Goal: Information Seeking & Learning: Learn about a topic

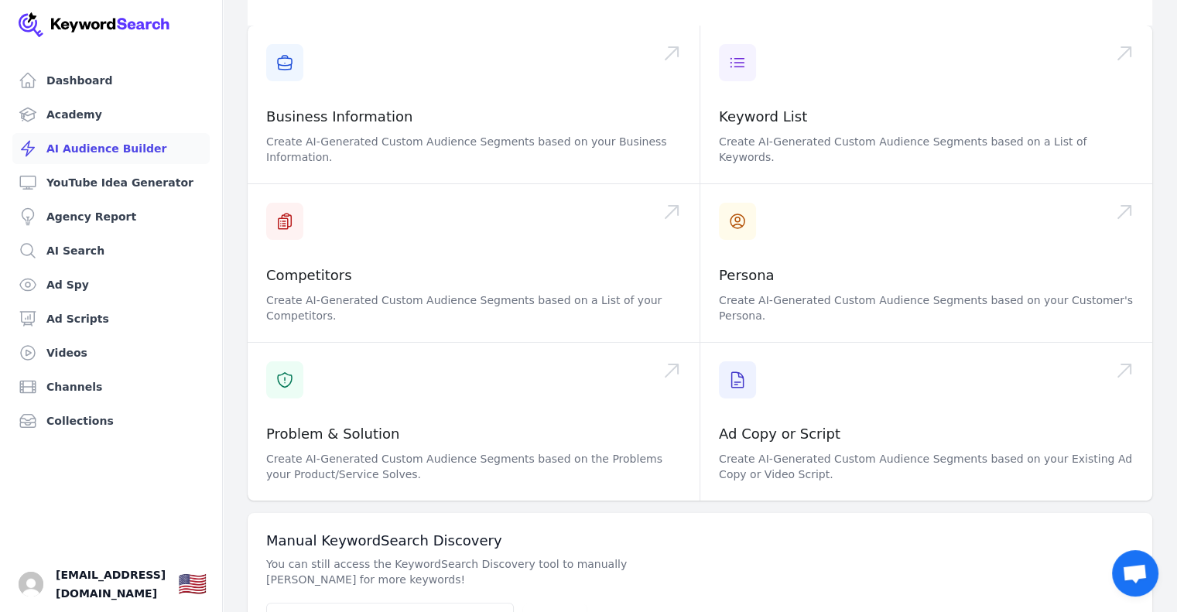
scroll to position [187, 0]
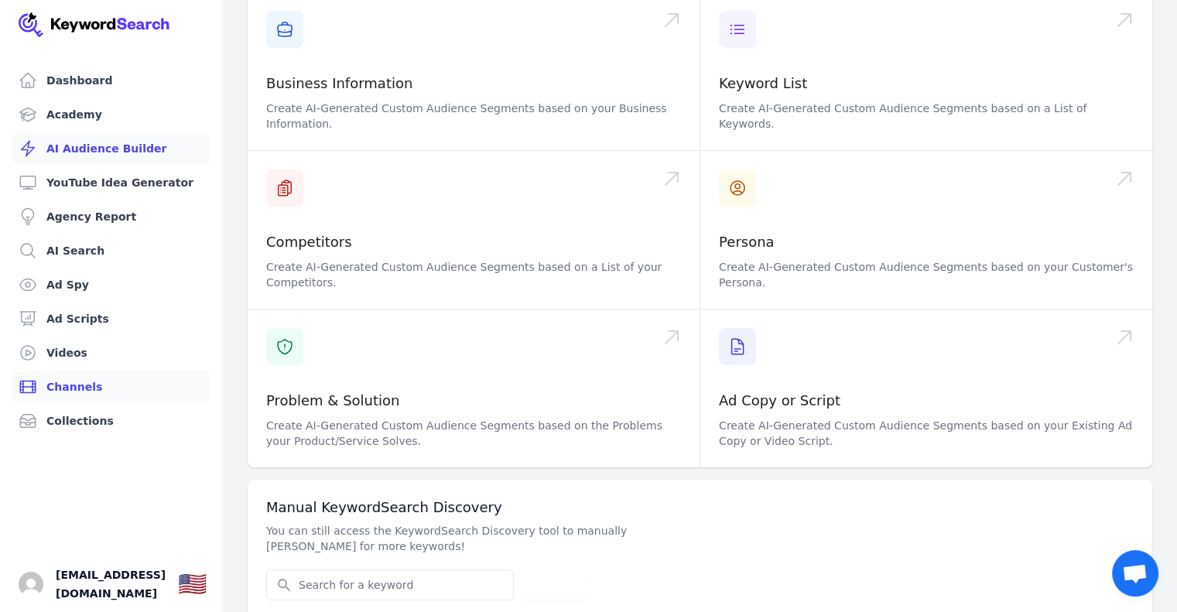
click at [99, 378] on link "Channels" at bounding box center [110, 386] width 197 height 31
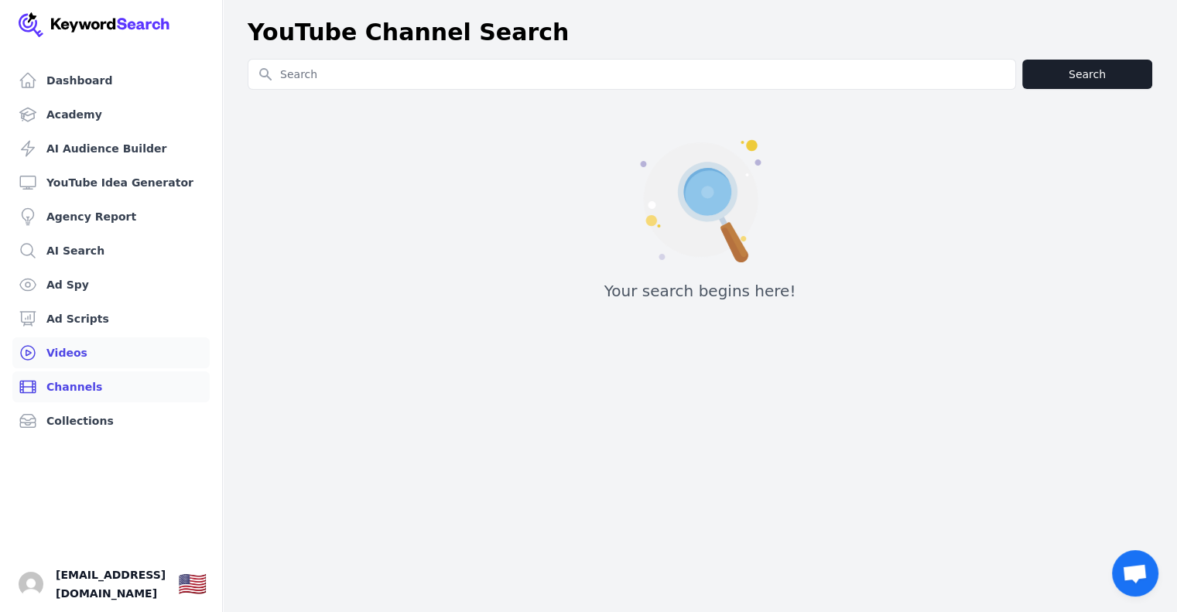
click at [80, 349] on link "Videos" at bounding box center [110, 352] width 197 height 31
click at [67, 381] on link "Channels" at bounding box center [110, 386] width 197 height 31
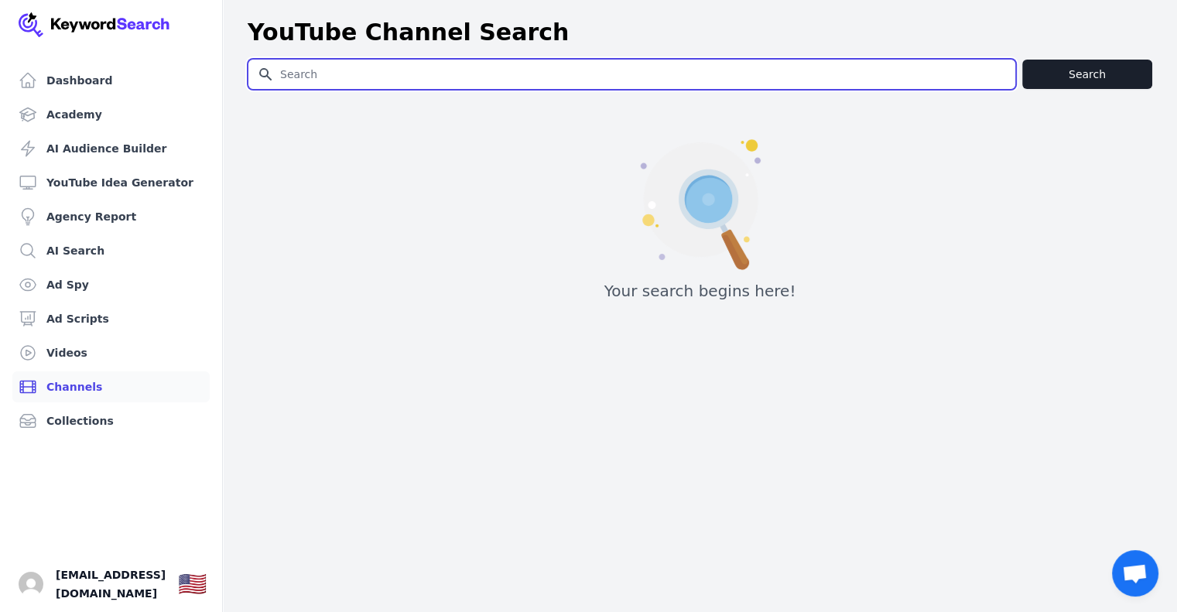
paste input "https://www.youtube.com/@technerdsbuildingbusinesses"
drag, startPoint x: 589, startPoint y: 82, endPoint x: 238, endPoint y: 62, distance: 351.1
click at [238, 62] on div "Search for YouTube Keywords https://www.youtube.com/@technerdsbuildingbusinesse…" at bounding box center [700, 186] width 954 height 254
type input "Lead Scraper"
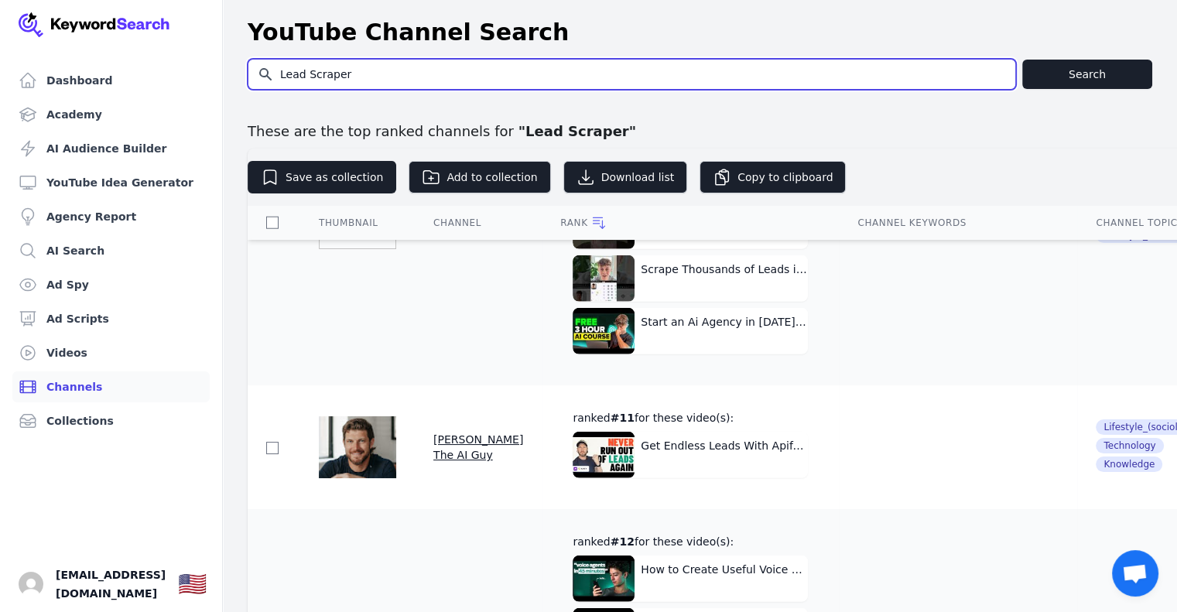
scroll to position [10104, 0]
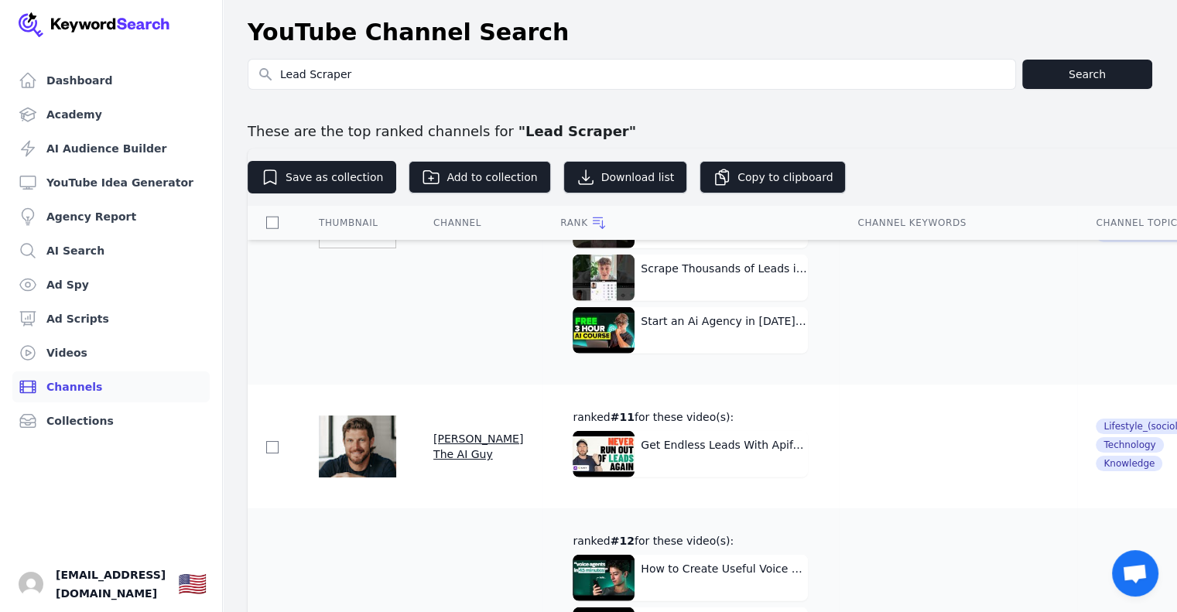
click at [459, 433] on span "Justyn The AI Guy" at bounding box center [478, 447] width 90 height 28
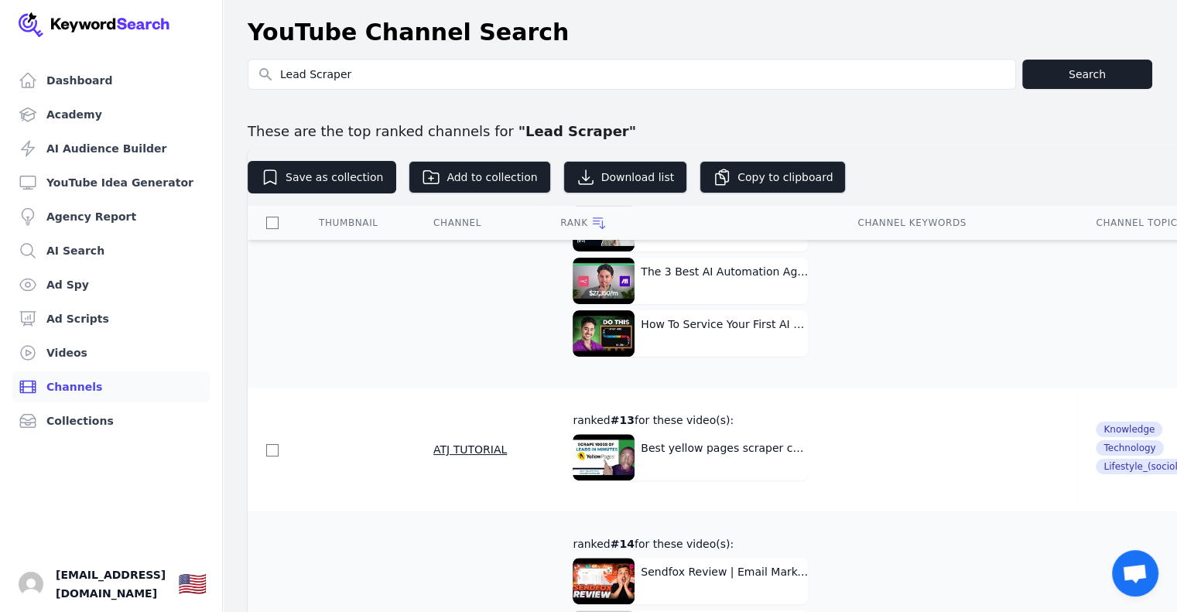
scroll to position [12346, 0]
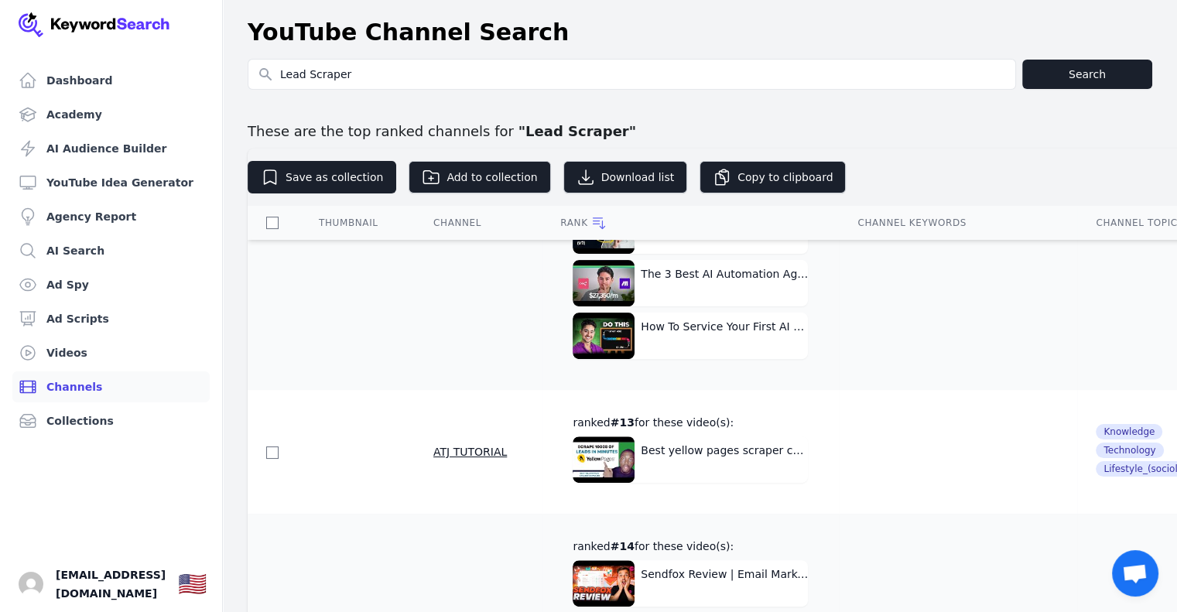
click at [452, 446] on span "ATJ TUTORIAL" at bounding box center [470, 452] width 74 height 12
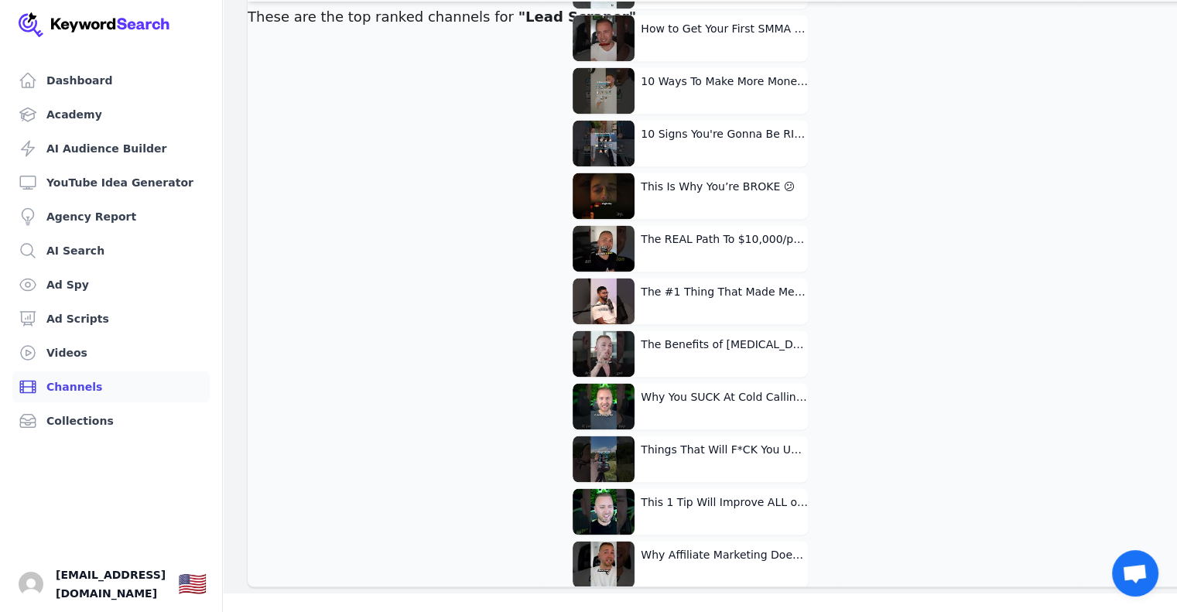
scroll to position [8024, 0]
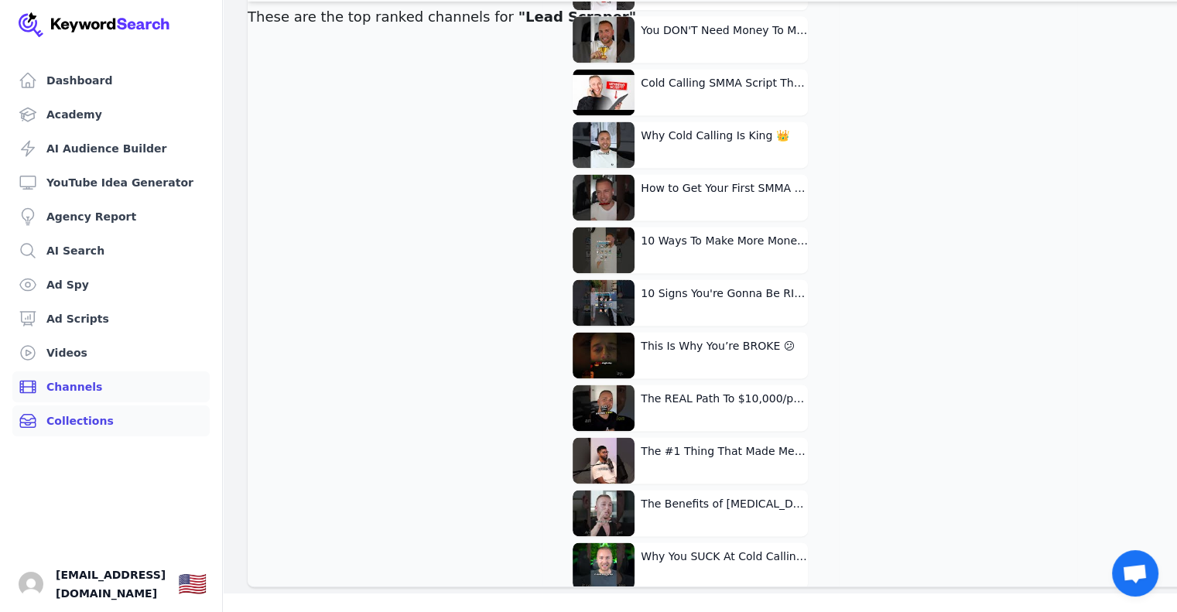
click at [65, 422] on link "Collections" at bounding box center [110, 420] width 197 height 31
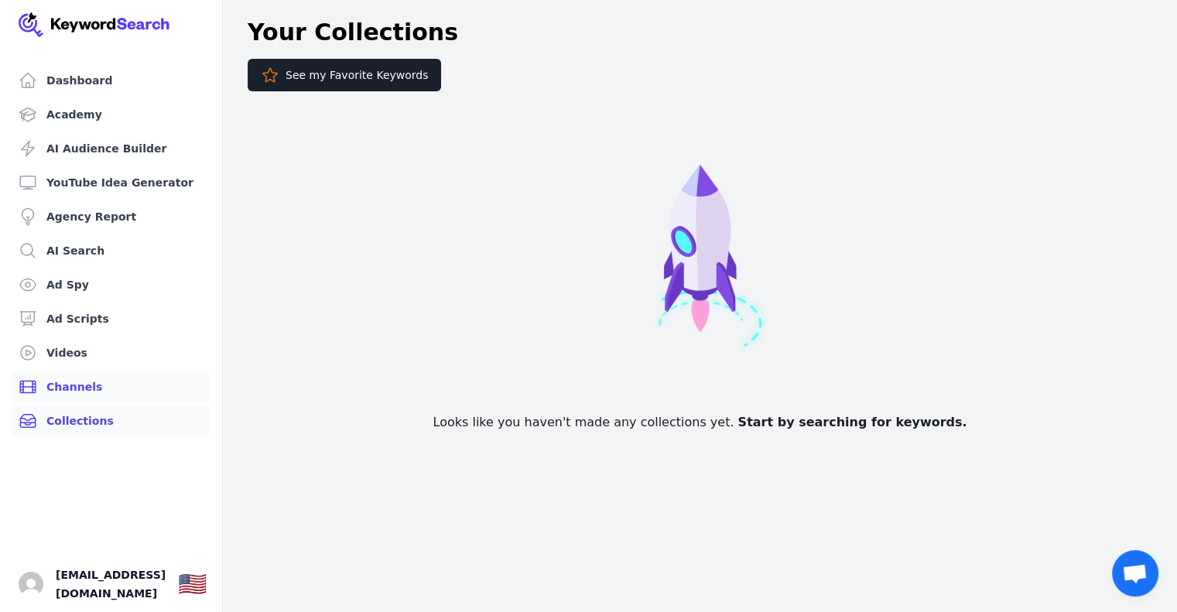
click at [60, 386] on link "Channels" at bounding box center [110, 386] width 197 height 31
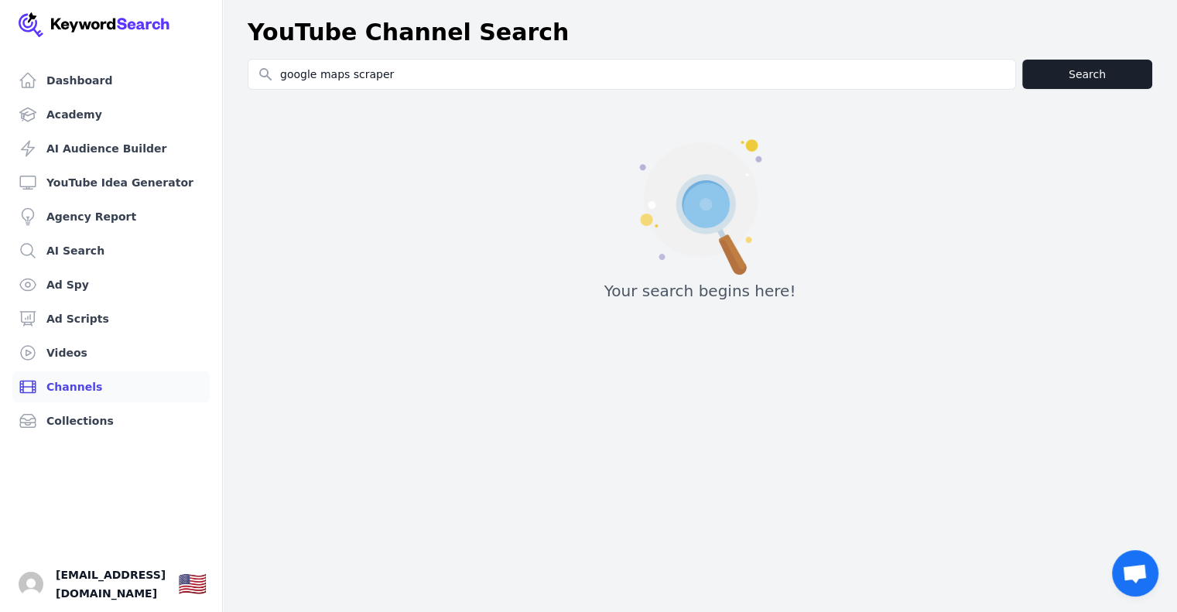
type input "google maps scraper"
click at [1066, 80] on button "Search" at bounding box center [1087, 74] width 130 height 29
click at [71, 354] on link "Videos" at bounding box center [110, 352] width 197 height 31
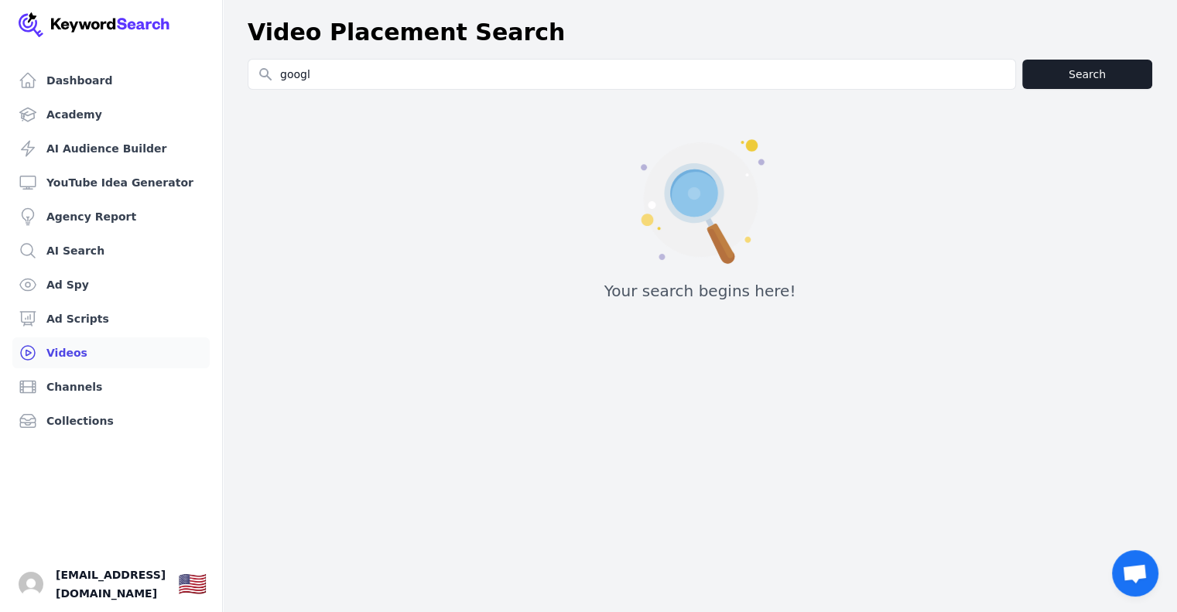
type input "google maps scraper"
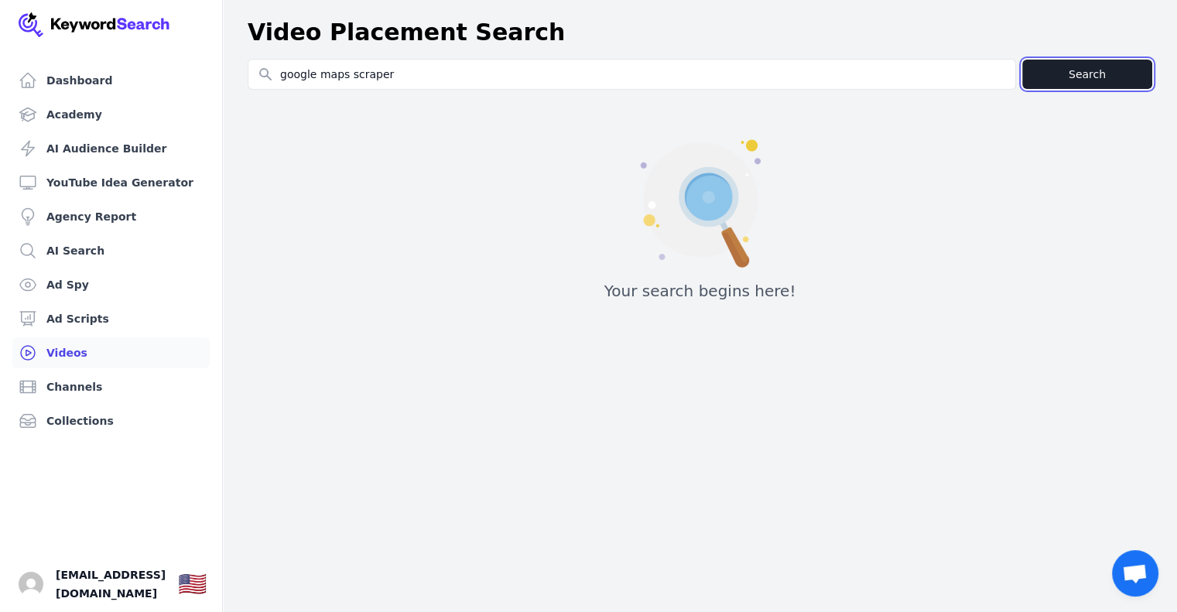
click at [1071, 68] on button "Search" at bounding box center [1087, 74] width 130 height 29
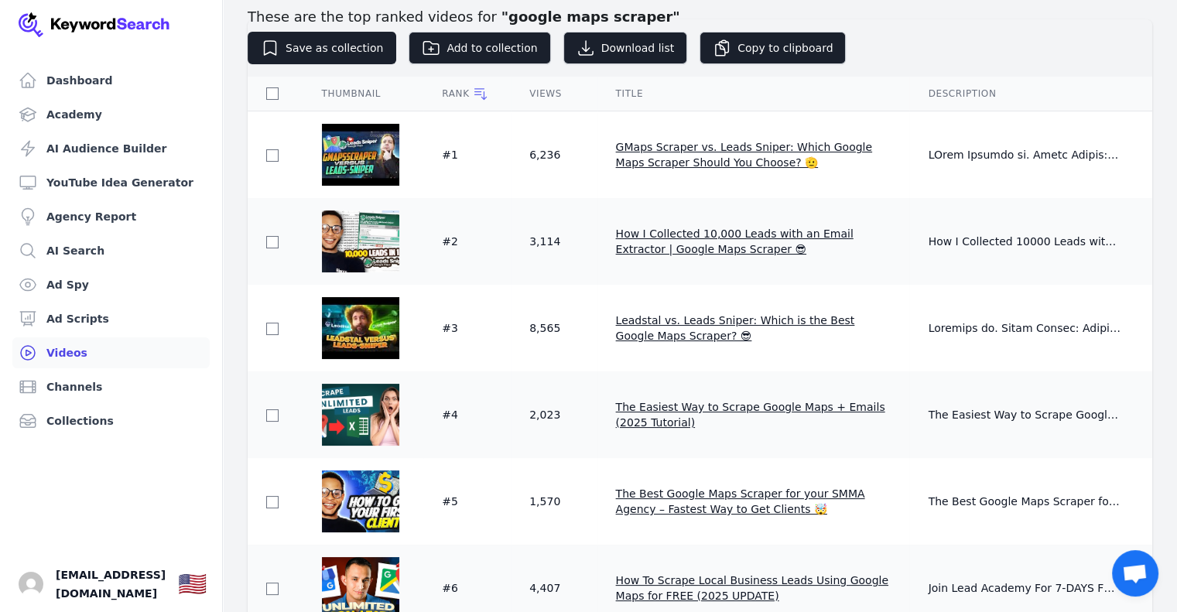
scroll to position [127, 0]
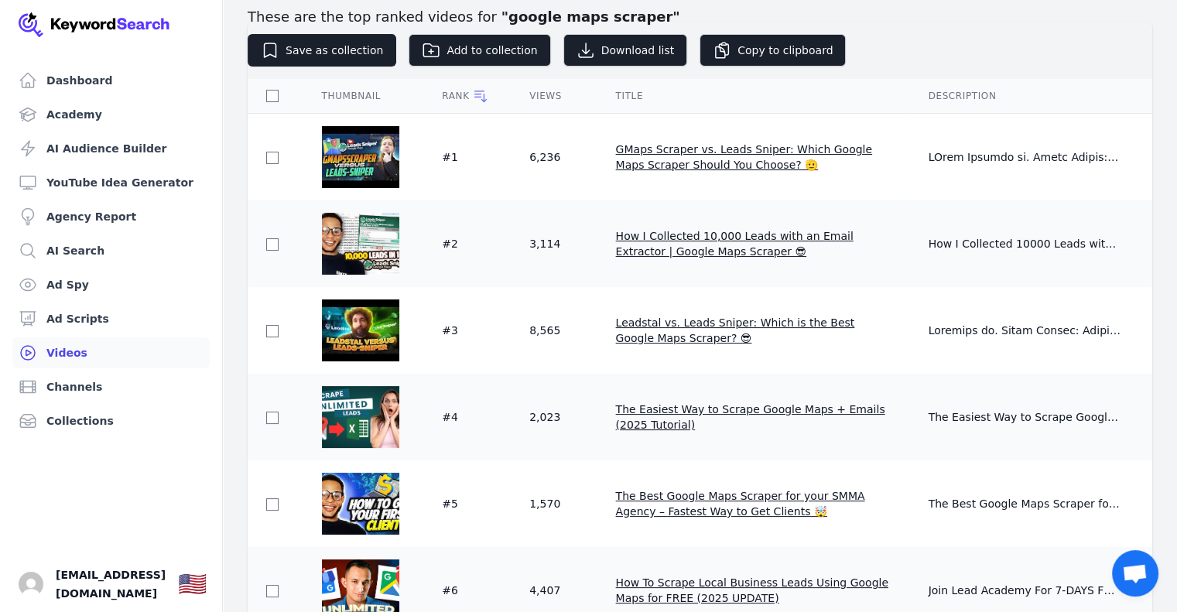
click at [546, 92] on div "Views" at bounding box center [553, 96] width 49 height 12
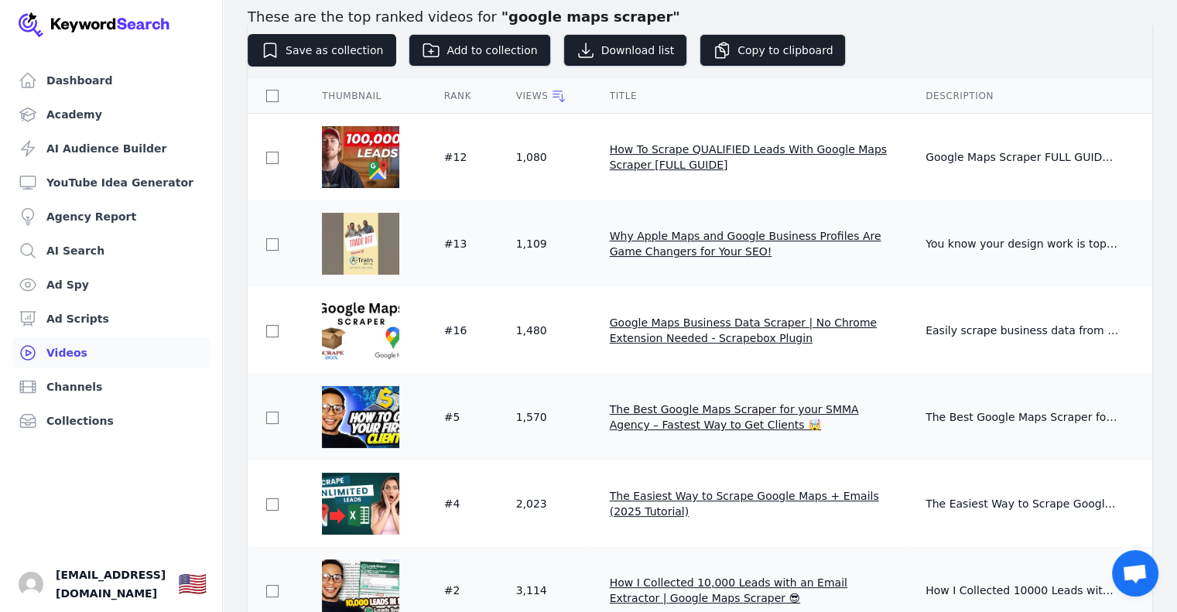
click at [546, 92] on div "Views" at bounding box center [544, 95] width 56 height 15
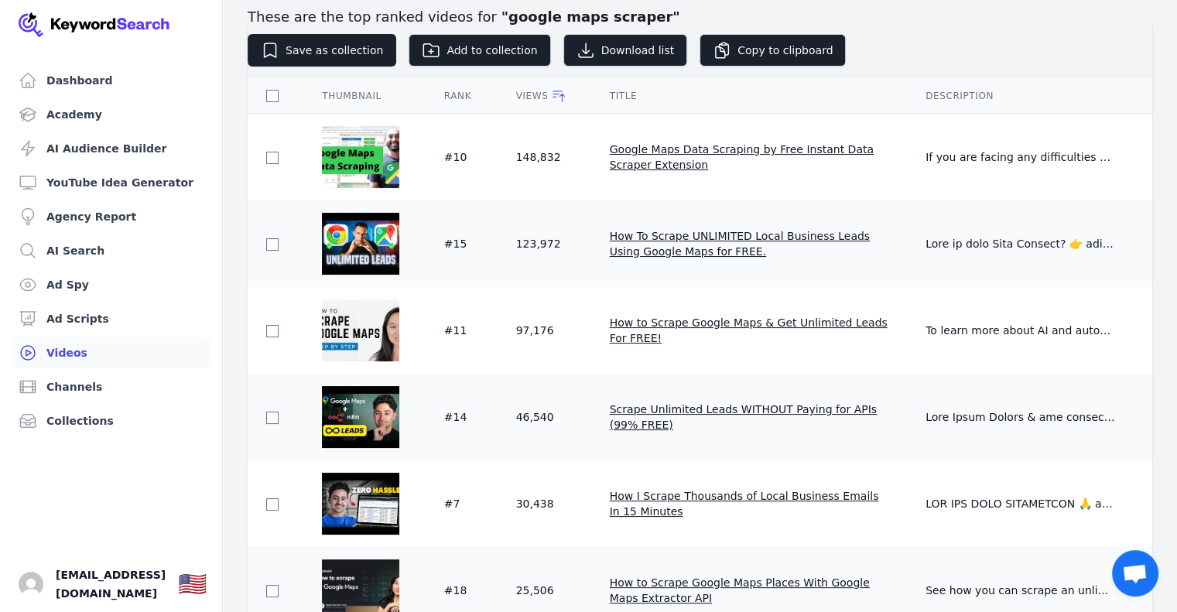
click at [682, 149] on span "Google Maps Data Scraping by Free Instant Data Scraper Extension" at bounding box center [742, 157] width 264 height 28
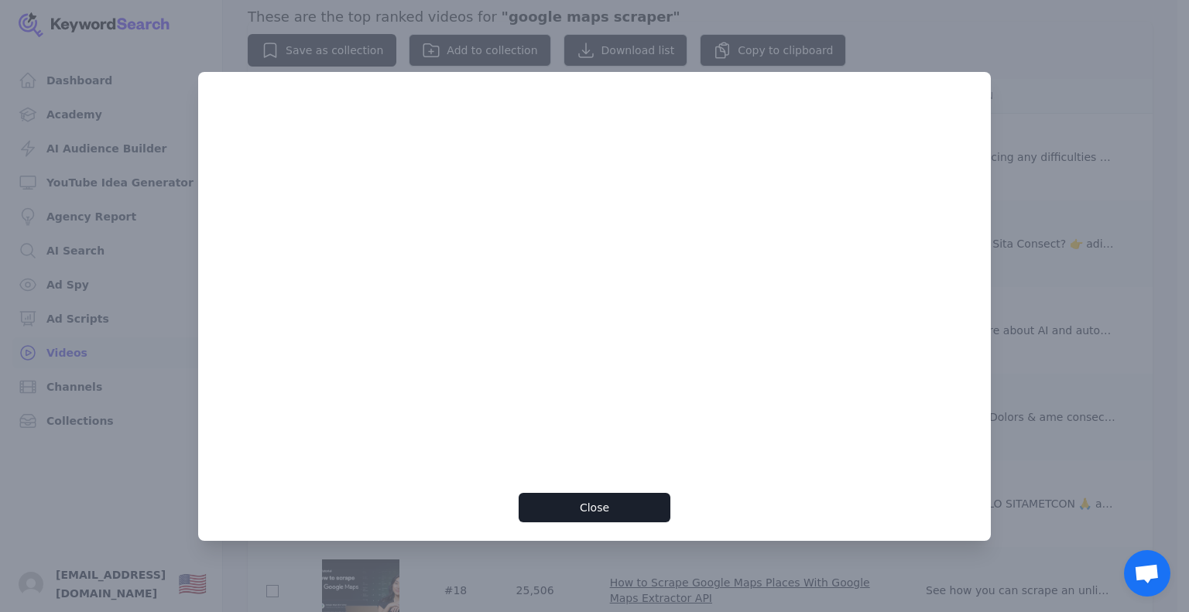
click at [1055, 78] on div at bounding box center [594, 306] width 1189 height 612
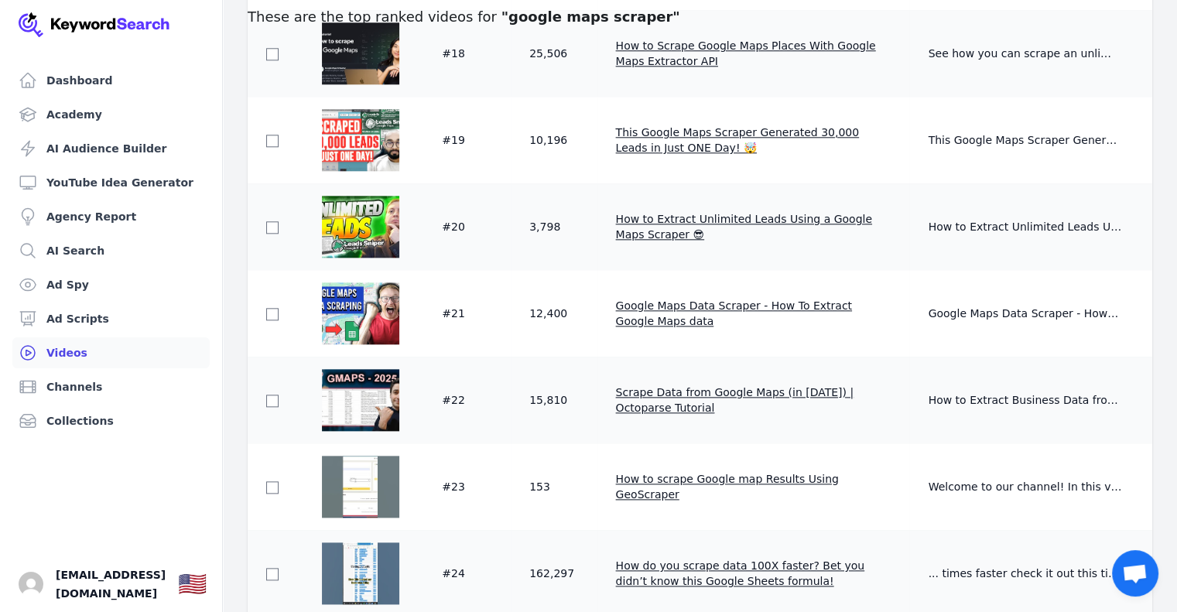
scroll to position [1709, 0]
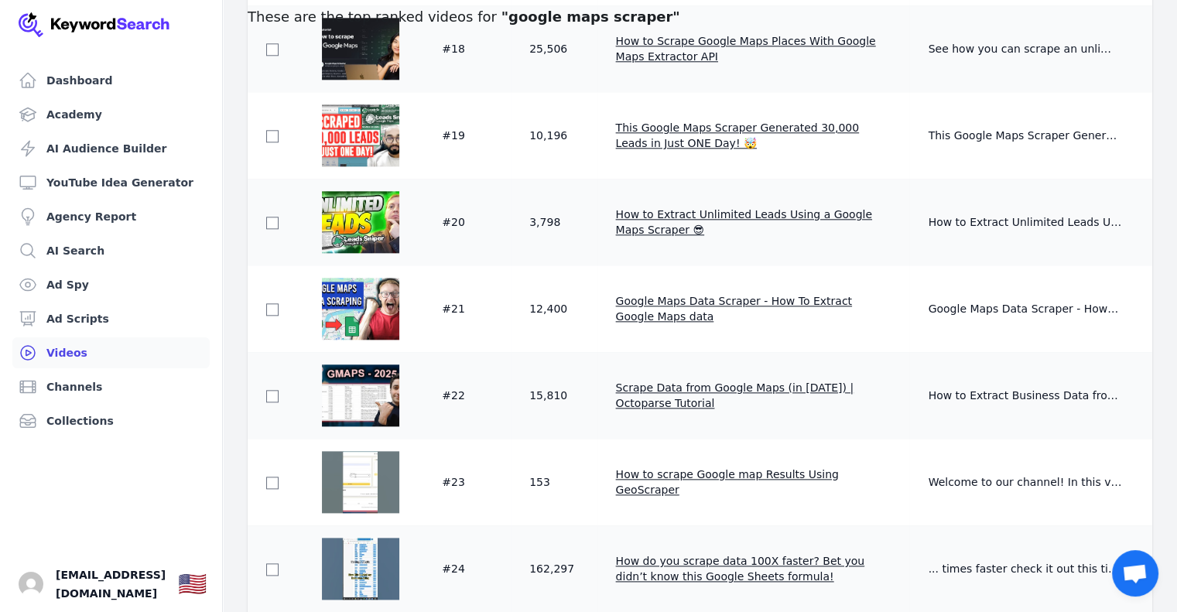
click at [653, 384] on span "Scrape Data from Google Maps (in 2025) | Octoparse Tutorial" at bounding box center [735, 395] width 238 height 28
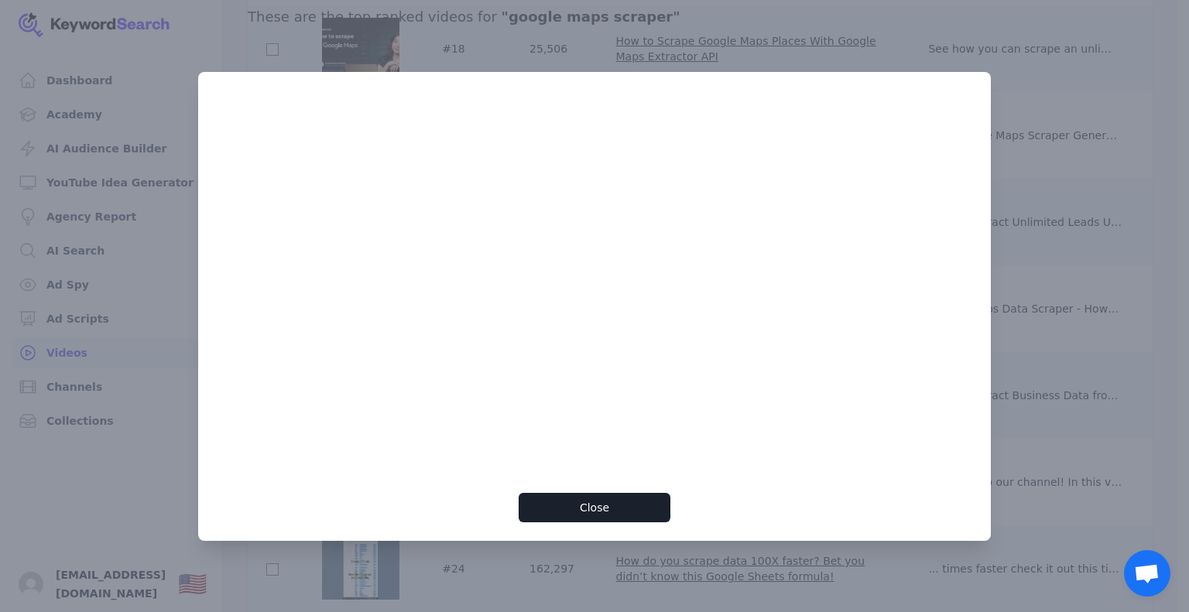
click at [1100, 185] on div at bounding box center [594, 306] width 1189 height 612
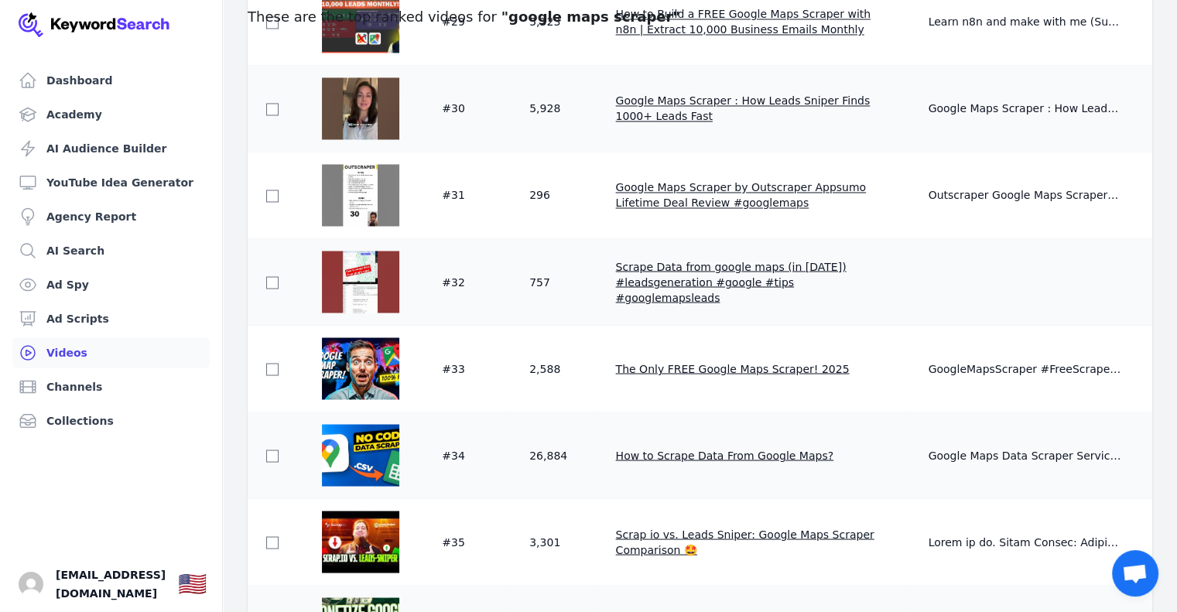
scroll to position [2698, 0]
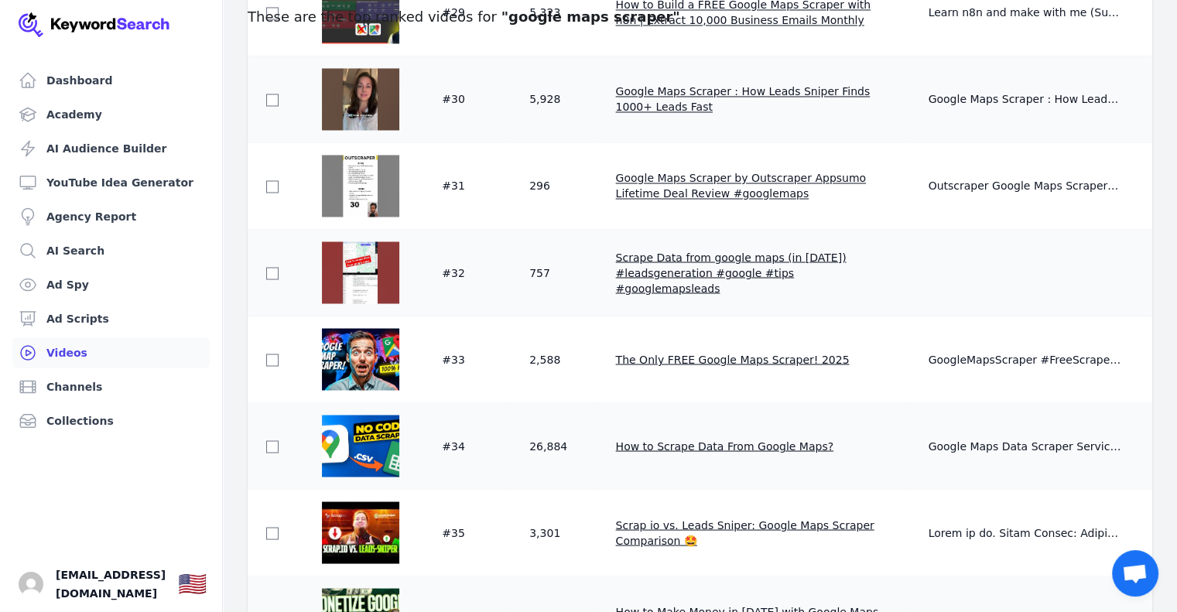
click at [652, 361] on span "The Only FREE Google Maps Scraper! 2025" at bounding box center [733, 359] width 234 height 12
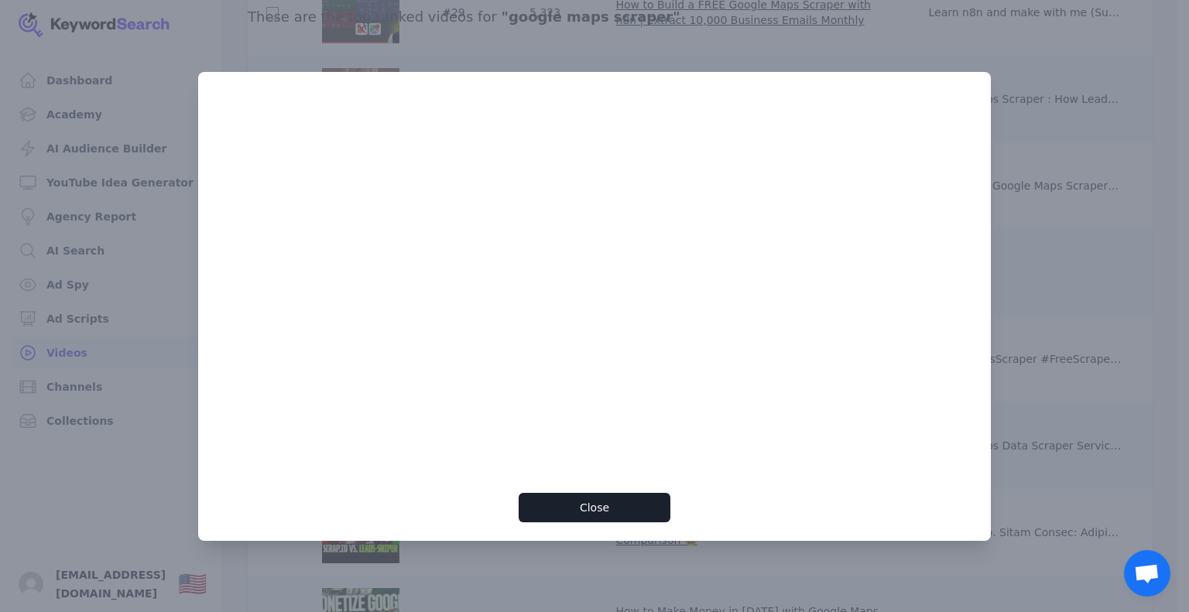
click at [1096, 134] on div at bounding box center [594, 306] width 1189 height 612
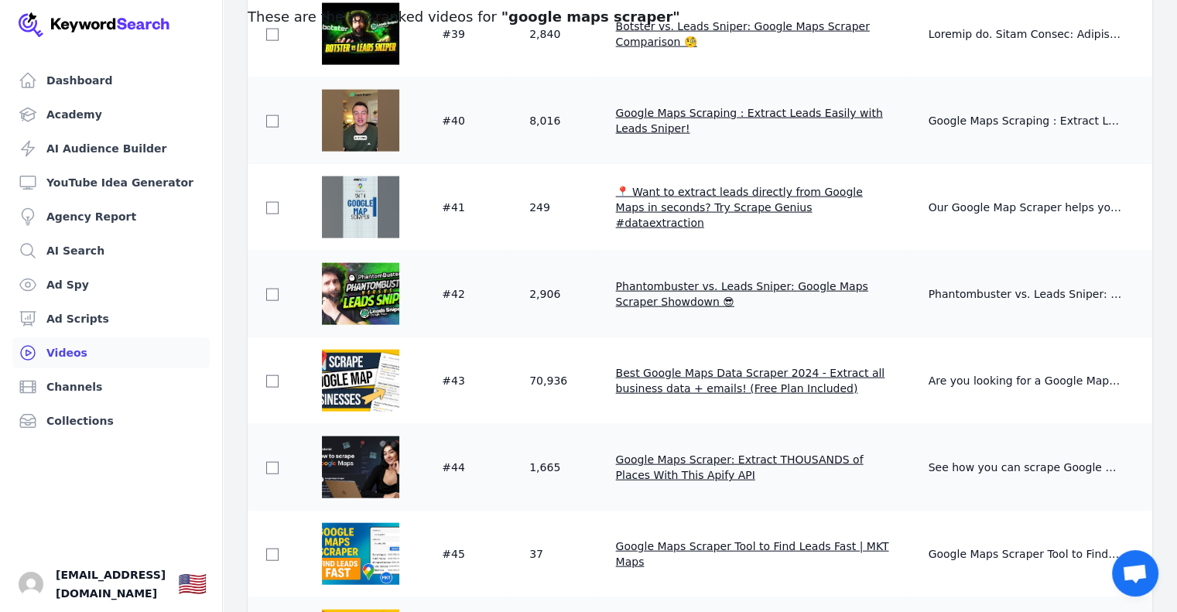
scroll to position [3548, 0]
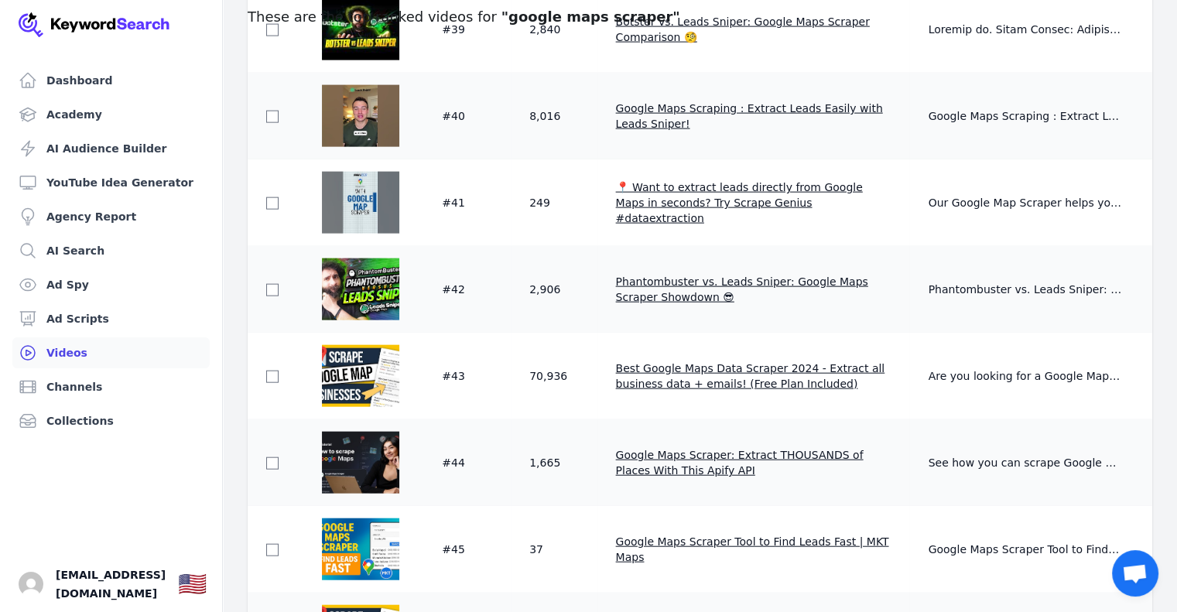
click at [679, 371] on span "Best Google Maps Data Scraper 2024 - Extract all business data + emails! (Free …" at bounding box center [750, 376] width 269 height 28
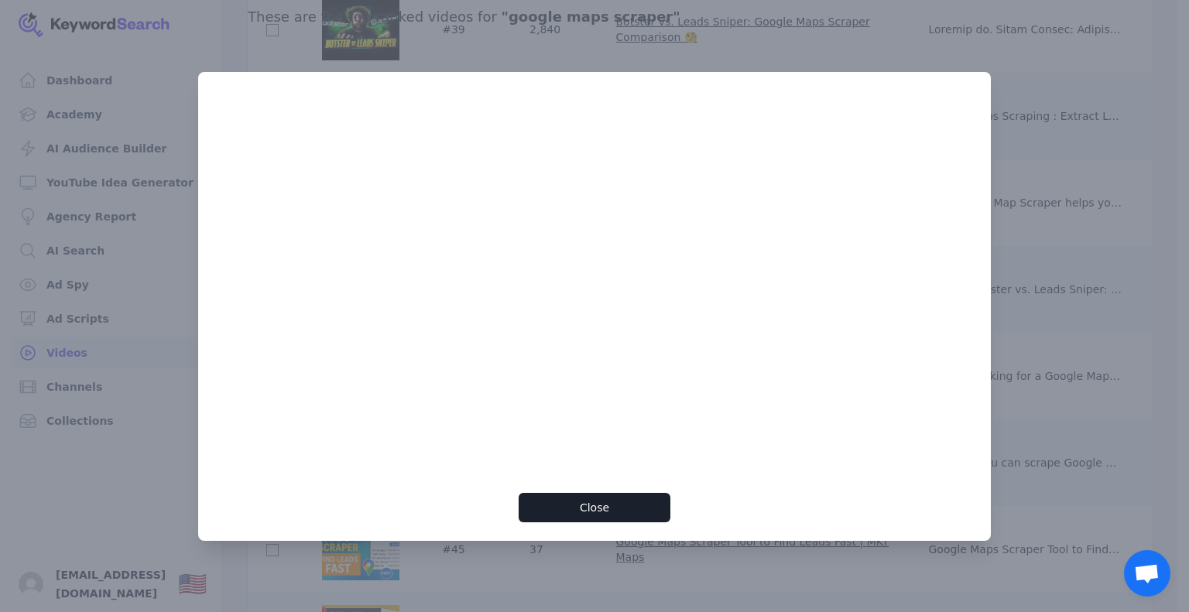
click at [1165, 111] on div at bounding box center [594, 306] width 1189 height 612
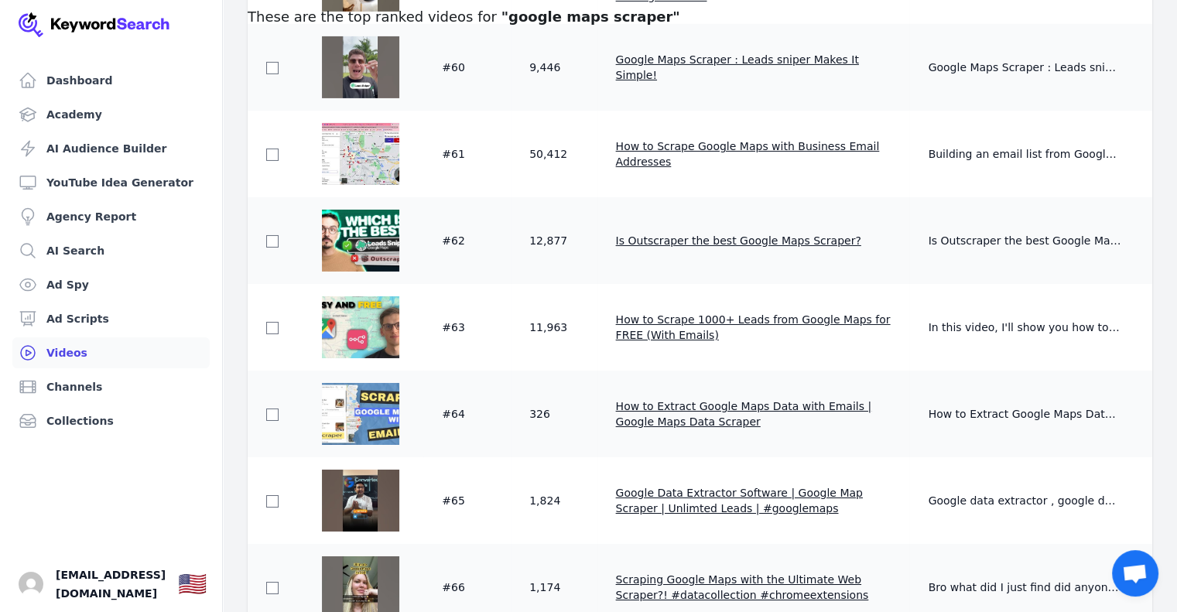
scroll to position [5334, 0]
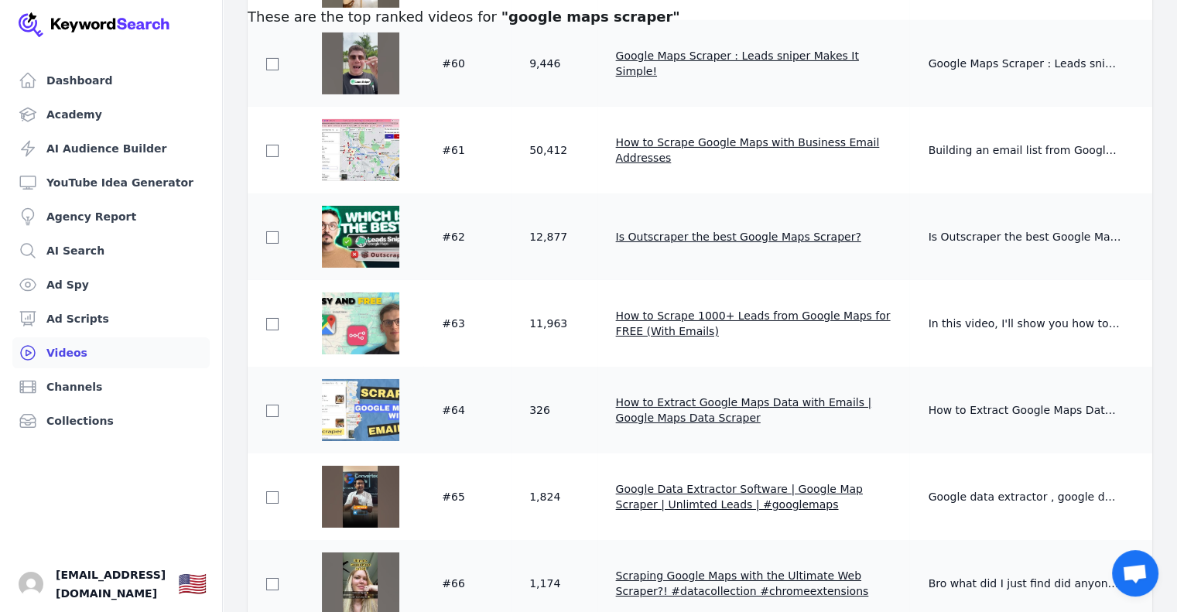
click at [636, 319] on span "How to Scrape 1000+ Leads from Google Maps for FREE (With Emails)" at bounding box center [753, 324] width 275 height 28
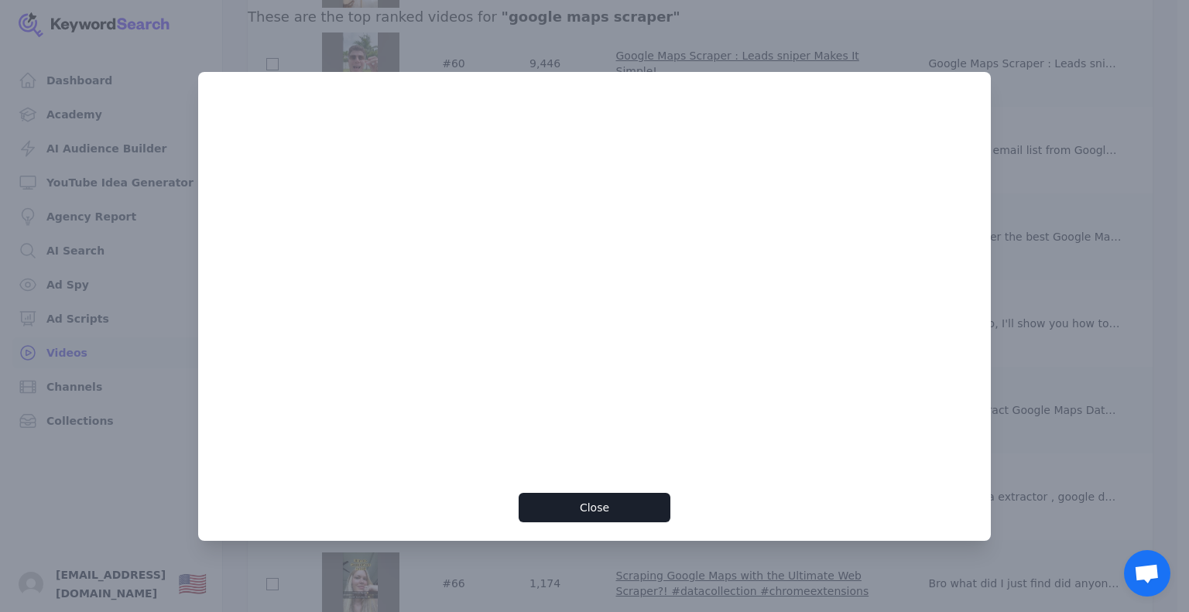
click at [1131, 140] on div at bounding box center [594, 306] width 1189 height 612
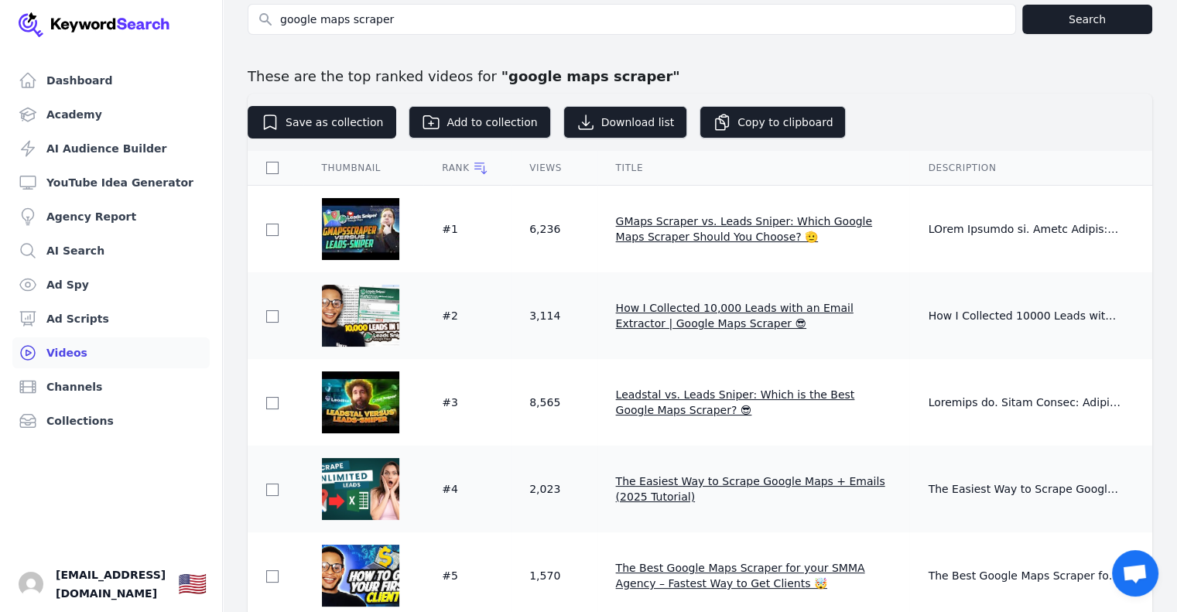
scroll to position [52, 0]
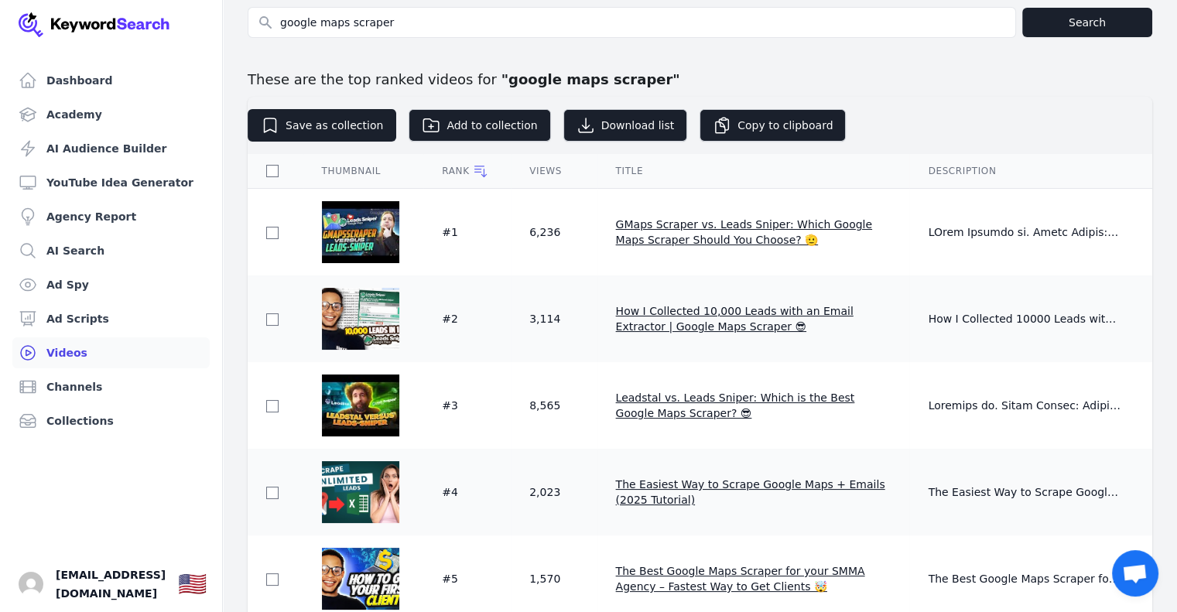
click at [544, 174] on div "Views" at bounding box center [553, 171] width 49 height 12
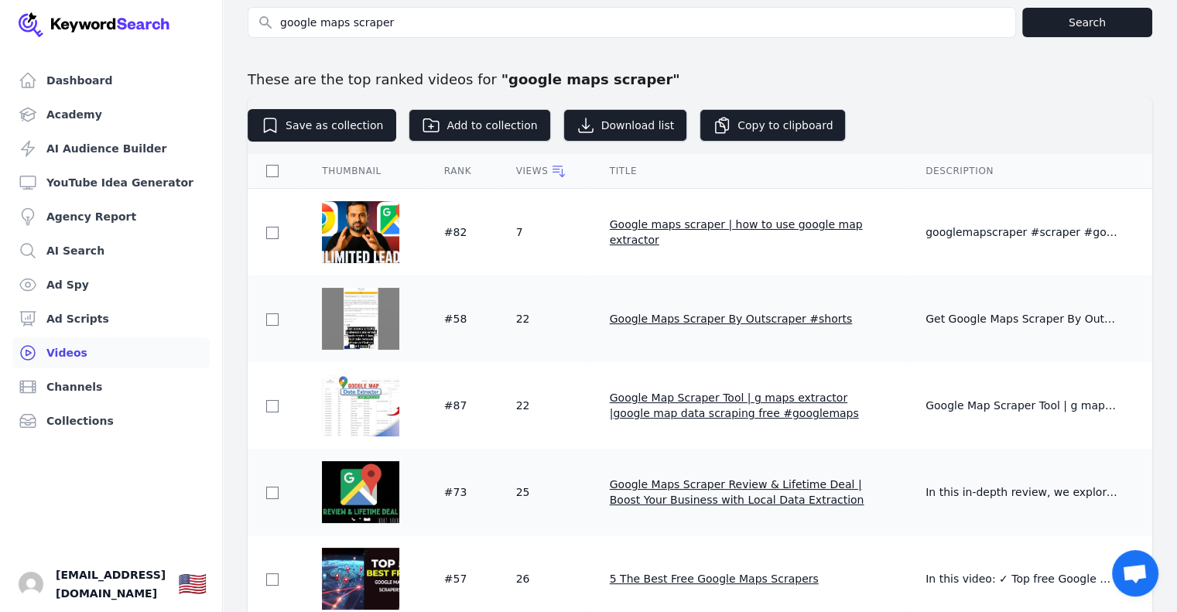
click at [544, 174] on div "Views" at bounding box center [544, 170] width 56 height 15
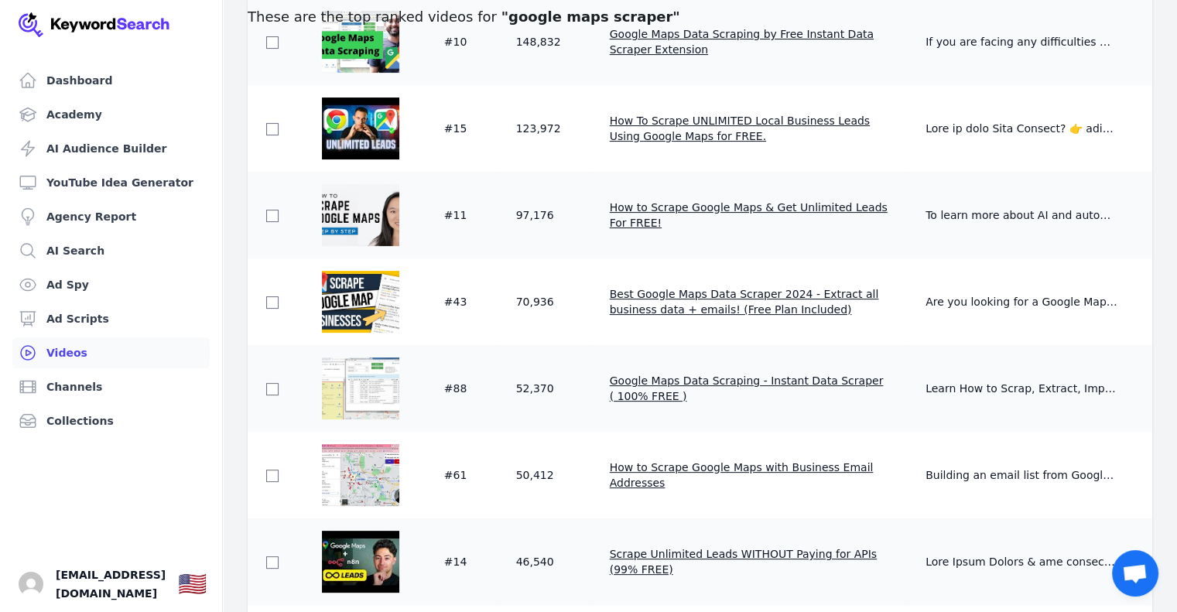
scroll to position [337, 0]
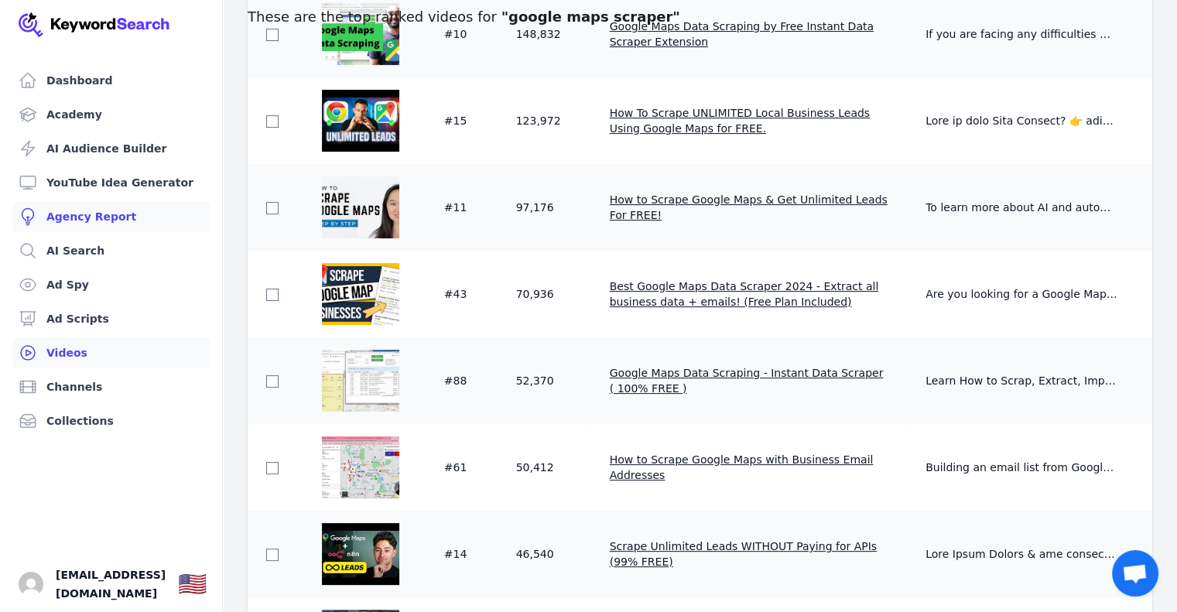
click at [90, 218] on link "Agency Report" at bounding box center [110, 216] width 197 height 31
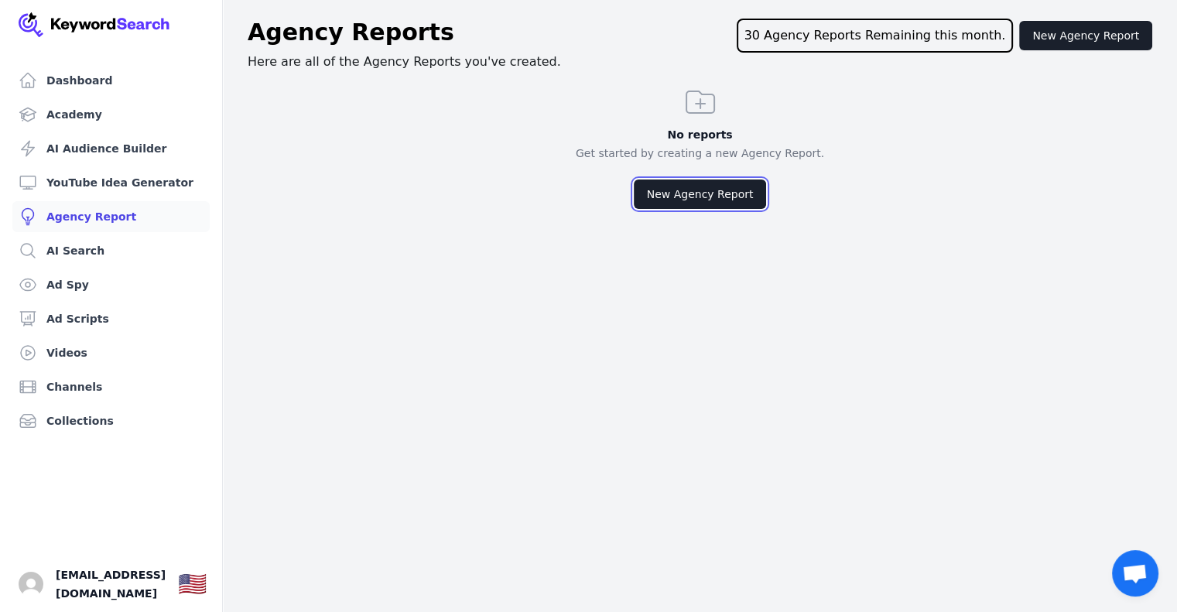
click at [679, 190] on button "New Agency Report" at bounding box center [700, 194] width 133 height 29
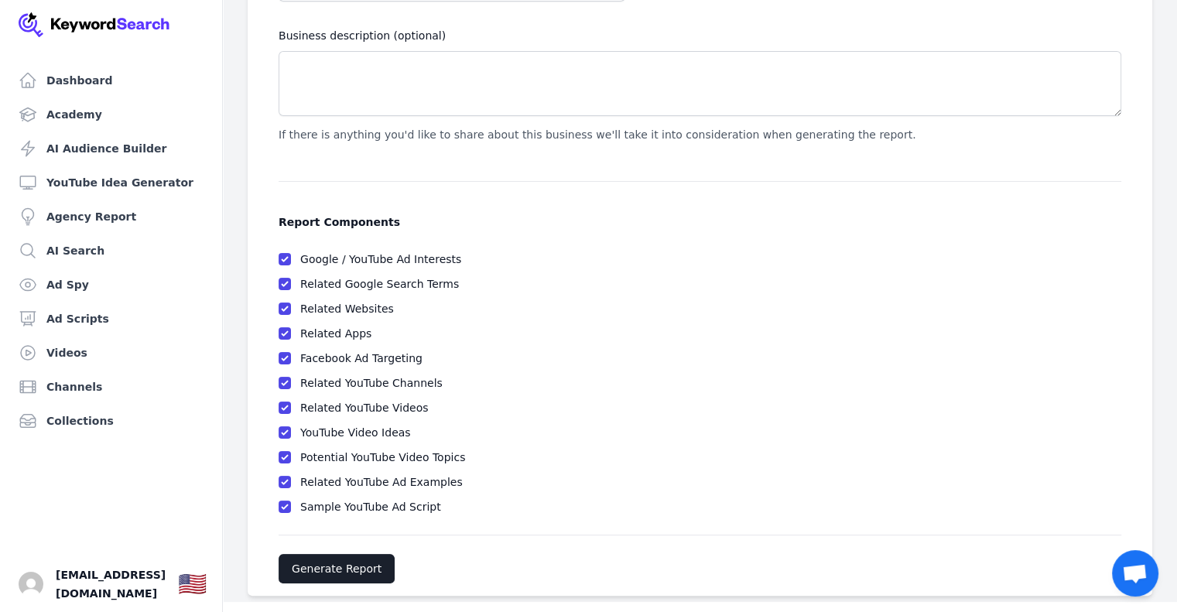
scroll to position [160, 0]
click at [70, 394] on link "Channels" at bounding box center [110, 386] width 197 height 31
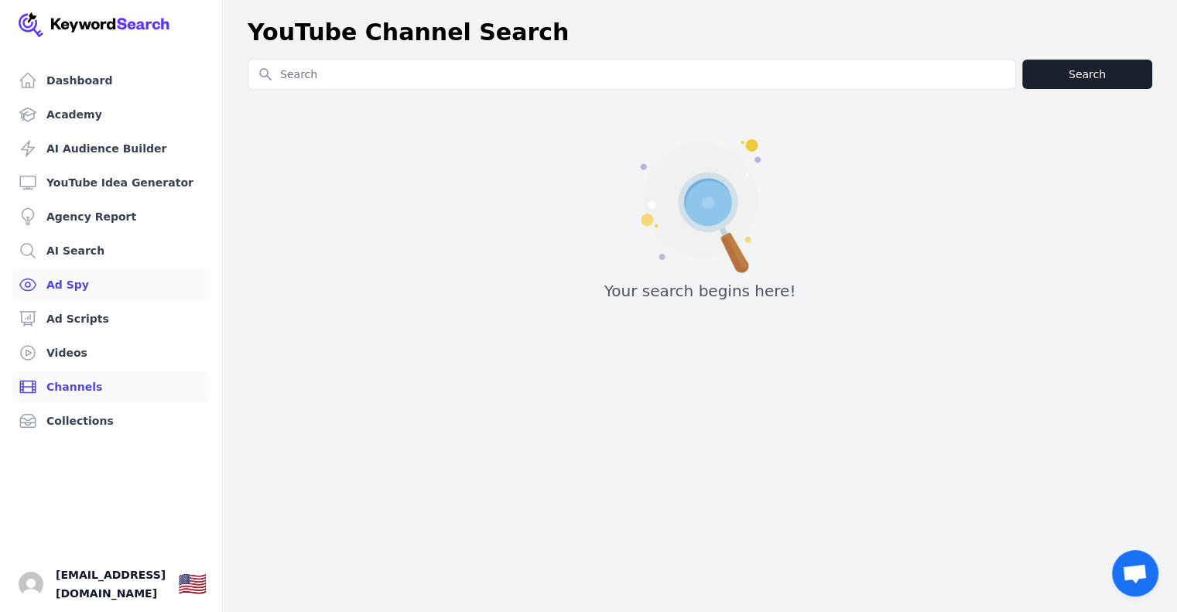
click at [77, 286] on link "Ad Spy" at bounding box center [110, 284] width 197 height 31
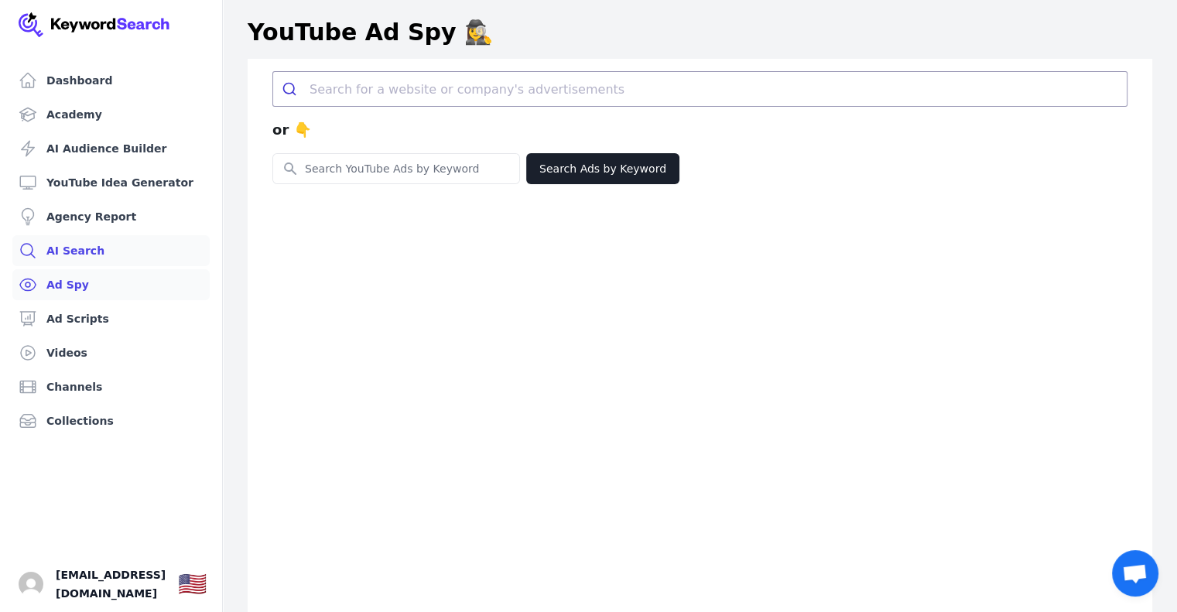
click at [81, 251] on link "AI Search" at bounding box center [110, 250] width 197 height 31
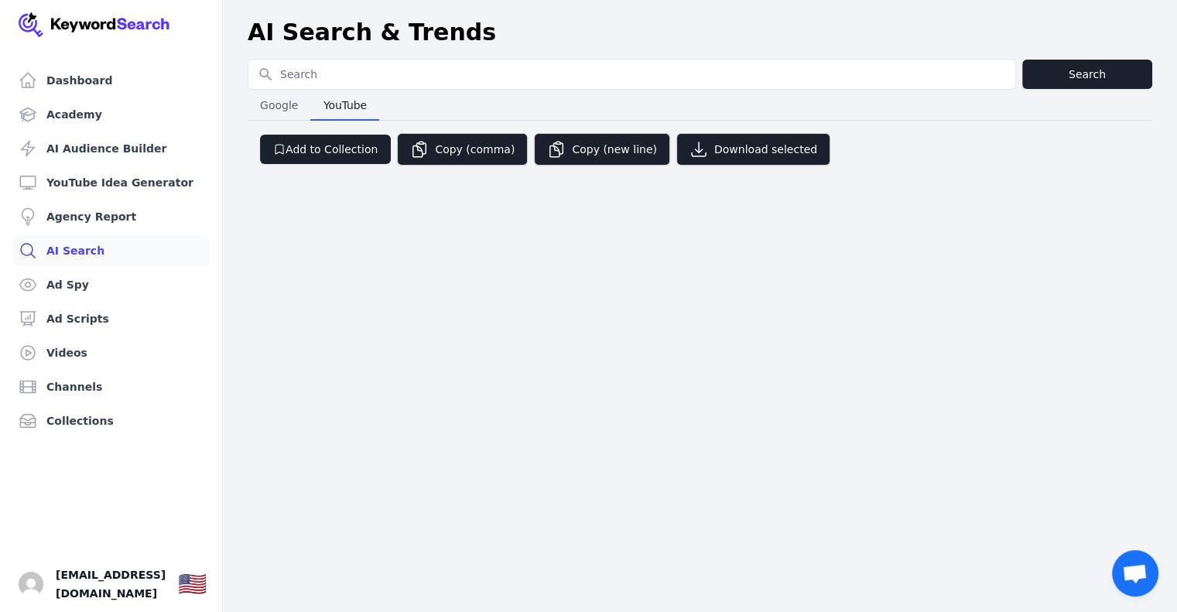
click at [341, 114] on span "YouTube" at bounding box center [345, 105] width 56 height 22
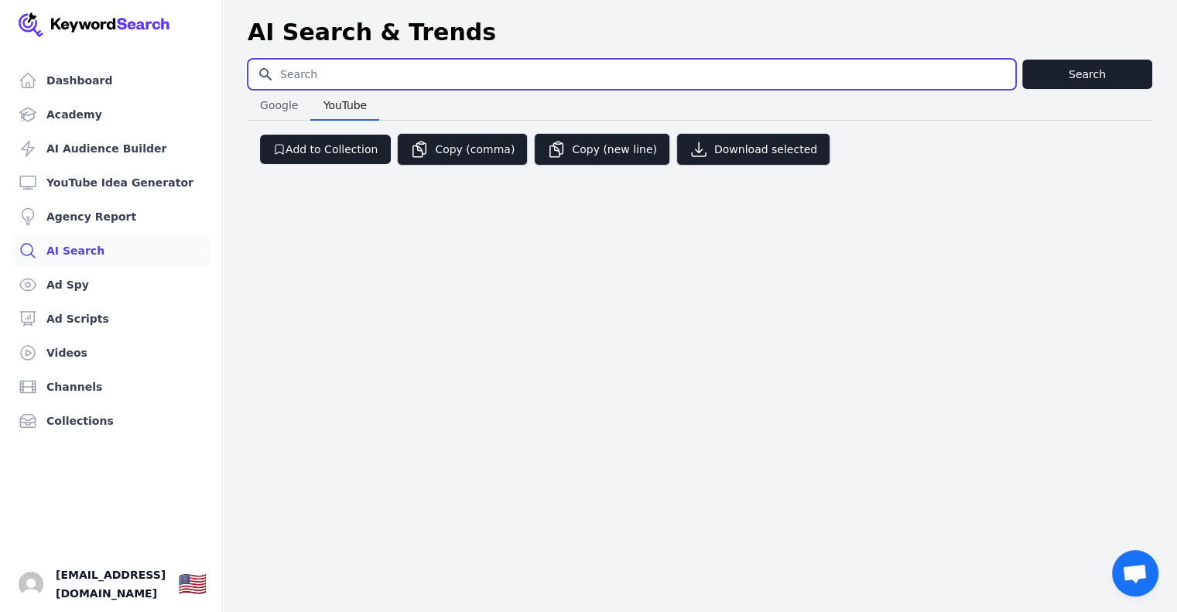
click at [323, 77] on input "Search for YouTube Keywords" at bounding box center [631, 74] width 767 height 29
type input "Lead Scraper"
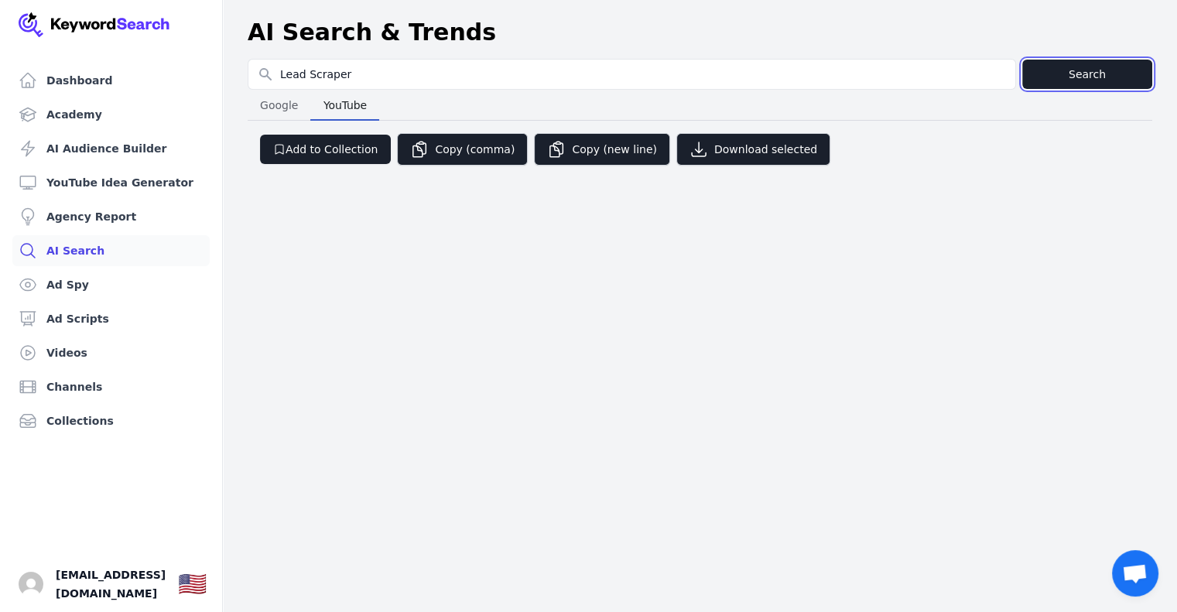
click at [1071, 74] on button "Search" at bounding box center [1087, 74] width 130 height 29
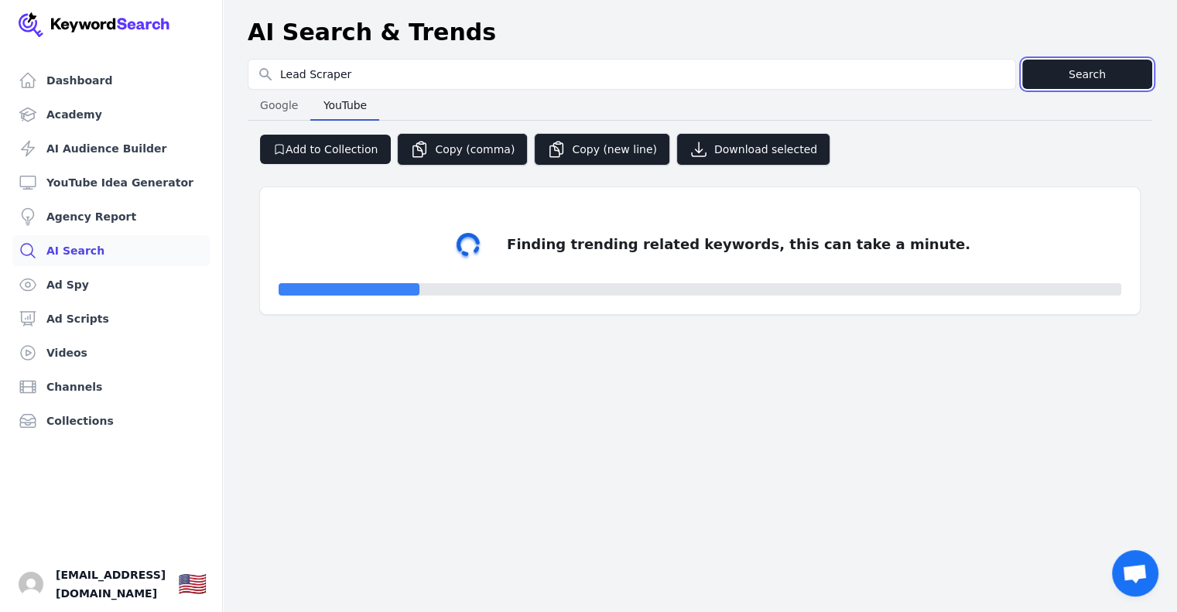
select select "50"
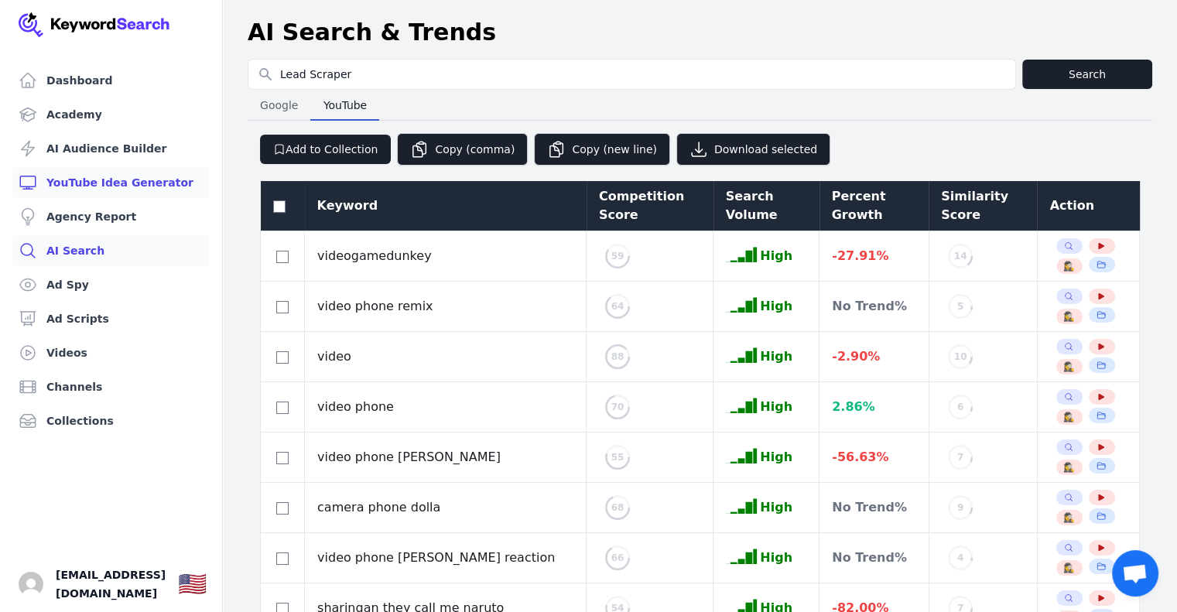
click at [101, 188] on link "YouTube Idea Generator" at bounding box center [110, 182] width 197 height 31
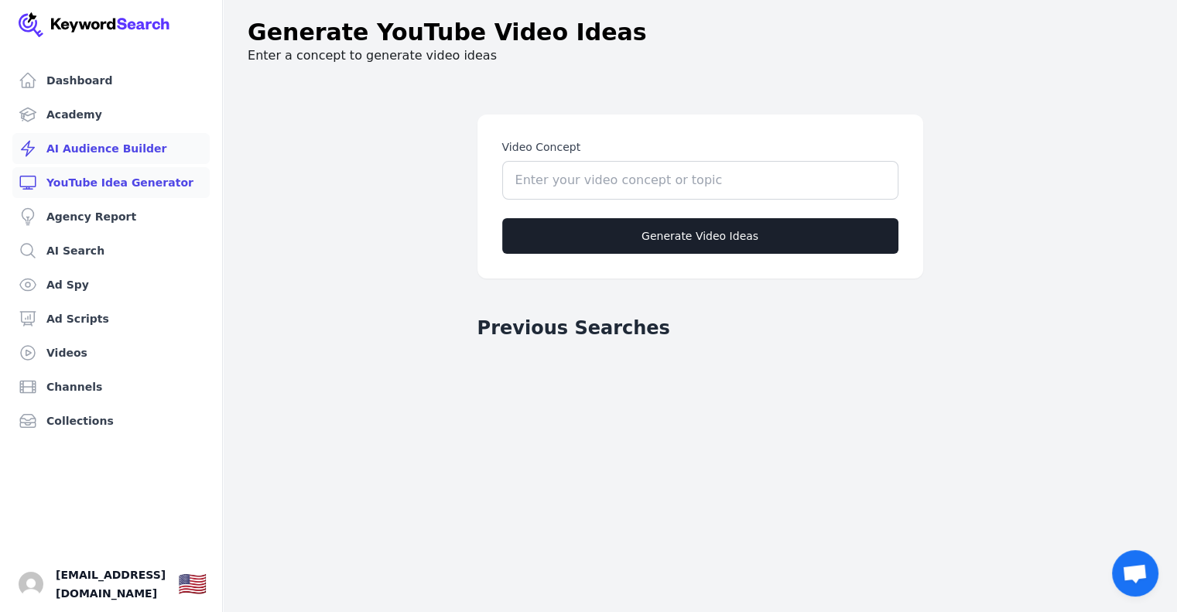
click at [114, 149] on link "AI Audience Builder" at bounding box center [110, 148] width 197 height 31
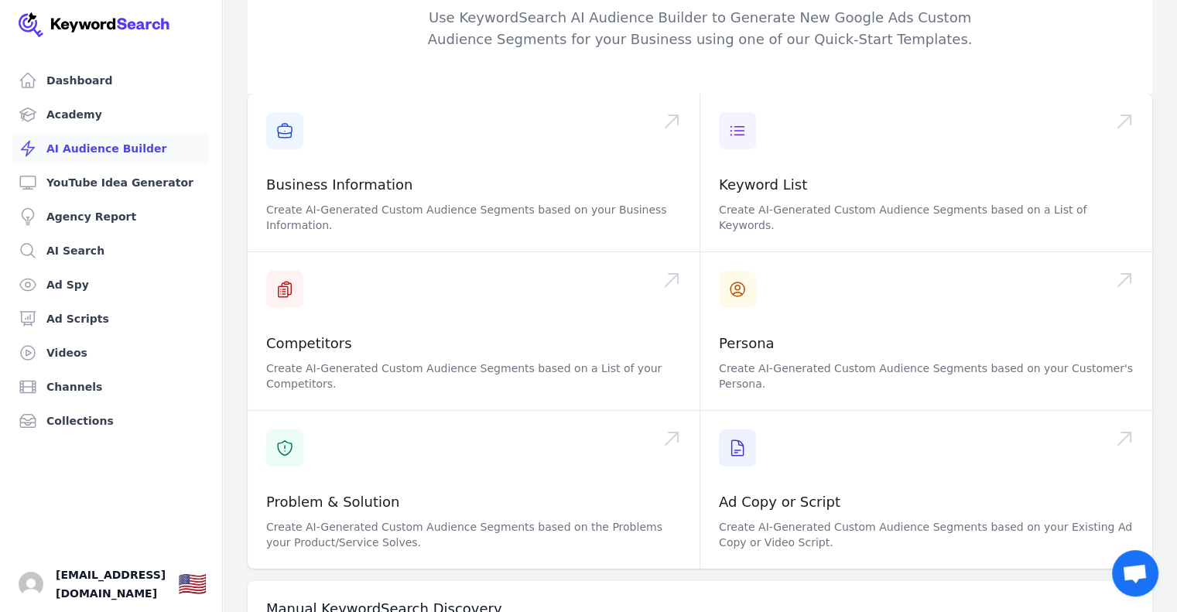
scroll to position [87, 0]
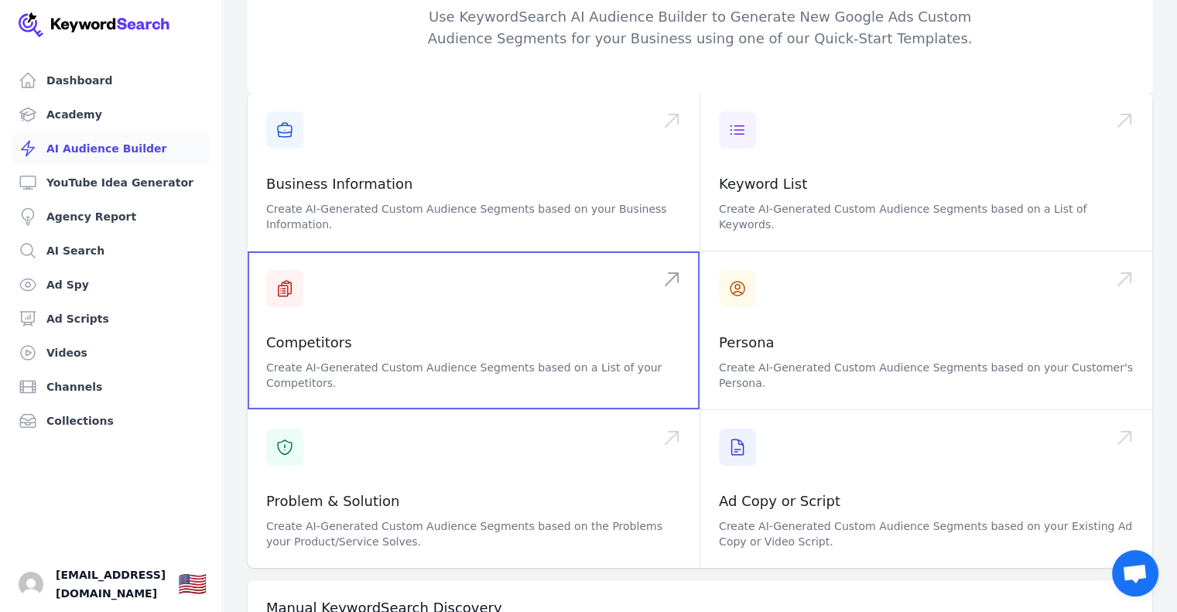
click at [281, 256] on span at bounding box center [474, 330] width 452 height 158
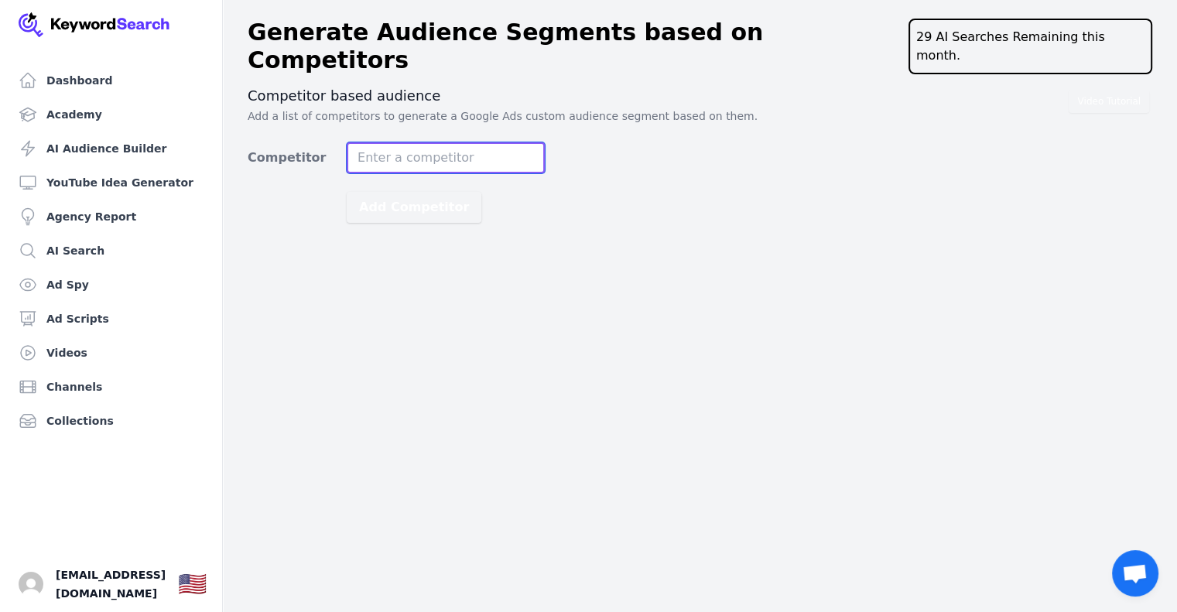
click at [379, 142] on input "Competitor" at bounding box center [446, 157] width 198 height 31
type input "gohighlevel.com"
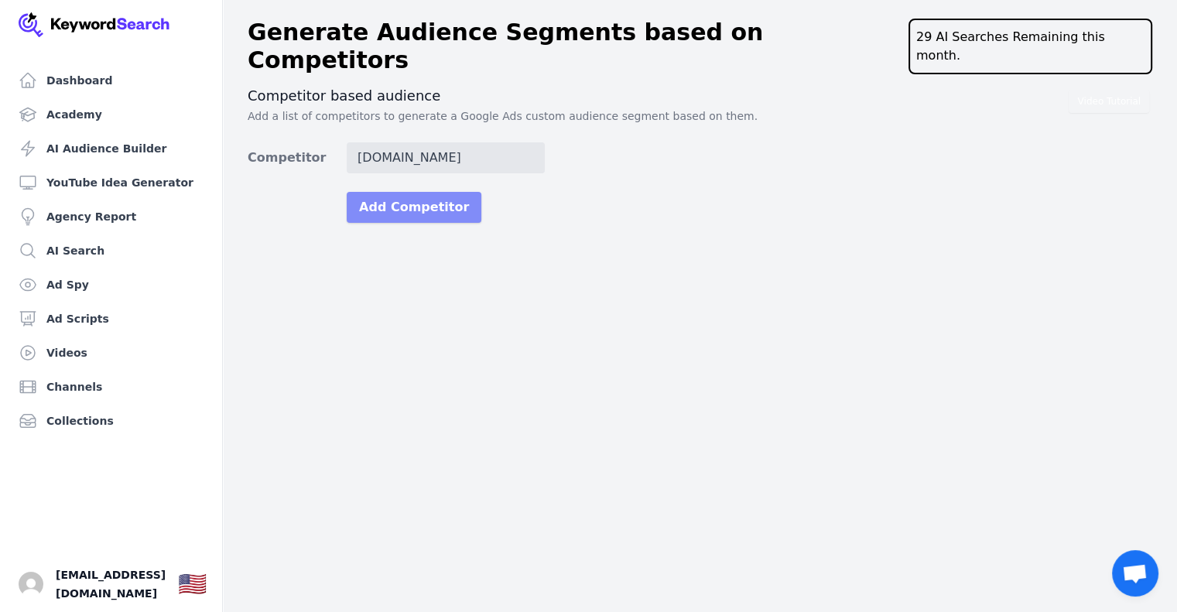
click at [401, 192] on button "Add Competitor" at bounding box center [414, 207] width 135 height 31
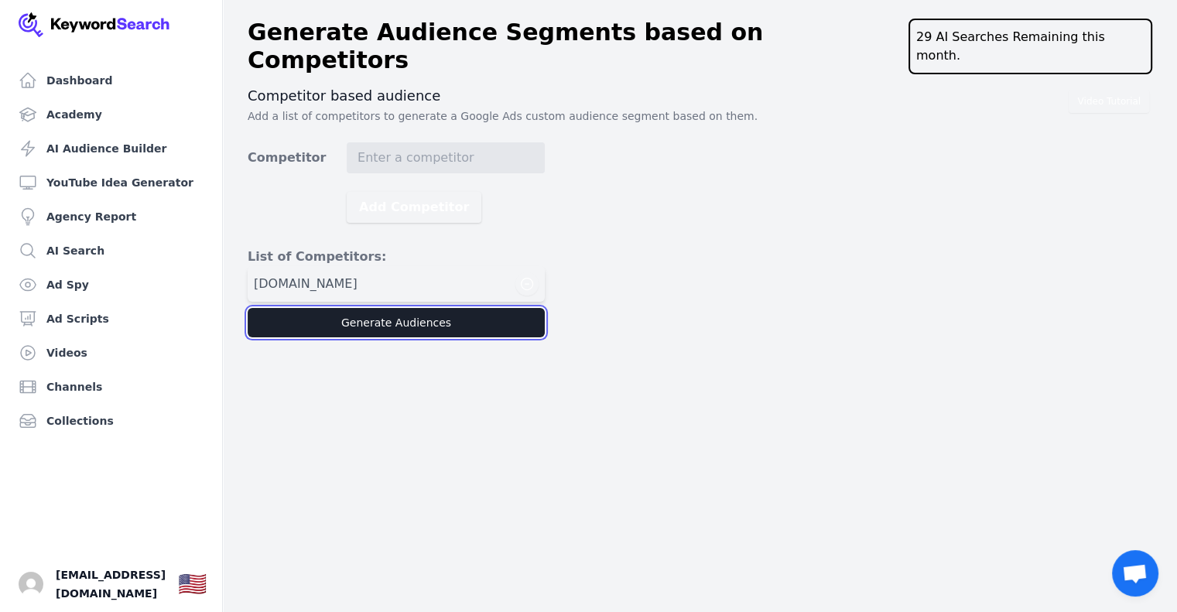
click at [375, 308] on button "Generate Audiences" at bounding box center [396, 322] width 297 height 29
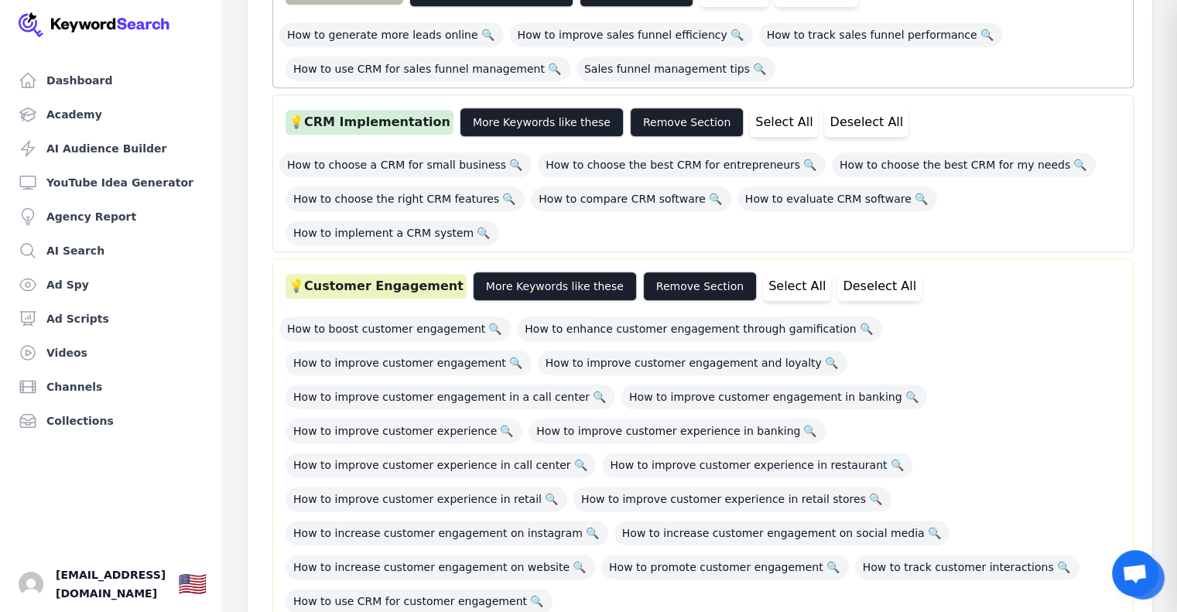
scroll to position [1102, 0]
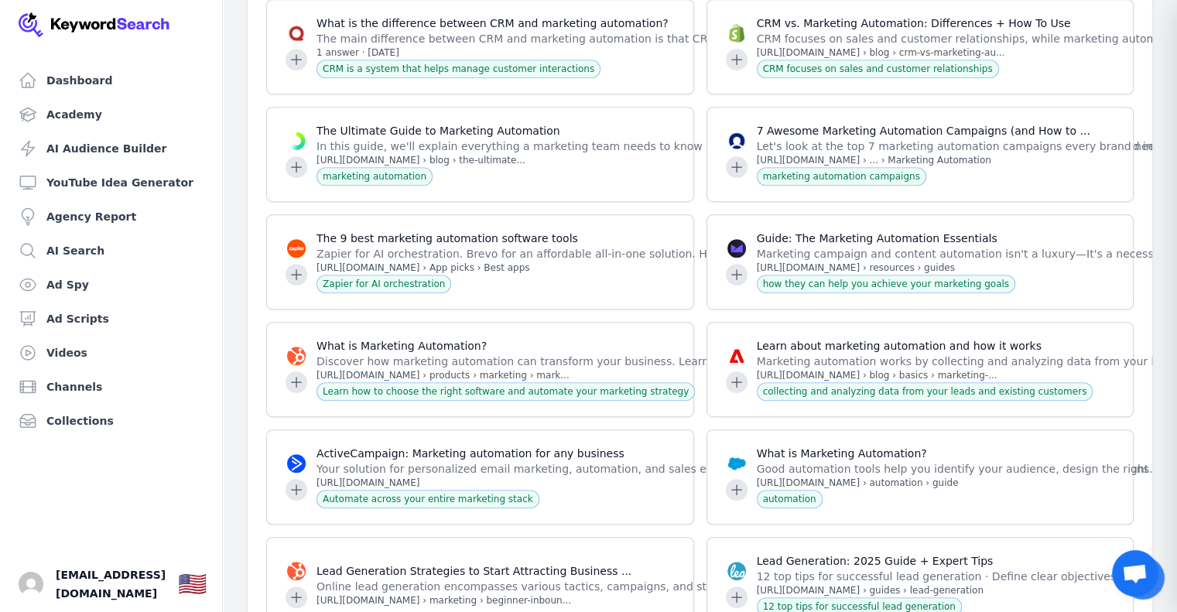
scroll to position [6753, 0]
drag, startPoint x: 229, startPoint y: 415, endPoint x: 235, endPoint y: 443, distance: 28.5
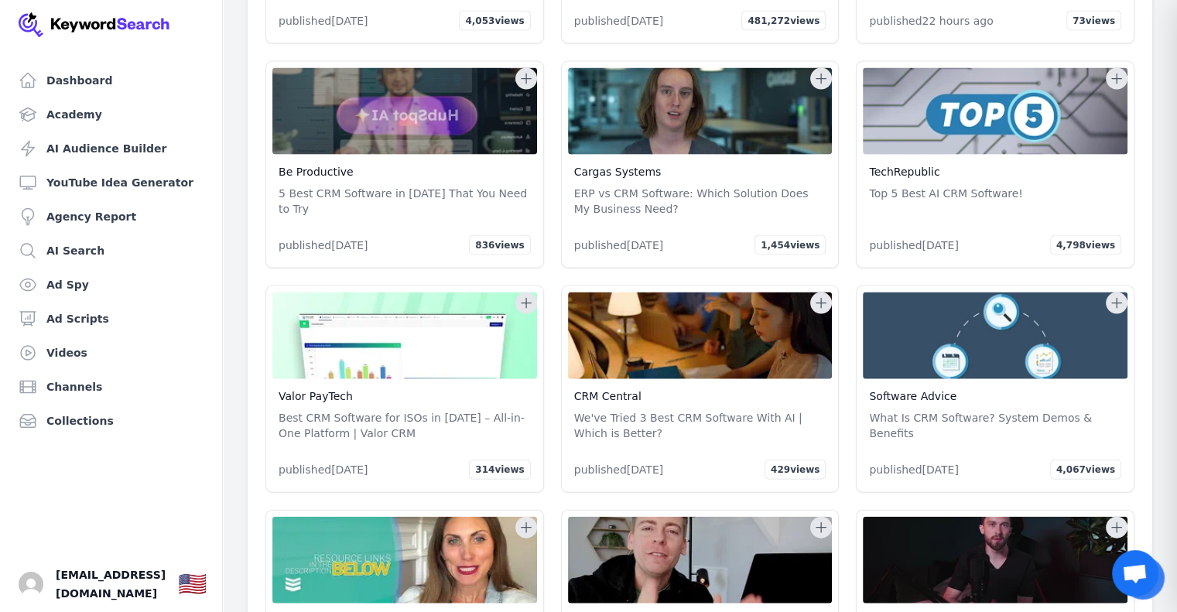
scroll to position [56267, 0]
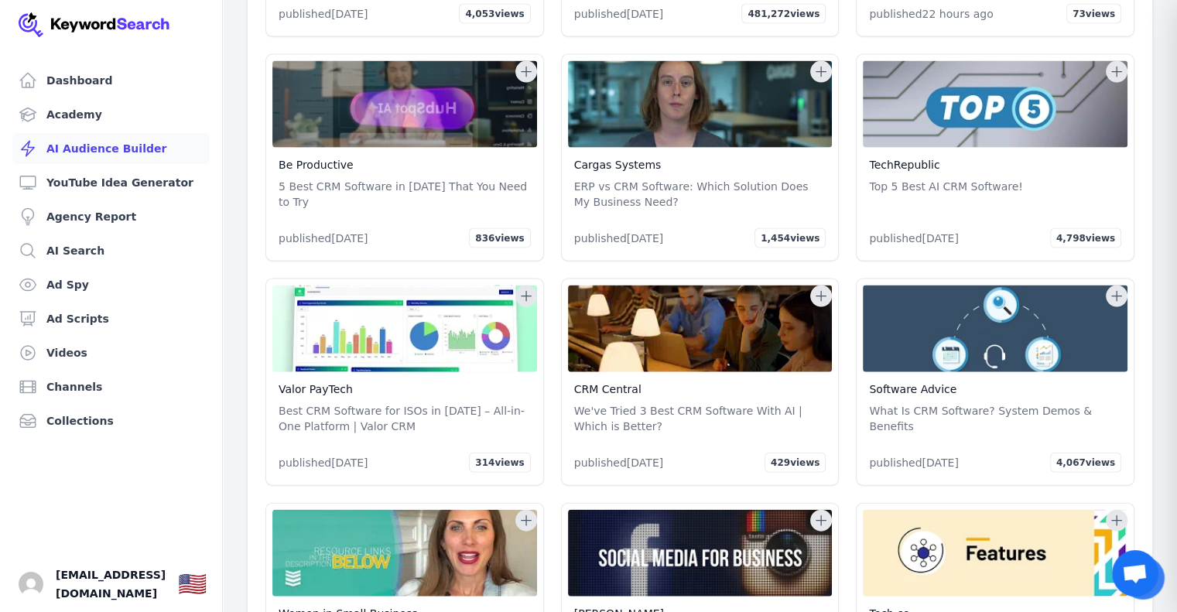
click at [96, 145] on link "AI Audience Builder" at bounding box center [110, 148] width 197 height 31
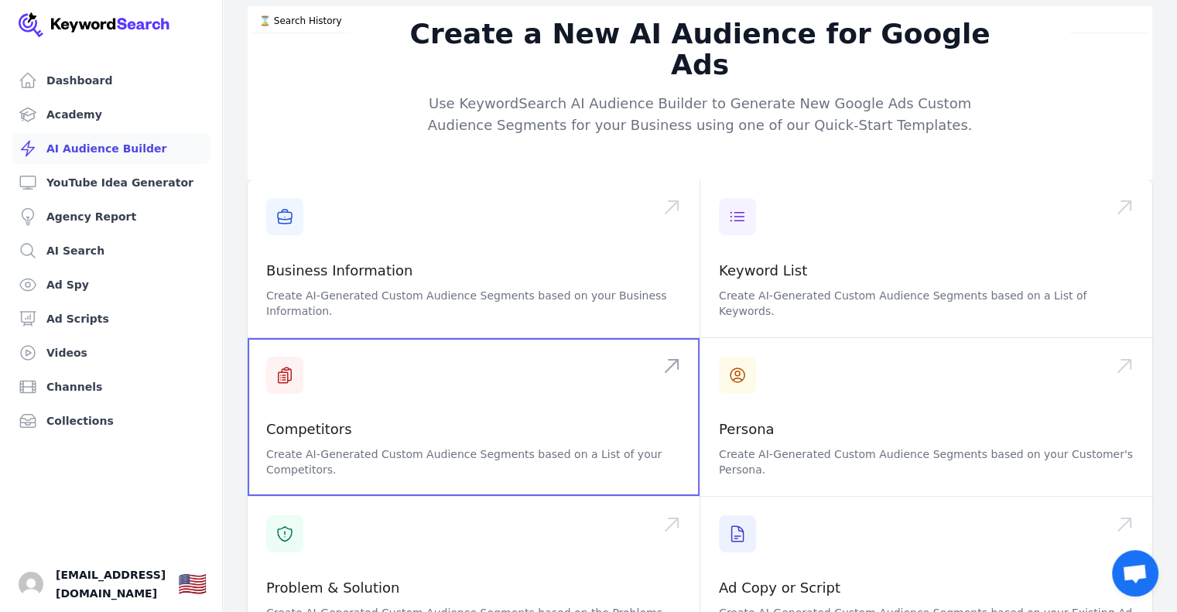
click at [351, 392] on span at bounding box center [474, 417] width 452 height 158
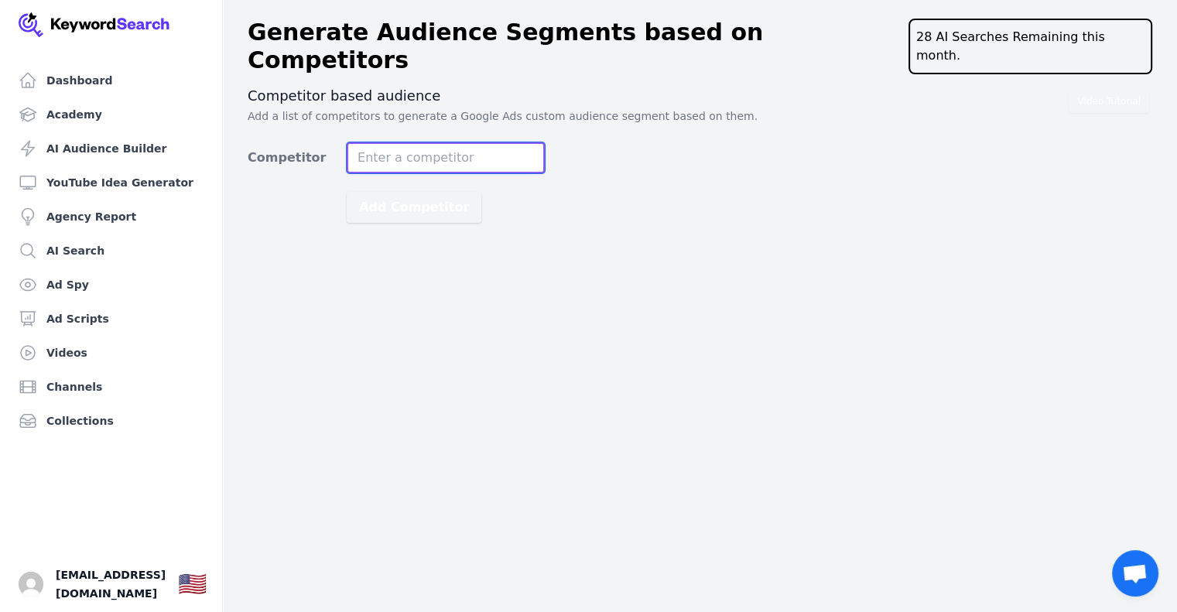
click at [404, 142] on input "Competitor" at bounding box center [446, 157] width 198 height 31
type input "leadscrape.com"
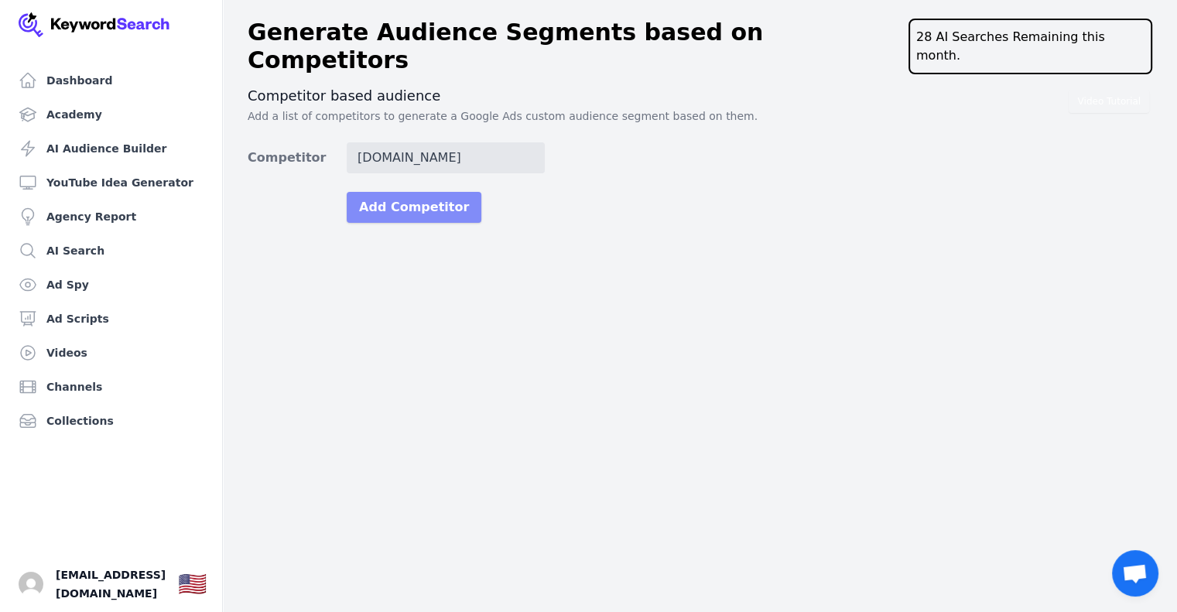
click at [426, 192] on button "Add Competitor" at bounding box center [414, 207] width 135 height 31
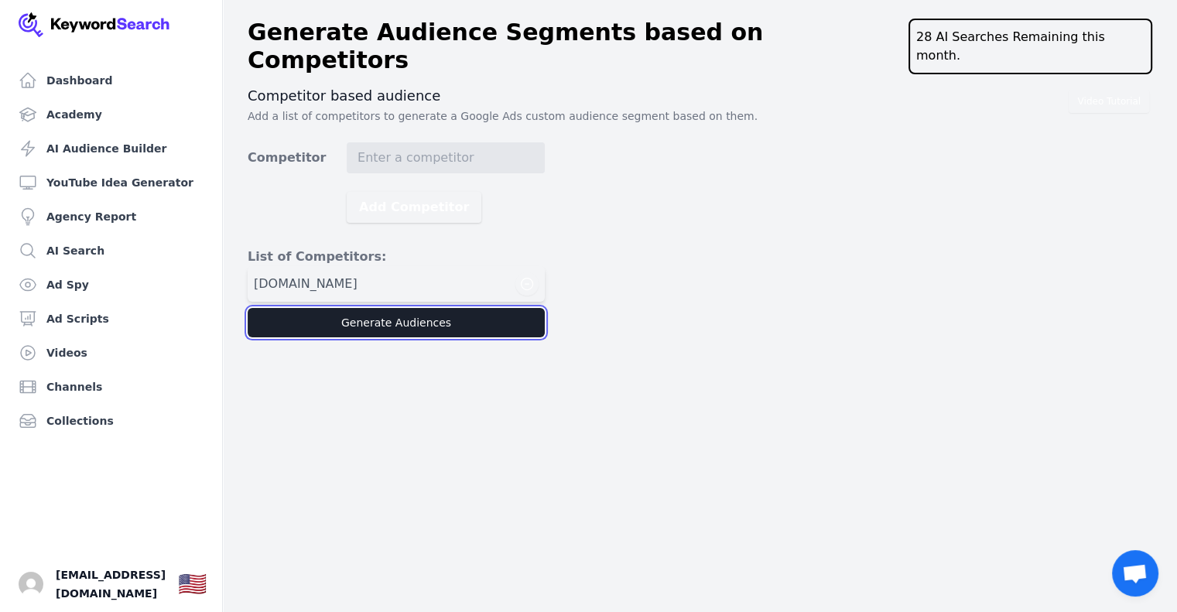
click at [413, 308] on button "Generate Audiences" at bounding box center [396, 322] width 297 height 29
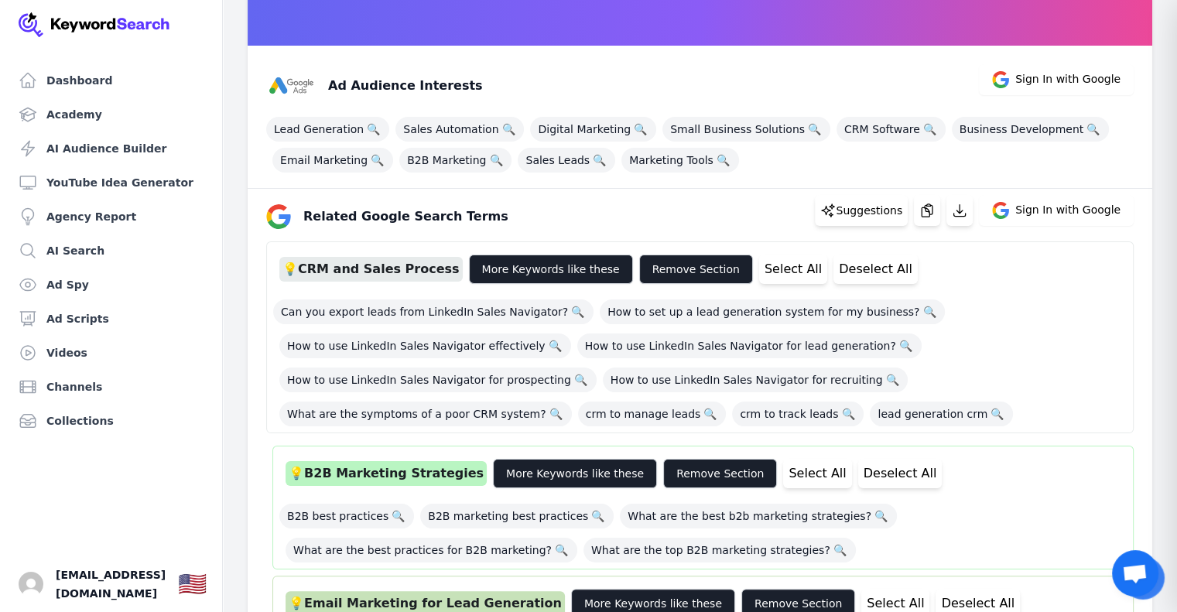
scroll to position [165, 0]
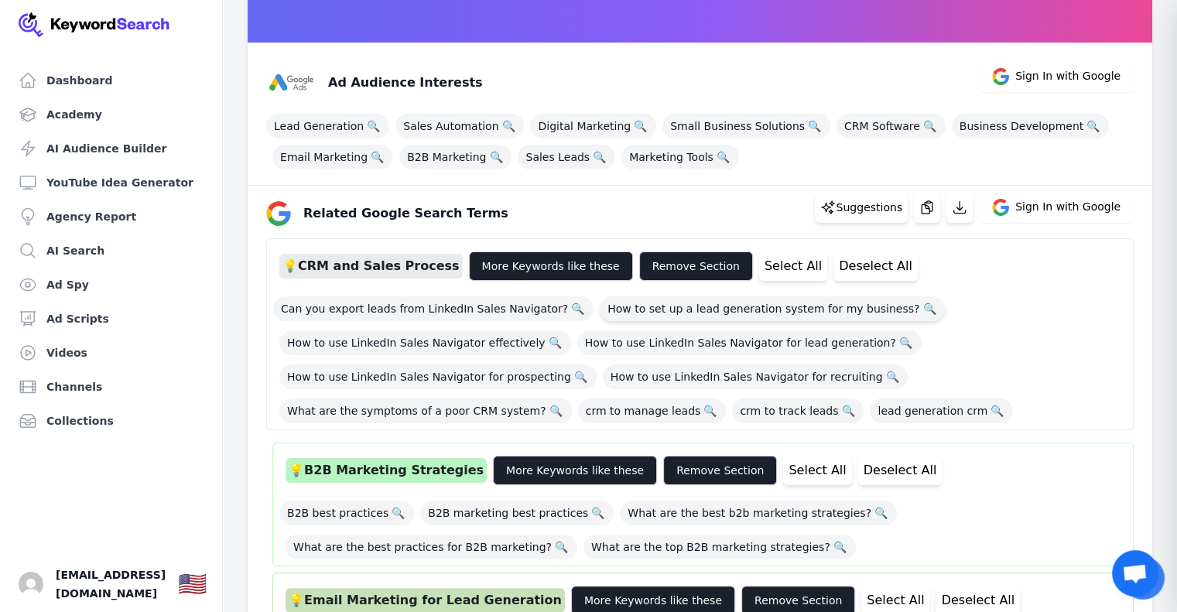
drag, startPoint x: 611, startPoint y: 308, endPoint x: 599, endPoint y: 306, distance: 11.7
click at [600, 306] on span "How to set up a lead generation system for my business? 🔍" at bounding box center [772, 308] width 345 height 25
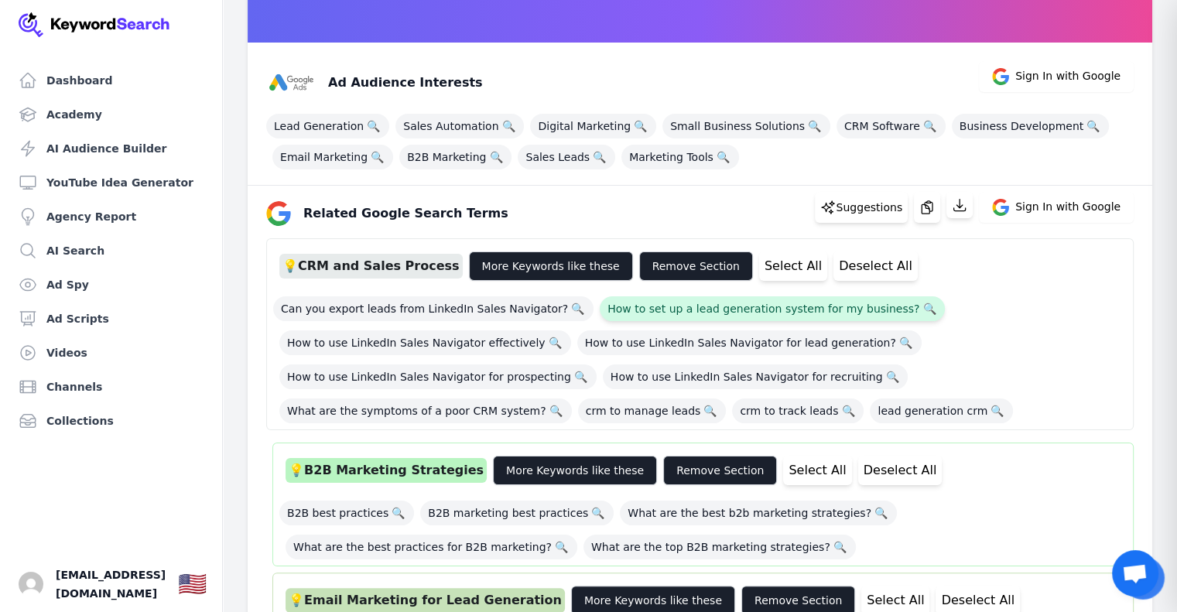
click at [600, 306] on span "How to set up a lead generation system for my business? 🔍" at bounding box center [772, 308] width 345 height 25
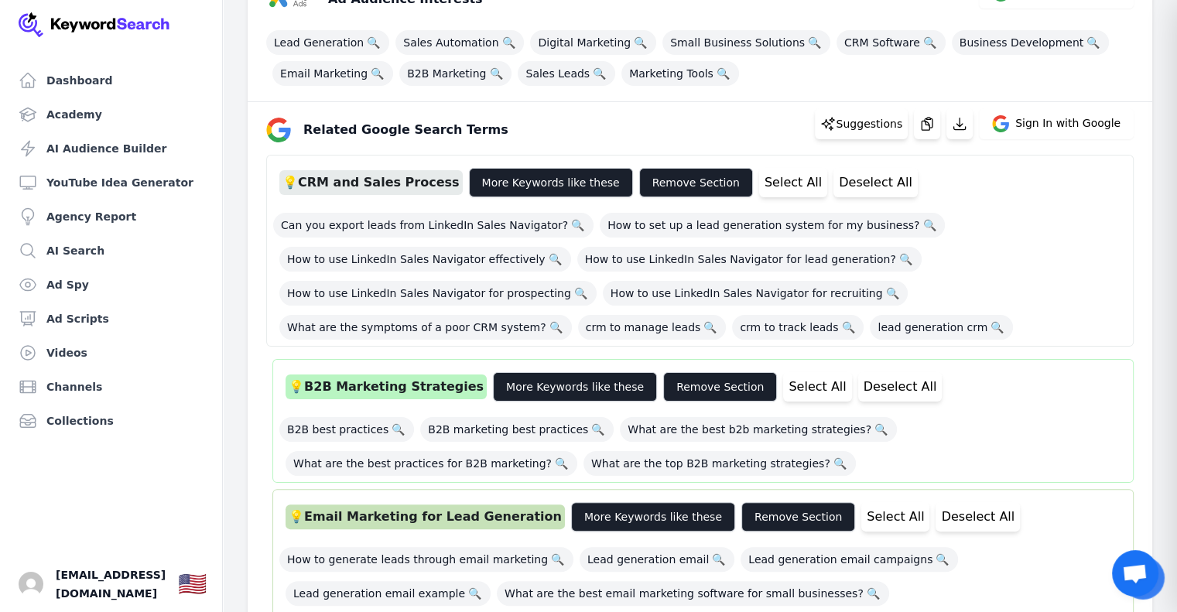
scroll to position [250, 0]
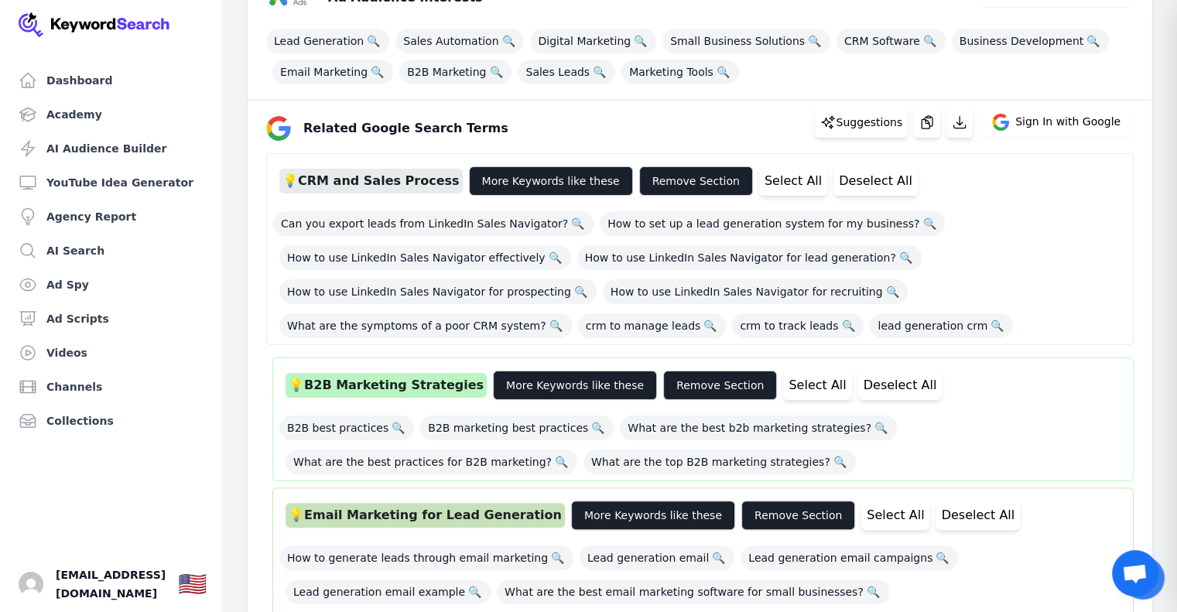
click at [381, 182] on div "💡 CRM and Sales Process" at bounding box center [370, 181] width 183 height 25
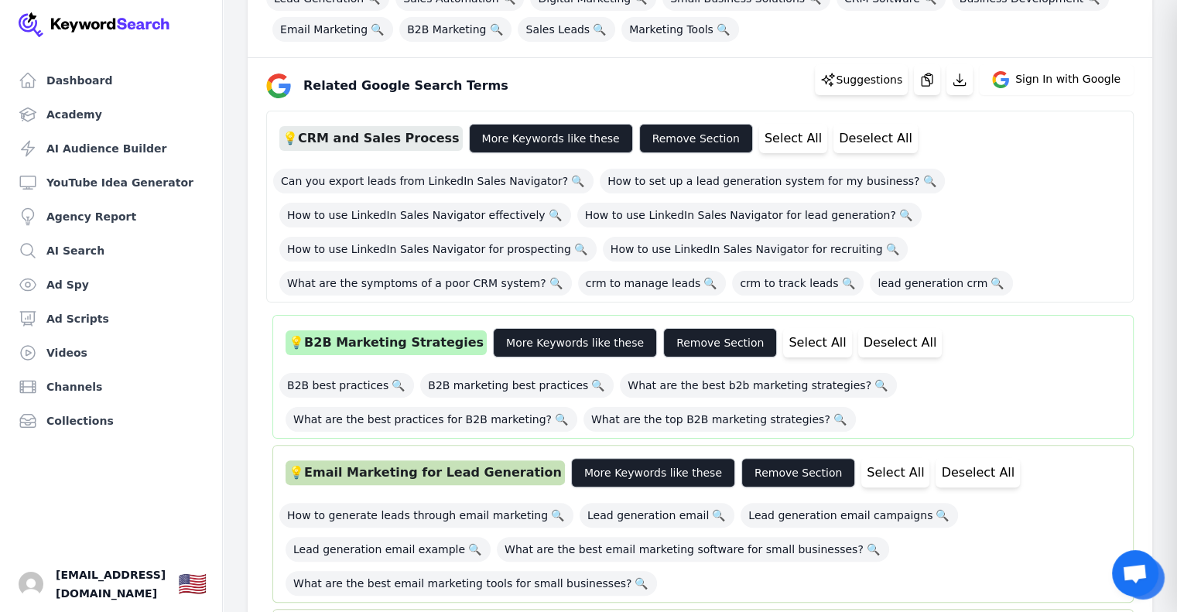
scroll to position [292, 0]
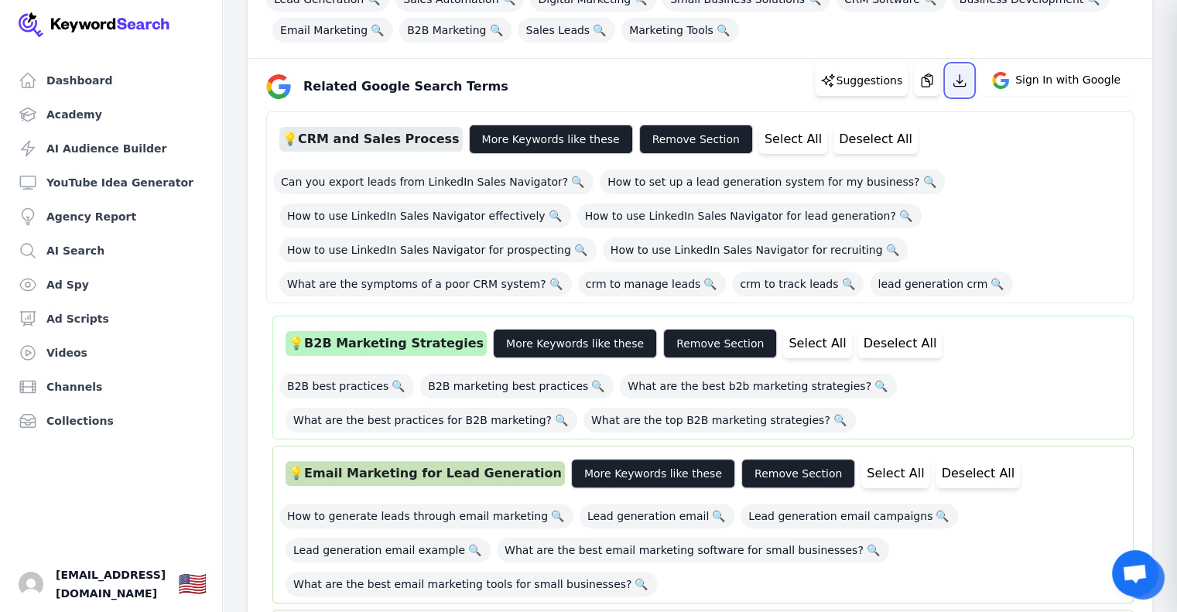
click at [967, 75] on icon "button" at bounding box center [959, 80] width 15 height 15
click at [759, 129] on button "Select All" at bounding box center [793, 139] width 68 height 29
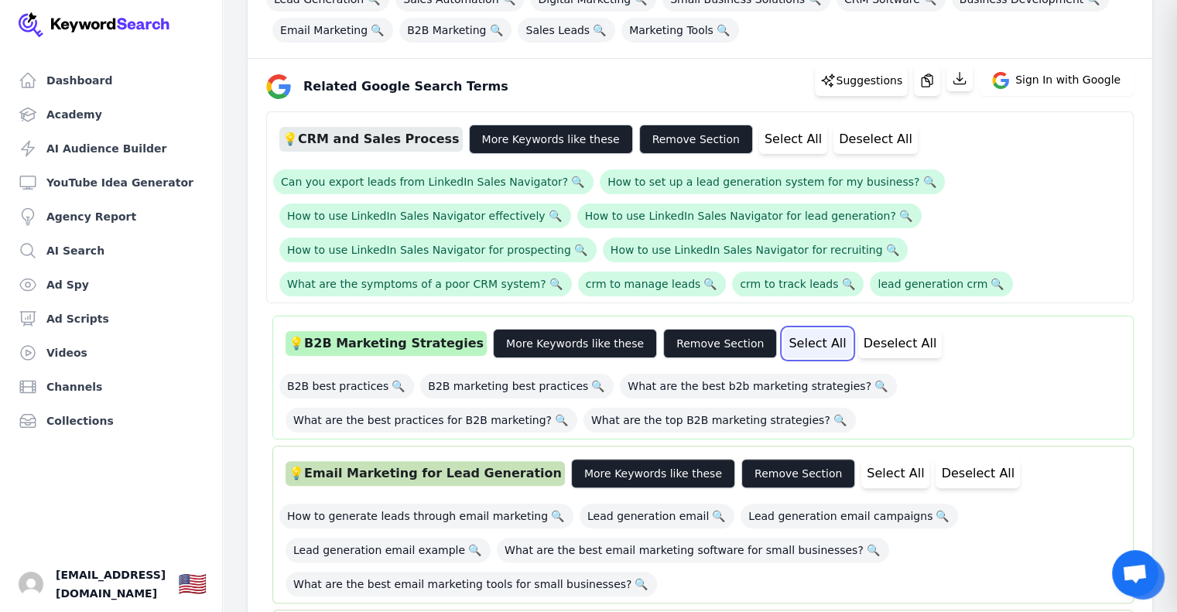
click at [783, 343] on button "Select All" at bounding box center [817, 343] width 68 height 29
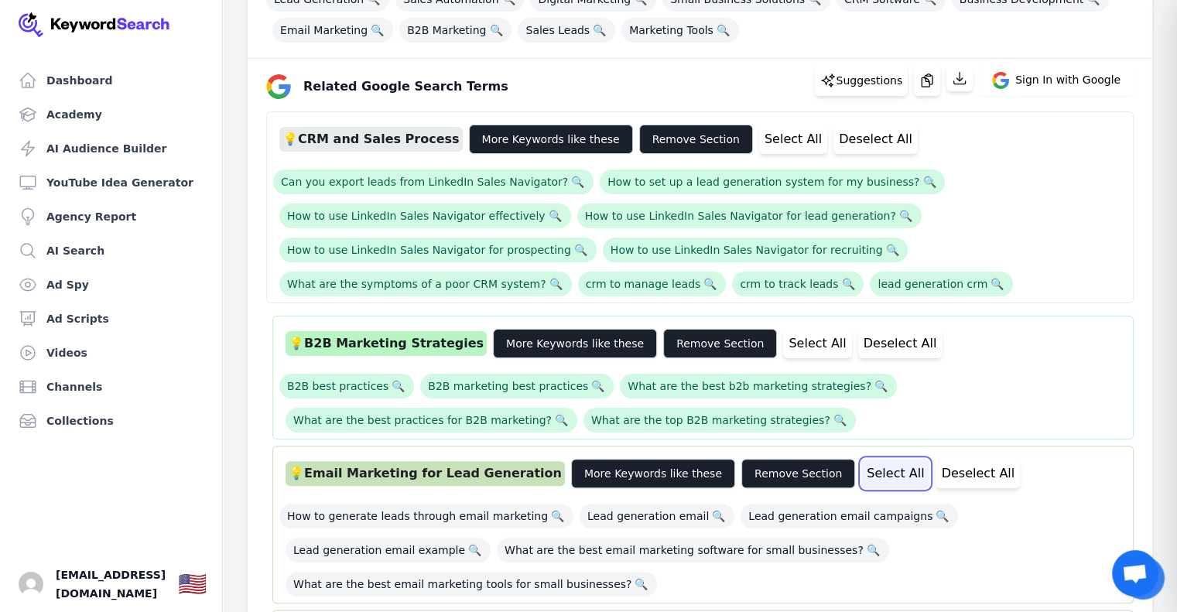
click at [861, 470] on button "Select All" at bounding box center [895, 473] width 68 height 29
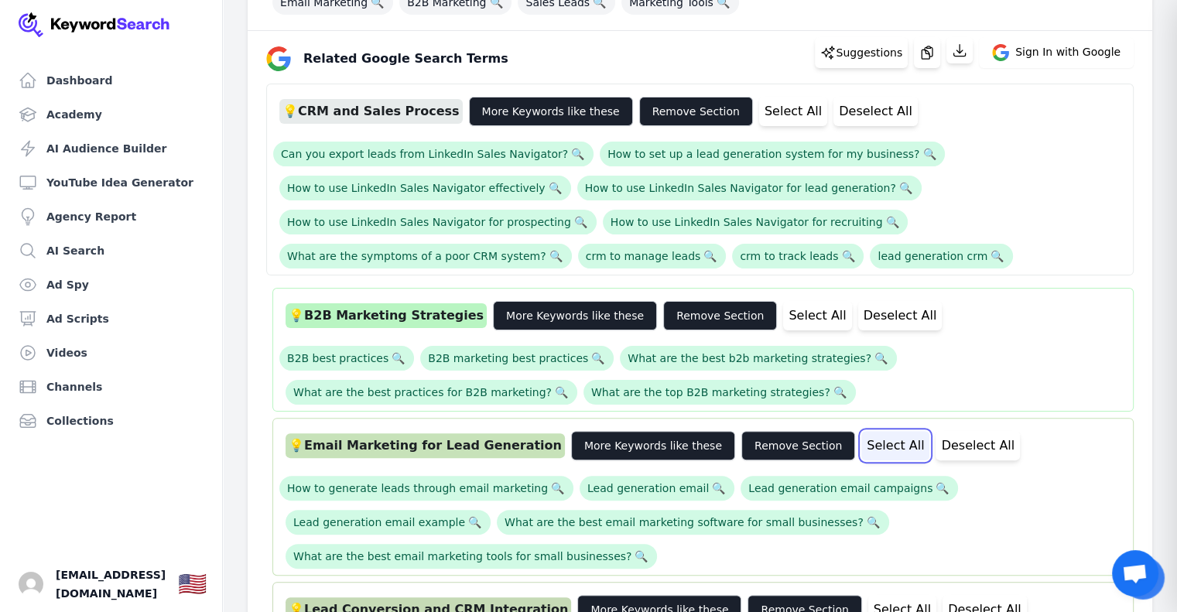
scroll to position [320, 0]
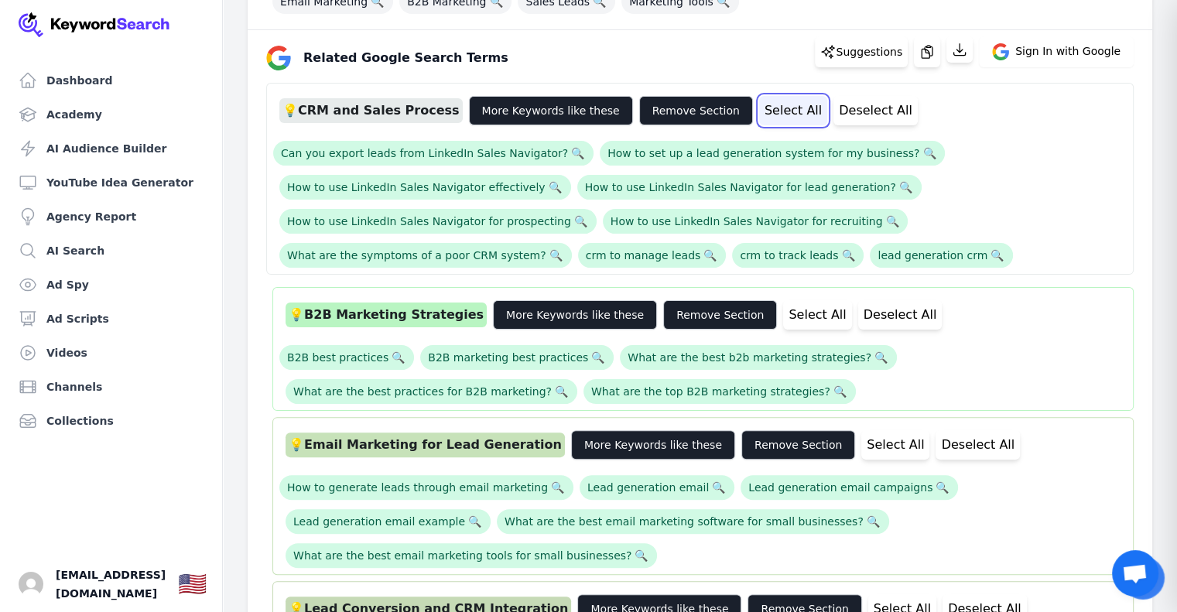
click at [759, 110] on button "Select All" at bounding box center [793, 110] width 68 height 29
click at [833, 111] on button "Deselect All" at bounding box center [875, 110] width 84 height 29
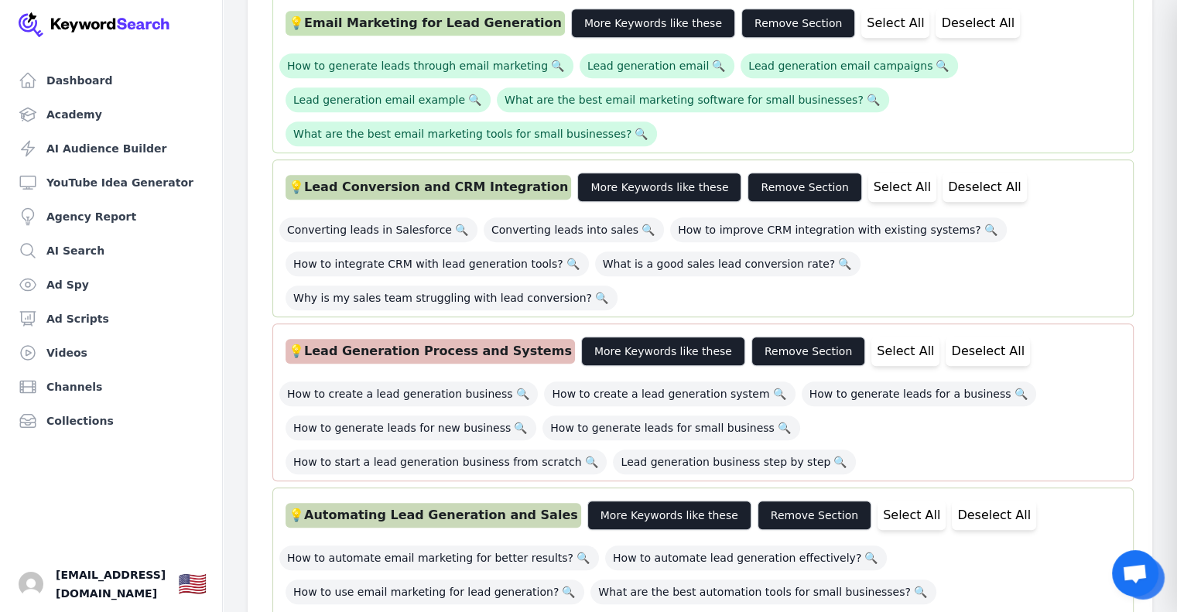
scroll to position [745, 0]
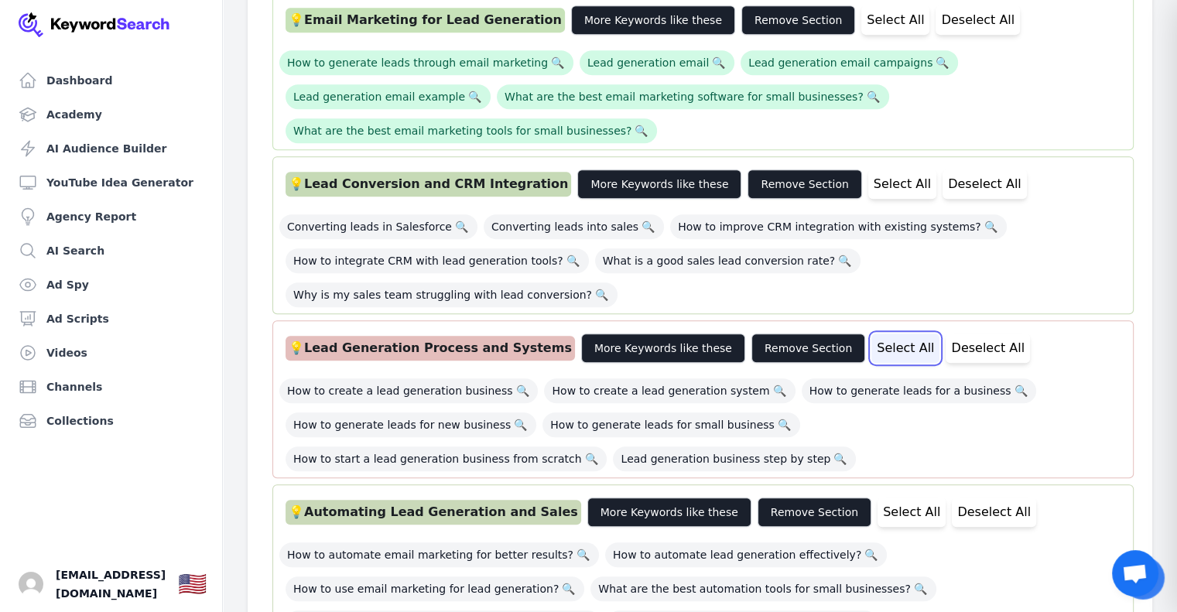
click at [871, 334] on button "Select All" at bounding box center [905, 348] width 68 height 29
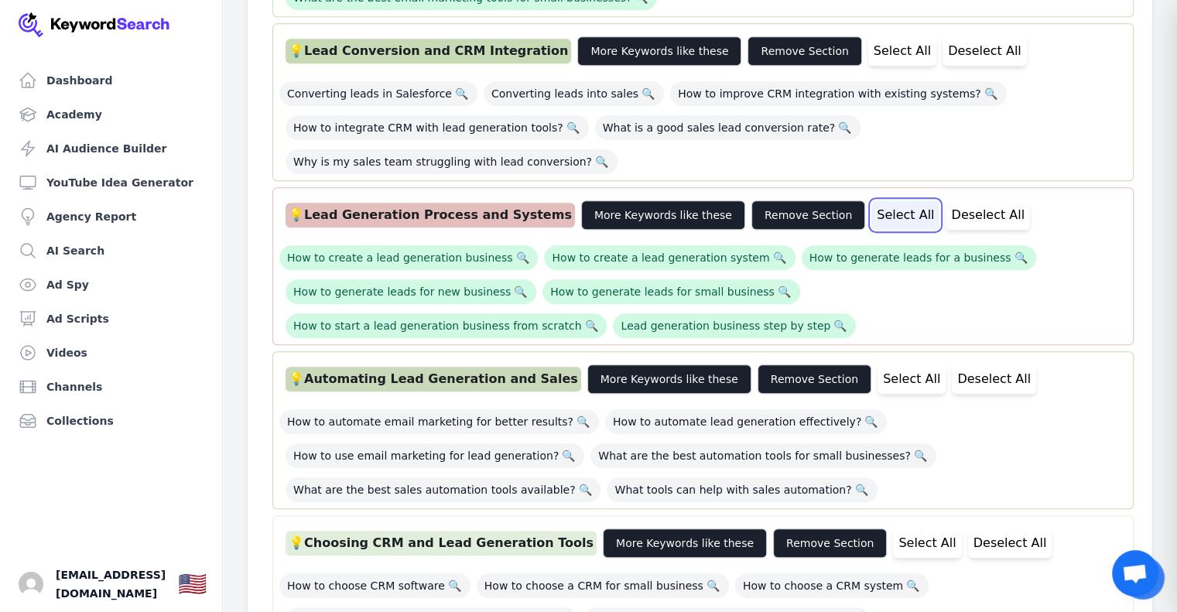
scroll to position [881, 0]
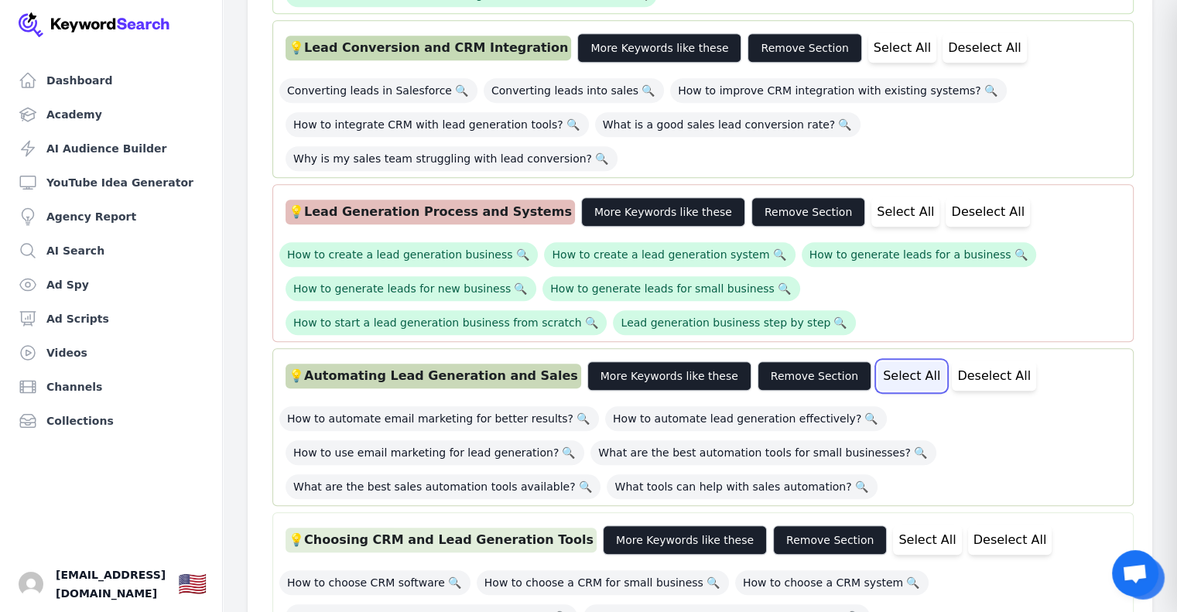
click at [877, 361] on button "Select All" at bounding box center [911, 375] width 68 height 29
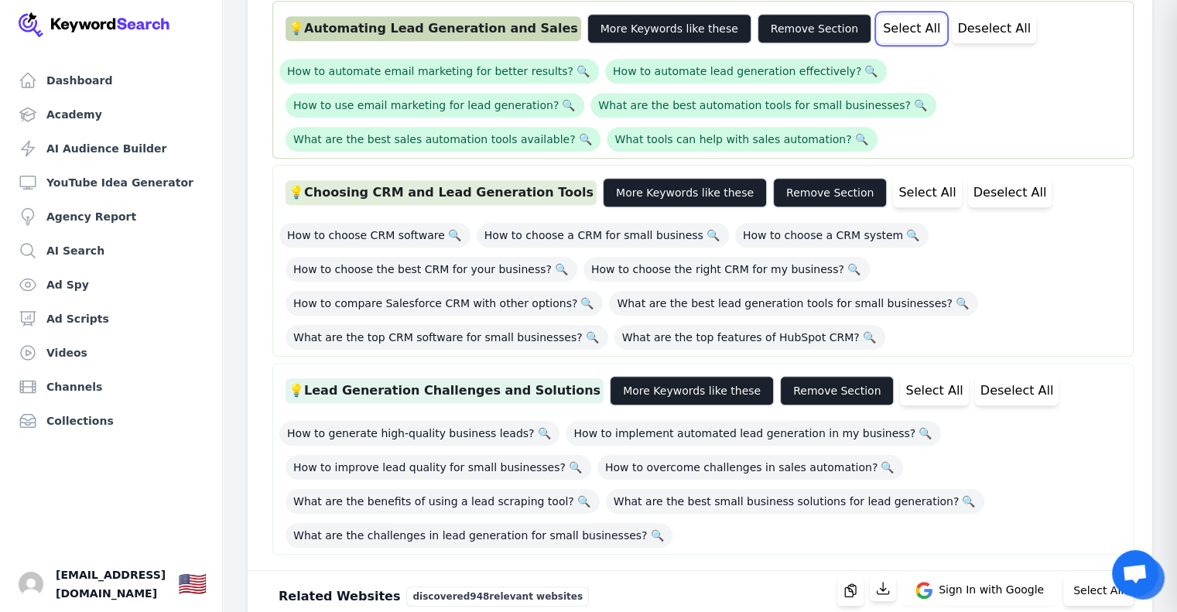
scroll to position [1230, 0]
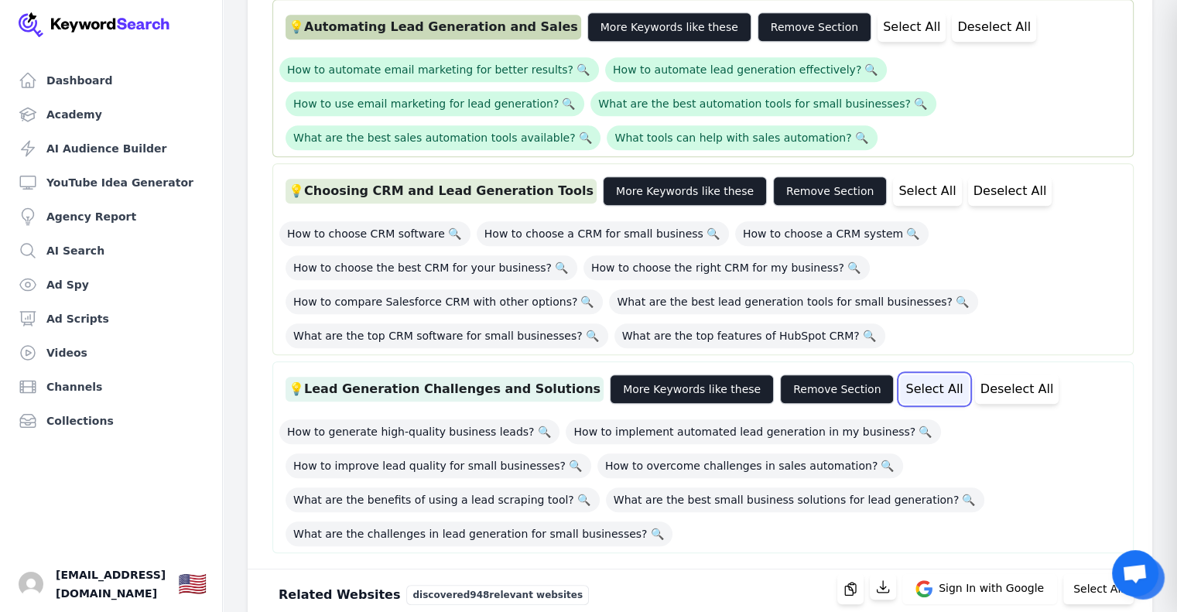
click at [900, 375] on button "Select All" at bounding box center [934, 389] width 68 height 29
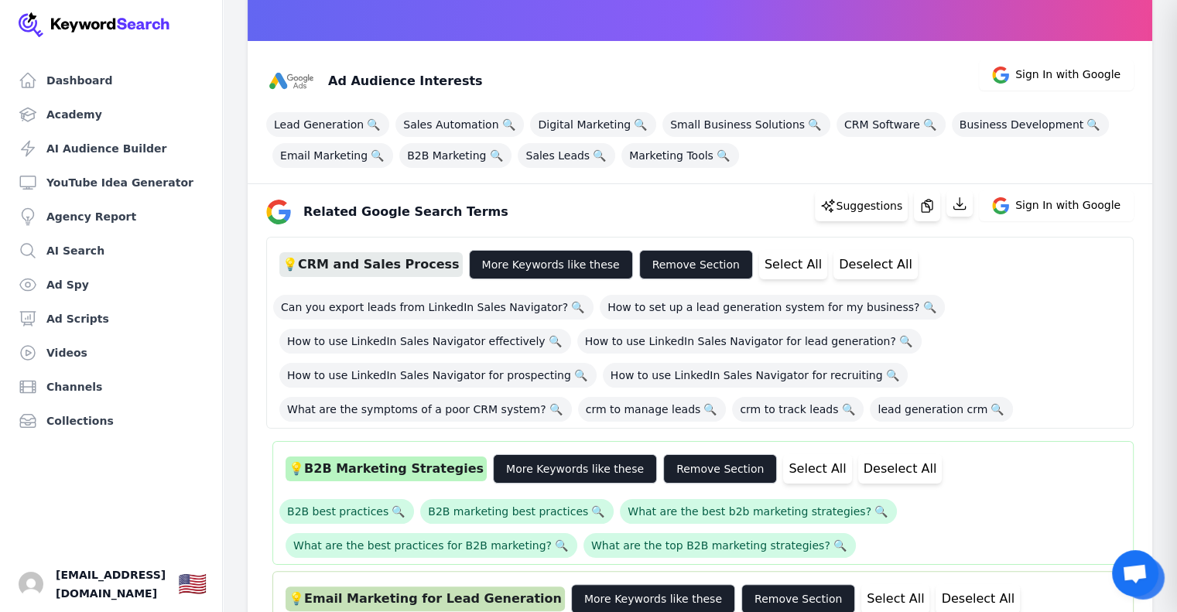
scroll to position [114, 0]
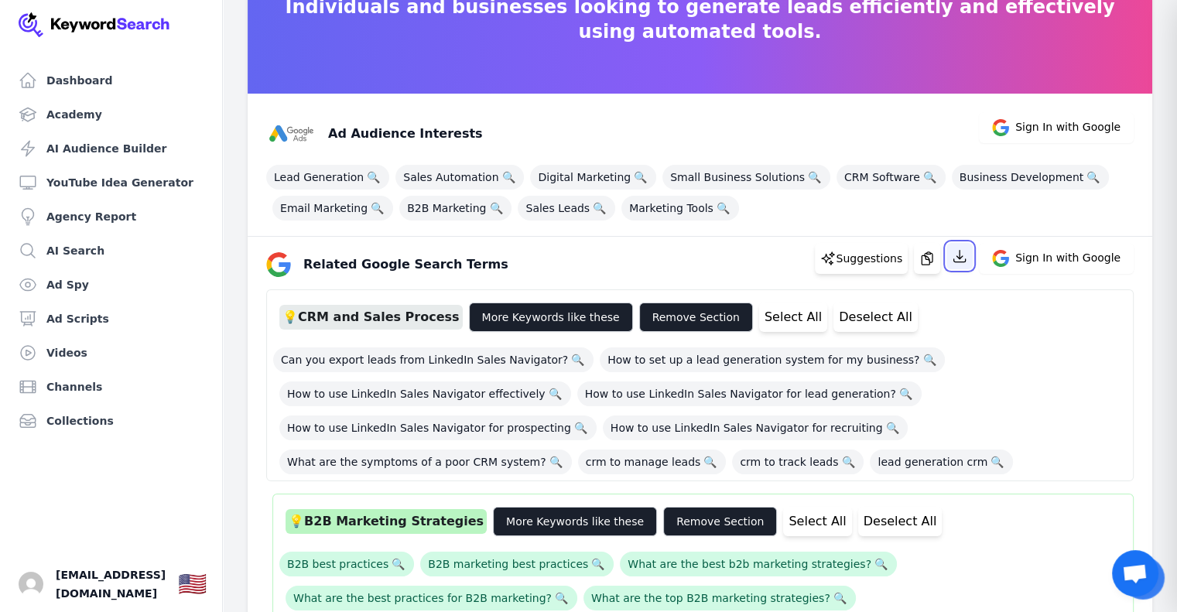
click at [966, 260] on icon "button" at bounding box center [959, 255] width 15 height 15
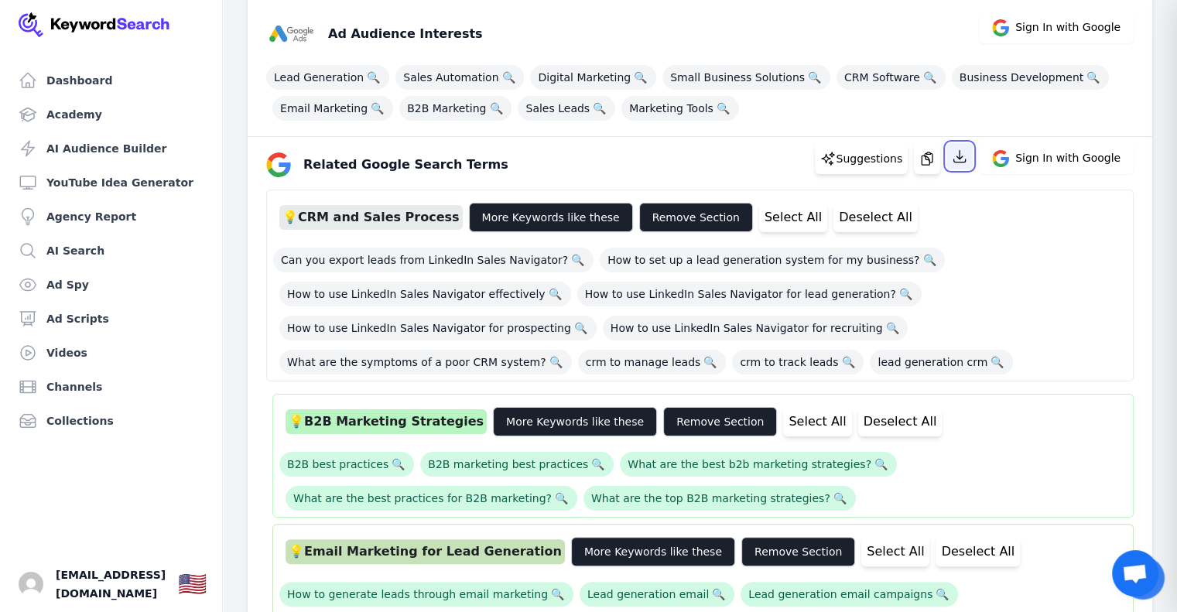
scroll to position [214, 0]
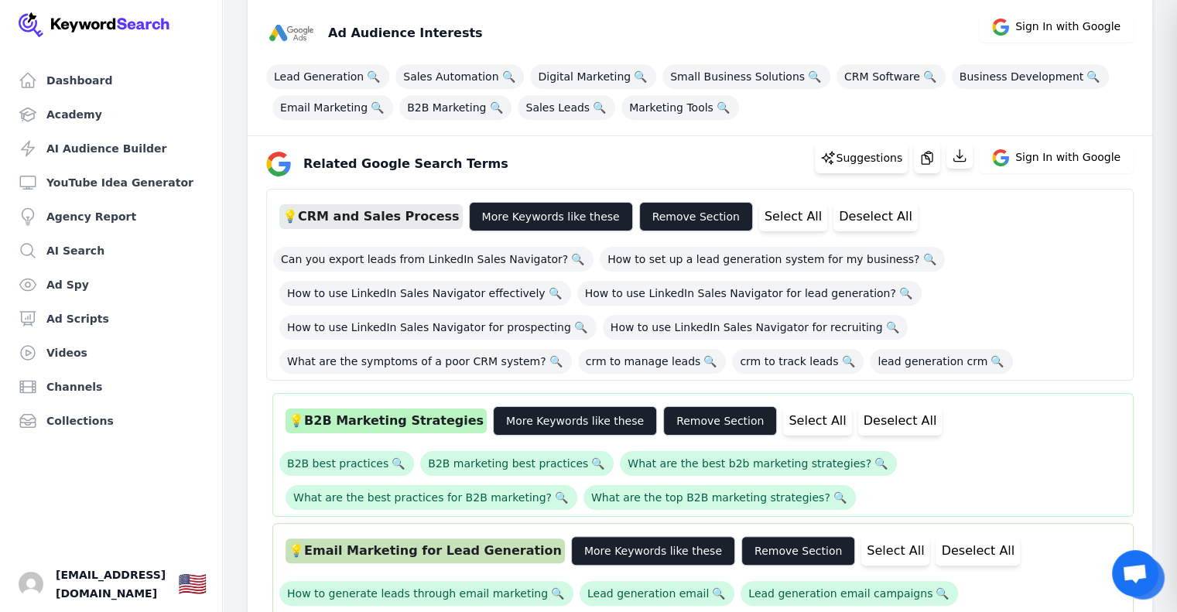
click at [1110, 313] on div "Can you export leads from LinkedIn Sales Navigator? 🔍 How to set up a lead gene…" at bounding box center [700, 306] width 854 height 136
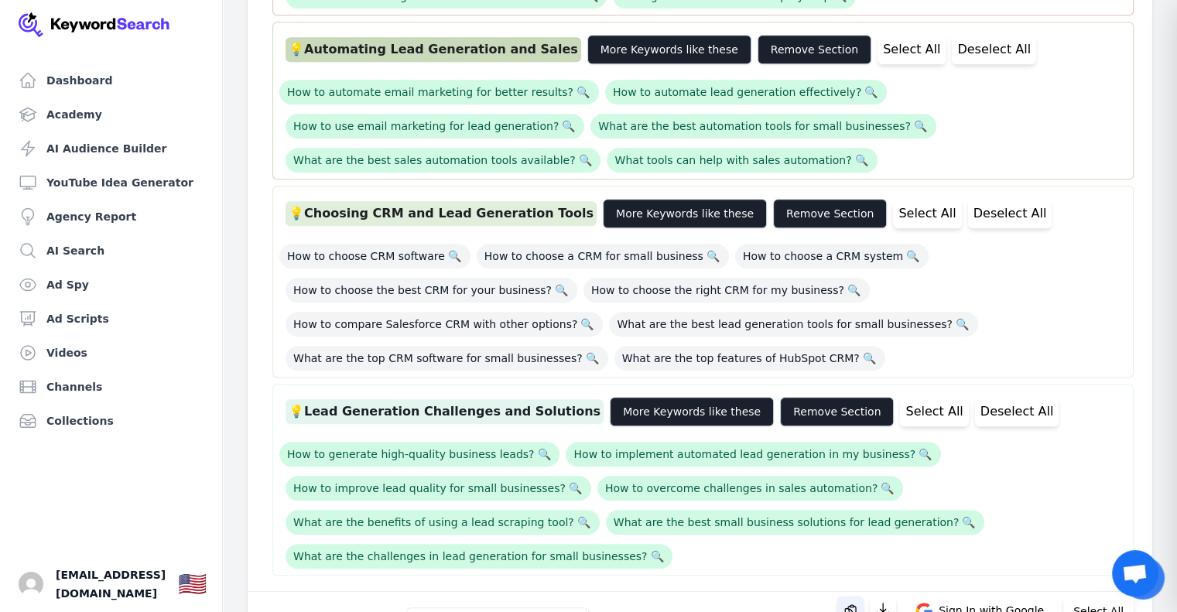
scroll to position [1575, 0]
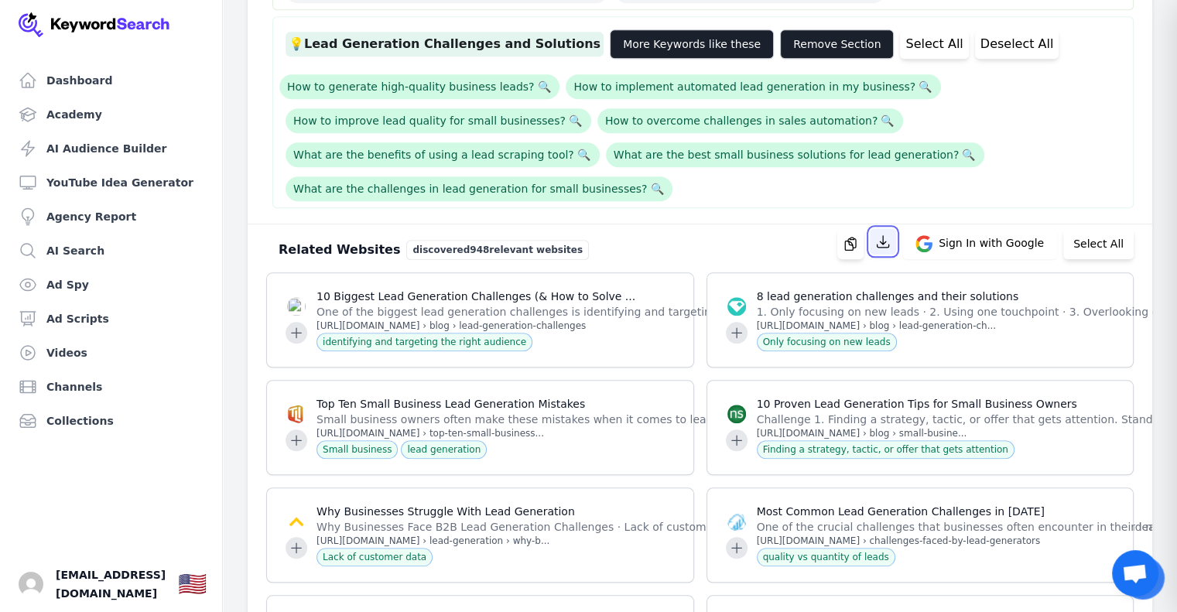
click at [891, 234] on icon "button" at bounding box center [882, 241] width 15 height 15
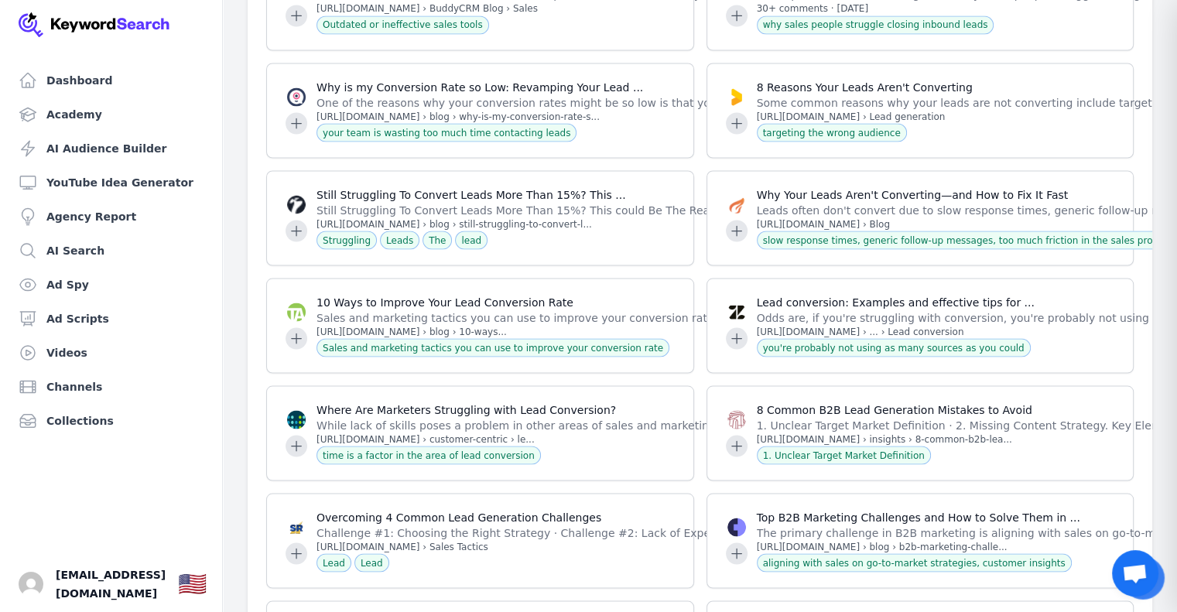
scroll to position [3020, 0]
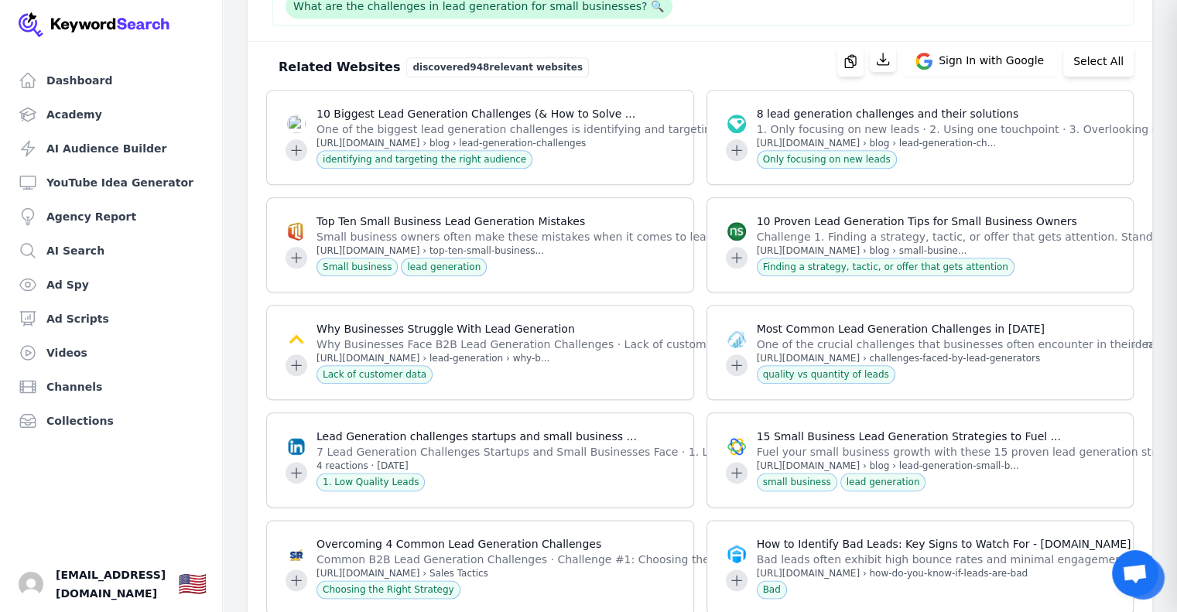
scroll to position [1619, 0]
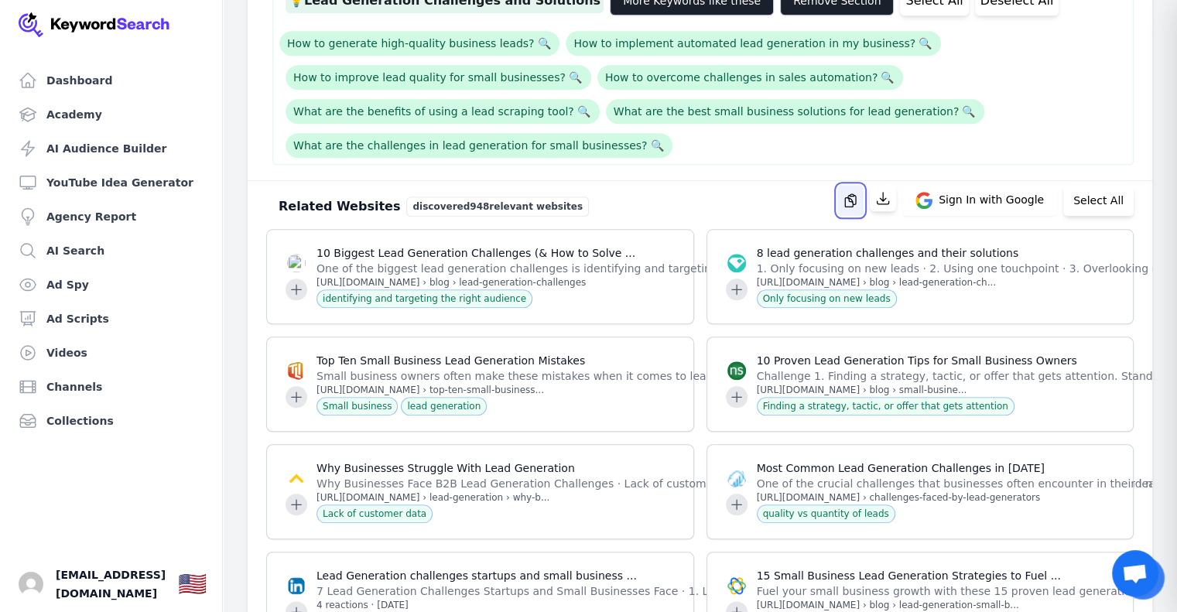
click at [855, 194] on icon "button" at bounding box center [850, 200] width 11 height 12
click at [1093, 185] on button "Select All" at bounding box center [1098, 200] width 70 height 31
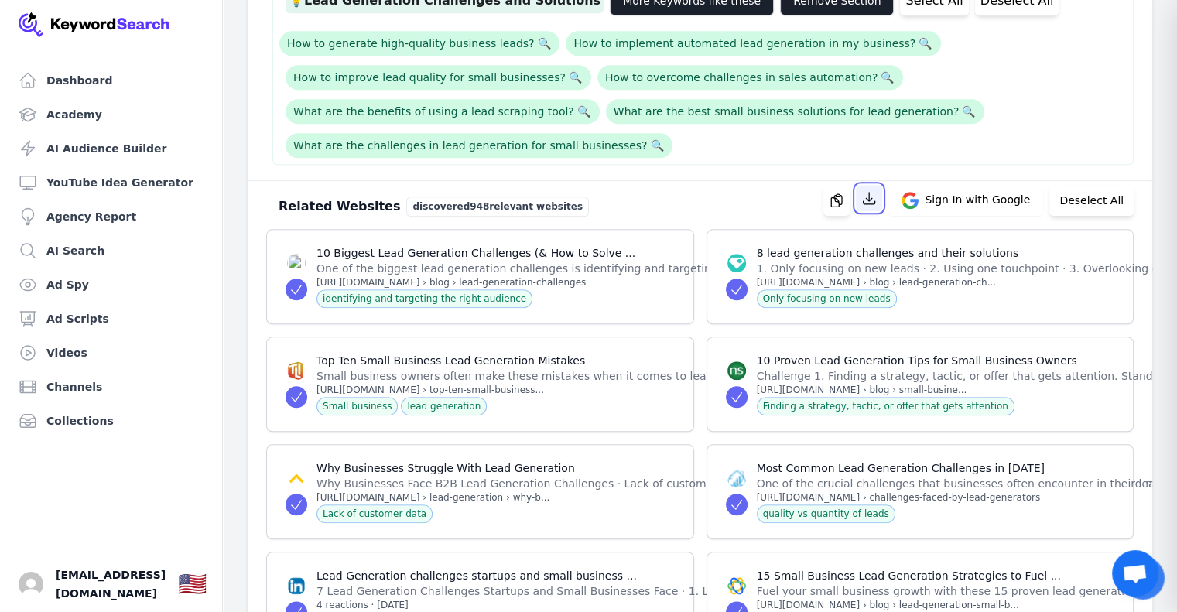
click at [875, 193] on icon "button" at bounding box center [870, 199] width 12 height 12
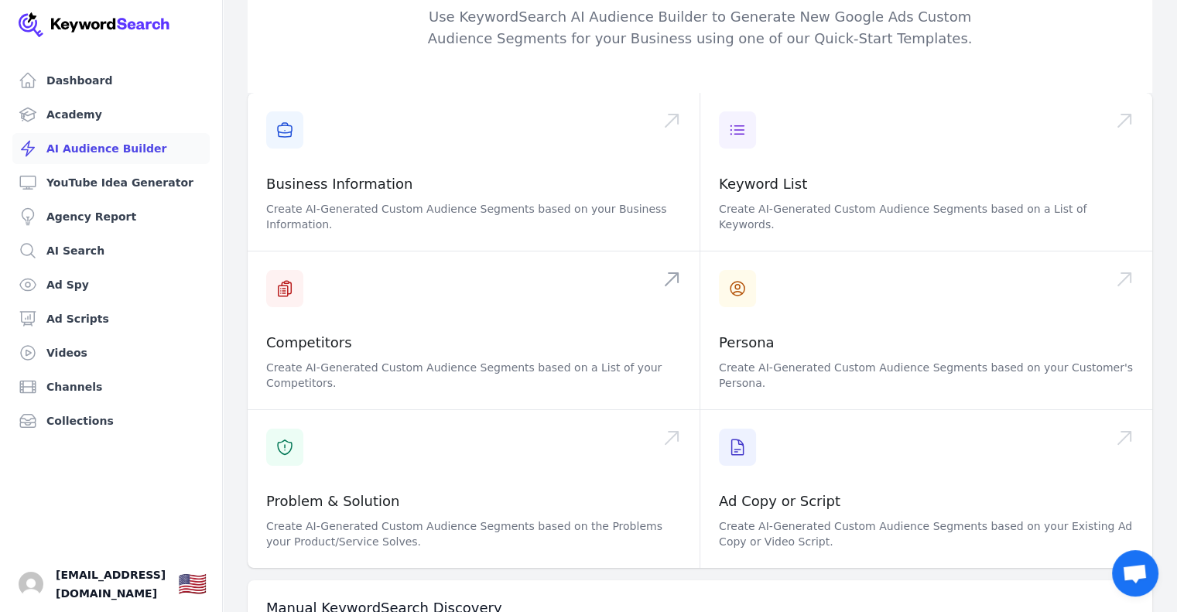
click at [386, 303] on span at bounding box center [474, 330] width 452 height 158
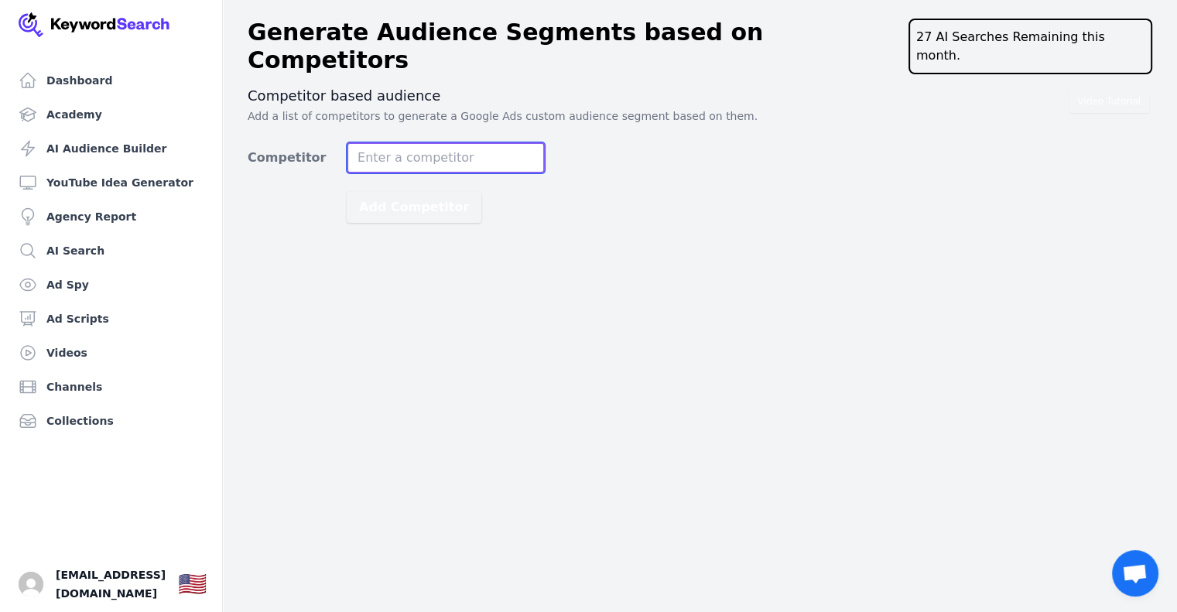
click at [395, 143] on input "Competitor" at bounding box center [446, 157] width 198 height 31
type input "[URL]"
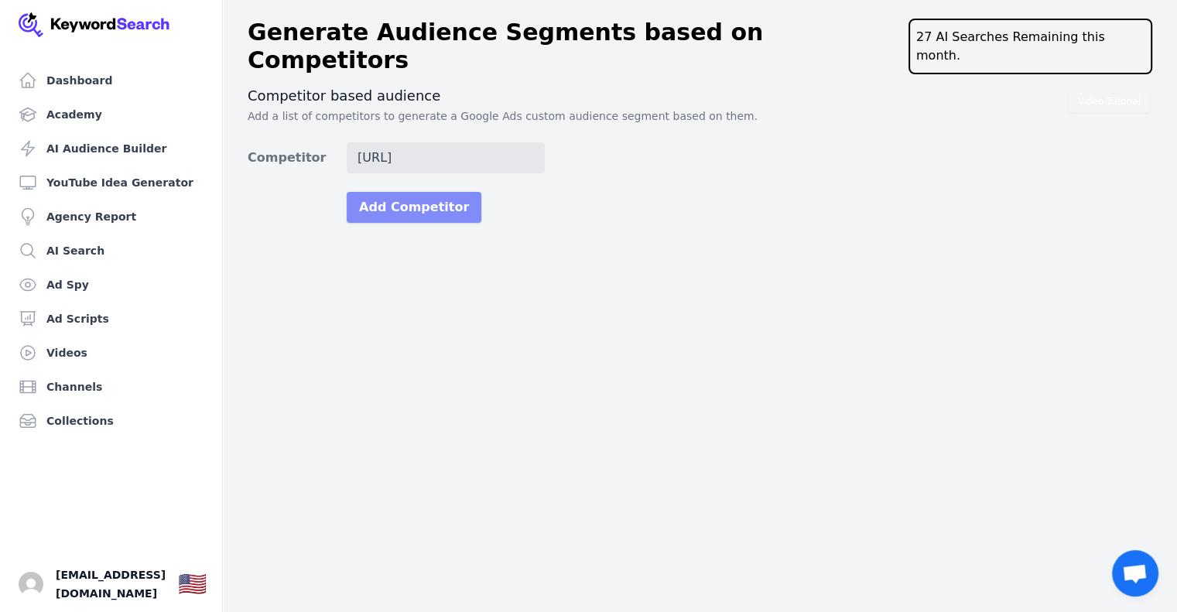
click at [419, 192] on button "Add Competitor" at bounding box center [414, 207] width 135 height 31
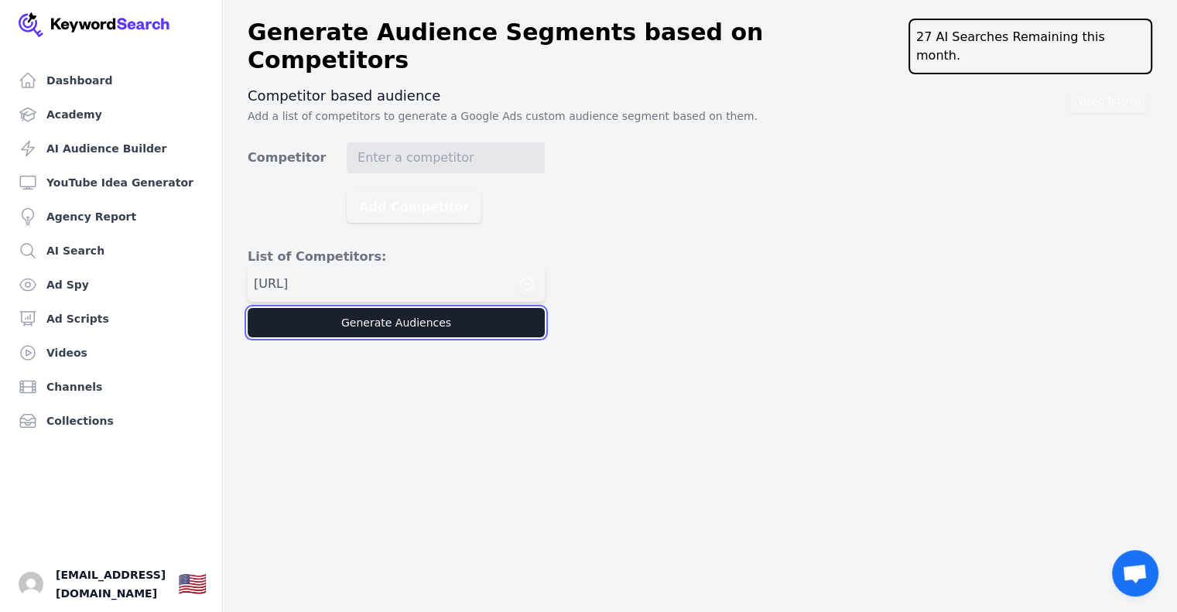
click at [382, 308] on button "Generate Audiences" at bounding box center [396, 322] width 297 height 29
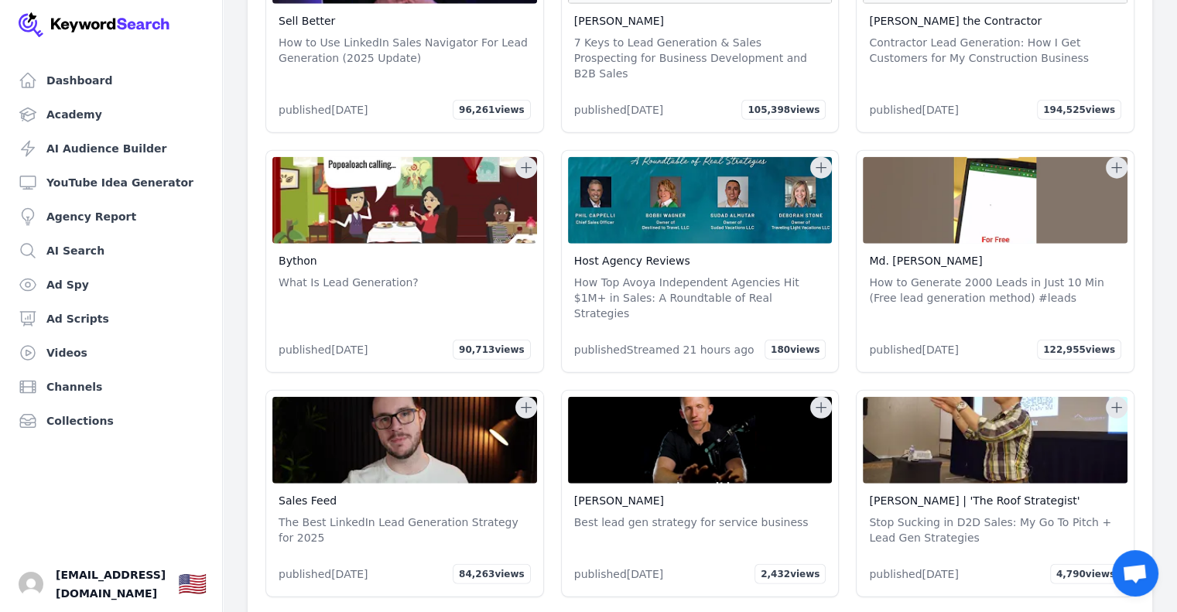
scroll to position [28283, 0]
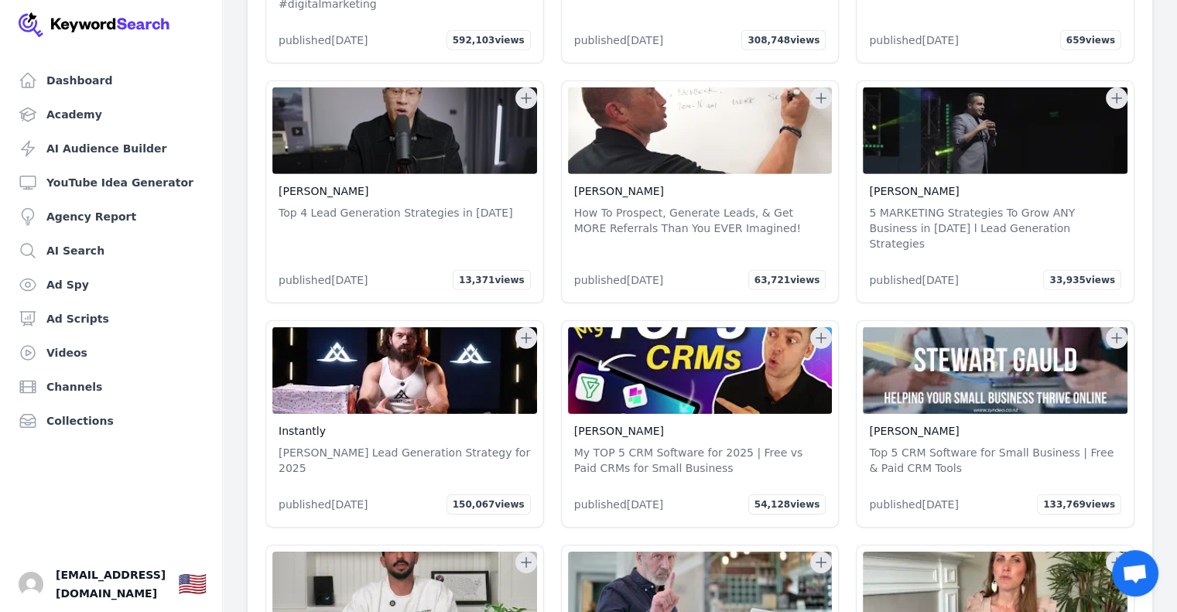
drag, startPoint x: 1167, startPoint y: 494, endPoint x: 1186, endPoint y: 494, distance: 19.4
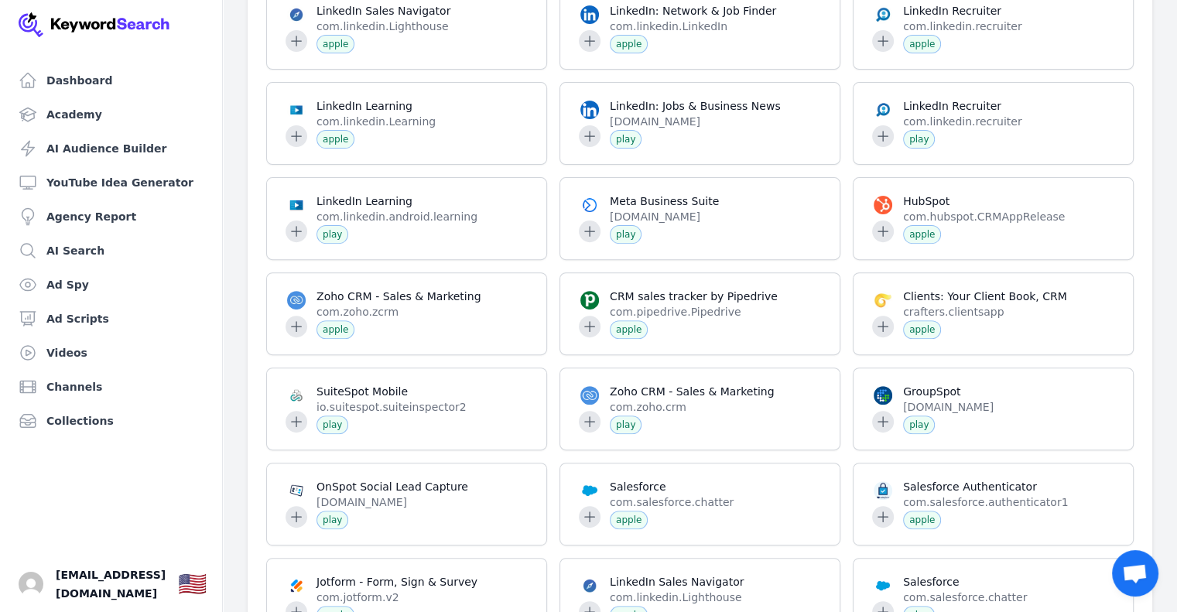
scroll to position [0, 0]
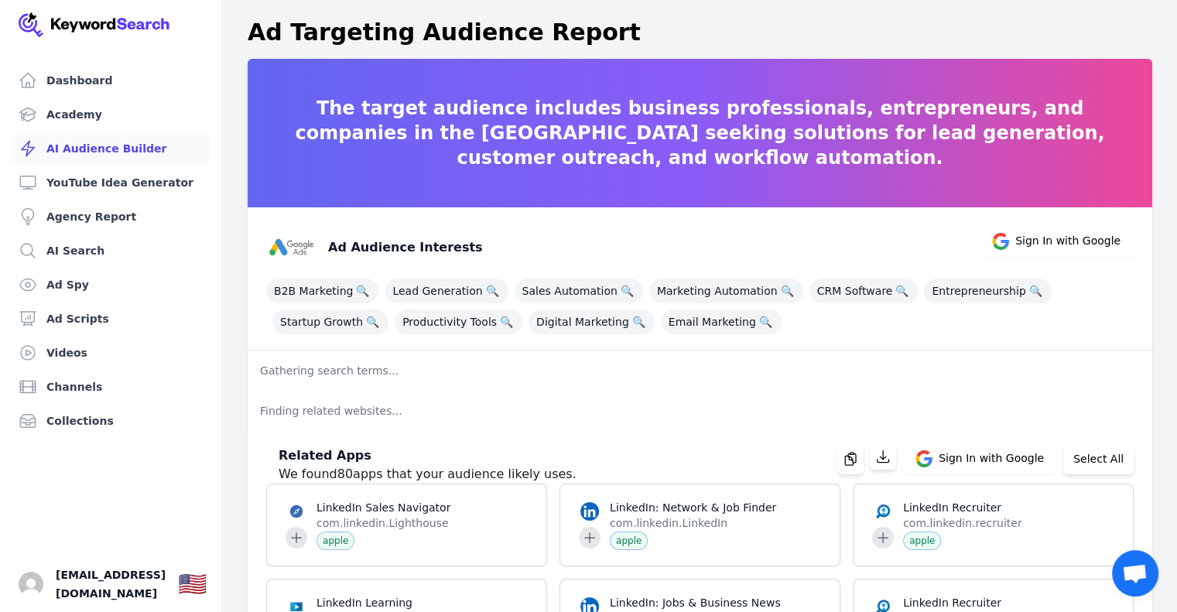
click at [113, 155] on link "AI Audience Builder" at bounding box center [110, 148] width 197 height 31
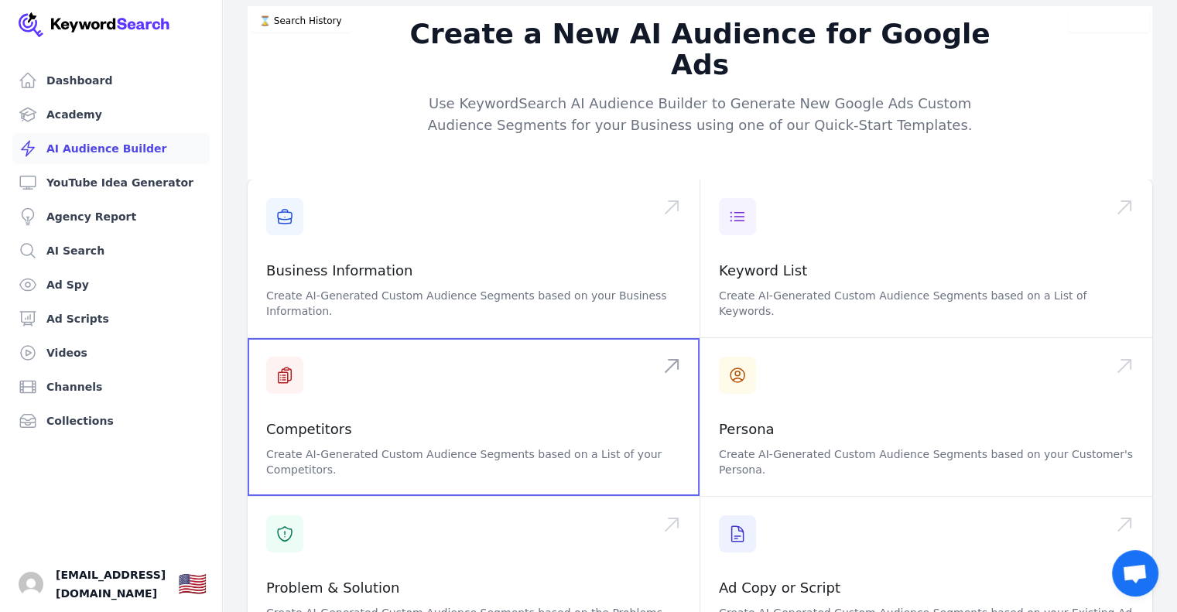
click at [313, 370] on span at bounding box center [474, 417] width 452 height 158
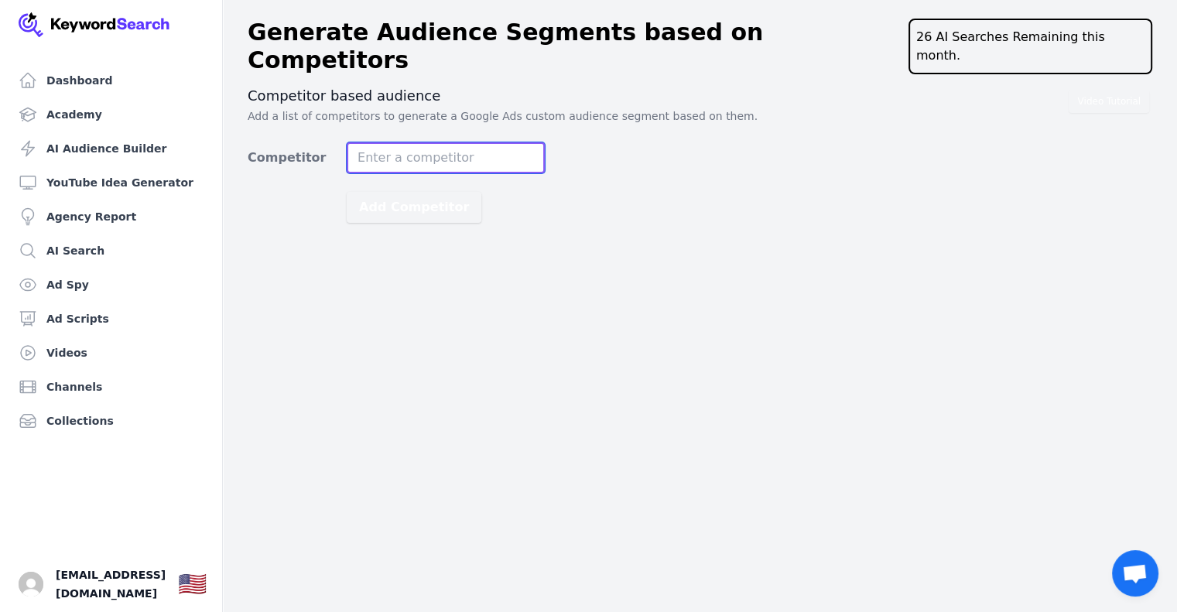
click at [402, 142] on input "Competitor" at bounding box center [446, 157] width 198 height 31
type input "[DOMAIN_NAME]"
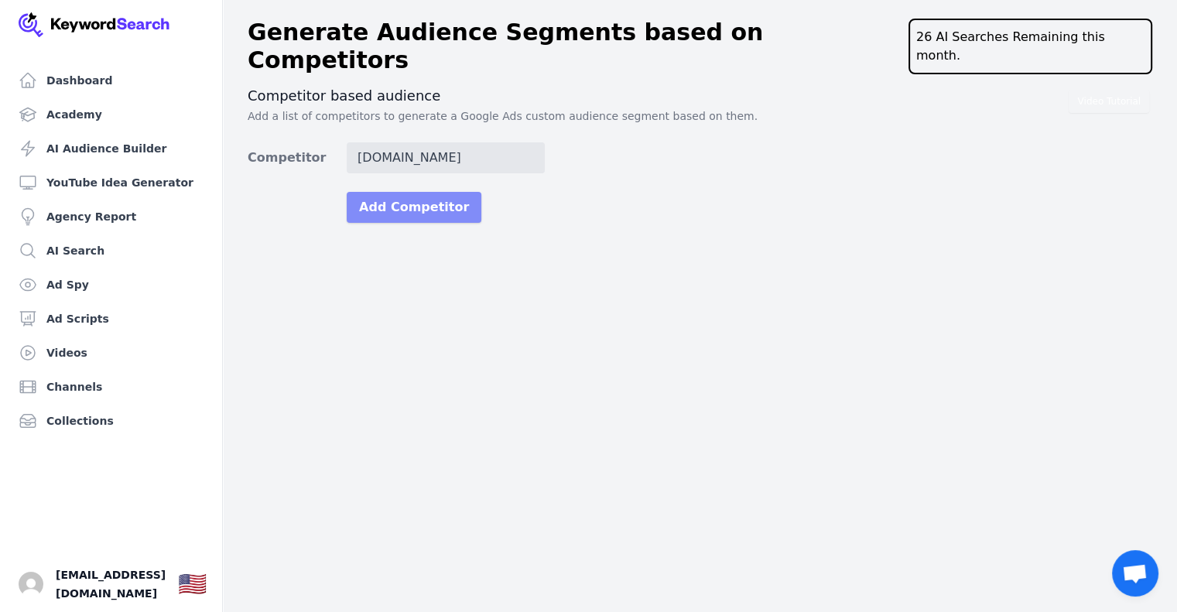
click at [402, 192] on button "Add Competitor" at bounding box center [414, 207] width 135 height 31
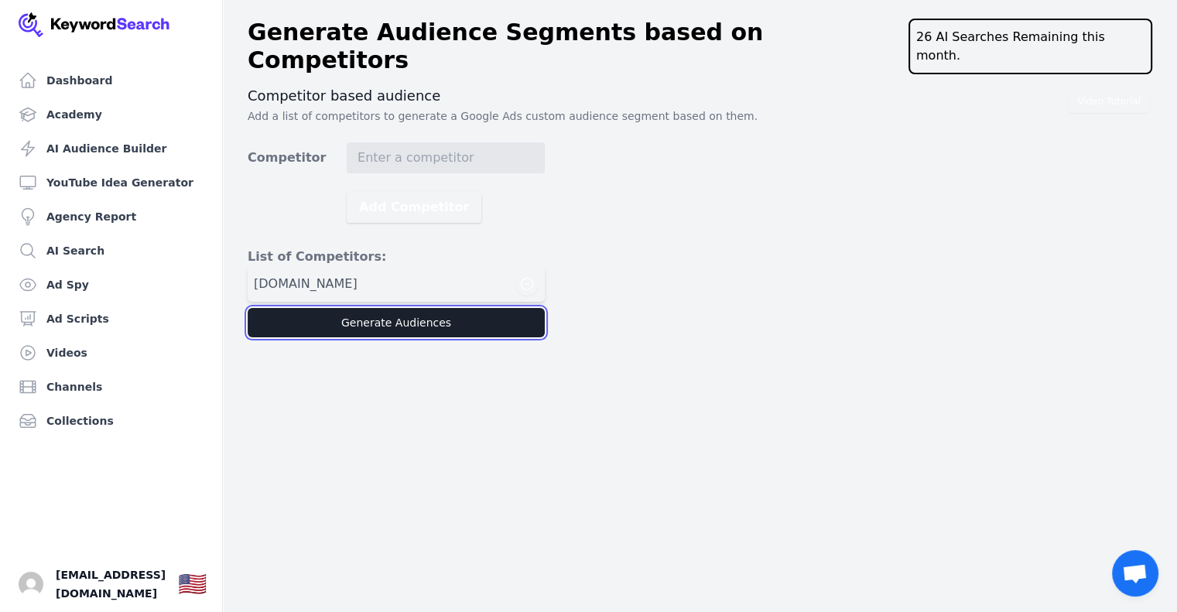
click at [390, 308] on button "Generate Audiences" at bounding box center [396, 322] width 297 height 29
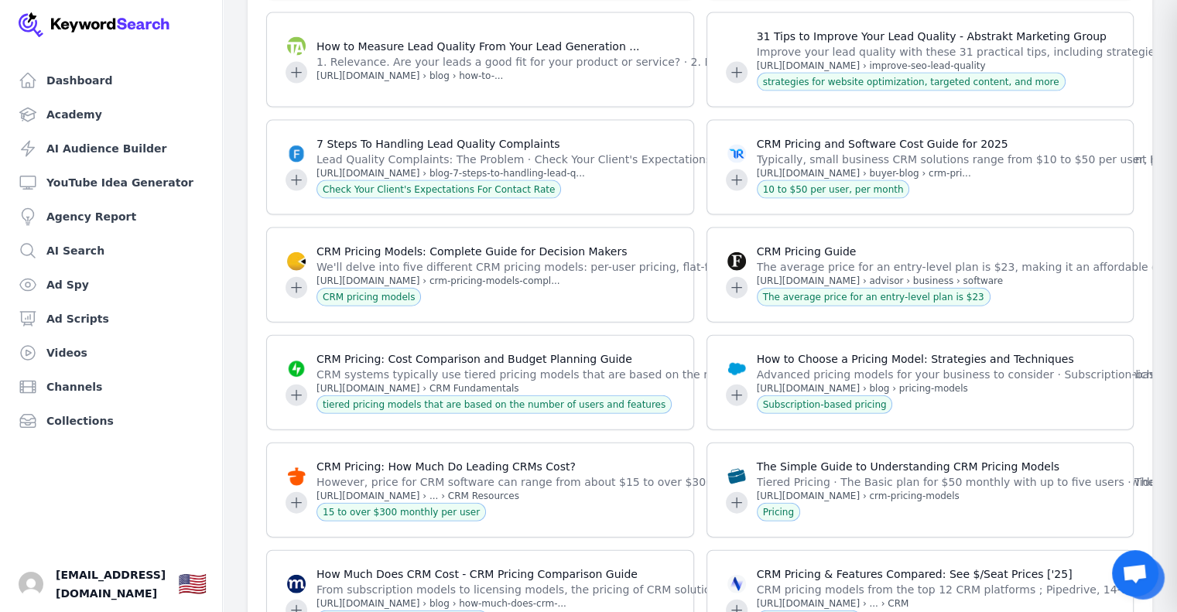
scroll to position [21091, 0]
